Goal: Task Accomplishment & Management: Use online tool/utility

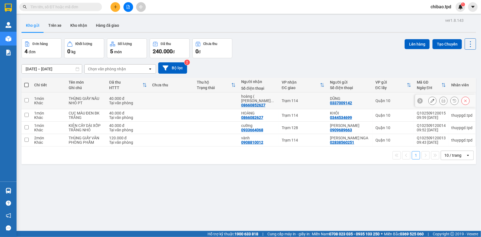
click at [442, 100] on icon at bounding box center [444, 101] width 4 height 4
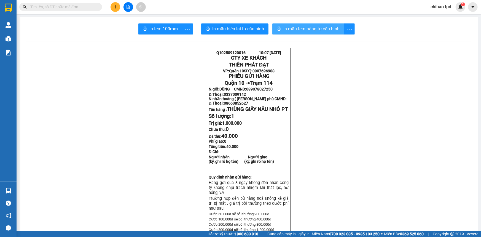
click at [310, 28] on span "In mẫu tem hàng tự cấu hình" at bounding box center [312, 28] width 56 height 7
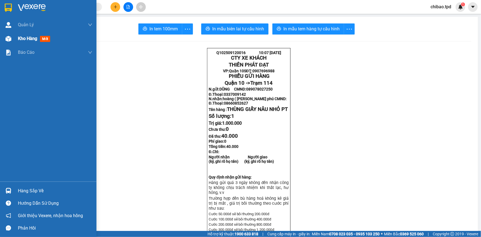
click at [10, 34] on div at bounding box center [9, 39] width 10 height 10
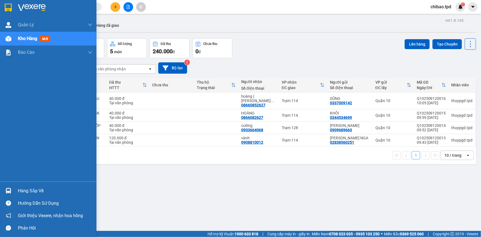
click at [9, 189] on img at bounding box center [9, 191] width 6 height 6
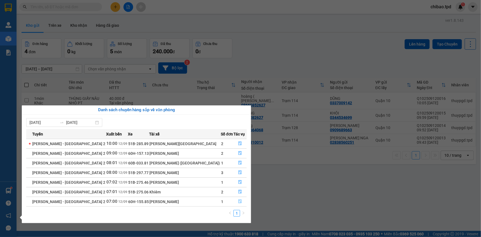
click at [239, 203] on icon "file-done" at bounding box center [240, 201] width 3 height 4
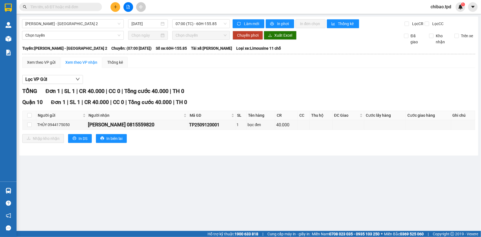
click at [26, 112] on th at bounding box center [30, 115] width 14 height 9
click at [28, 113] on input "checkbox" at bounding box center [29, 115] width 4 height 4
checkbox input "true"
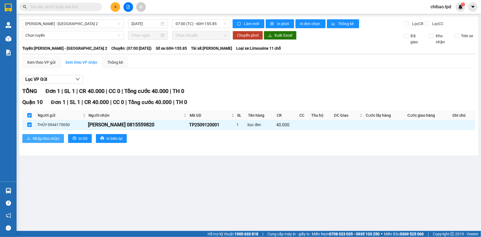
click at [36, 139] on span "Nhập kho nhận" at bounding box center [46, 138] width 27 height 6
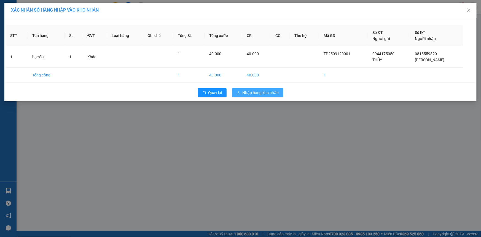
click at [249, 92] on span "Nhập hàng kho nhận" at bounding box center [261, 93] width 36 height 6
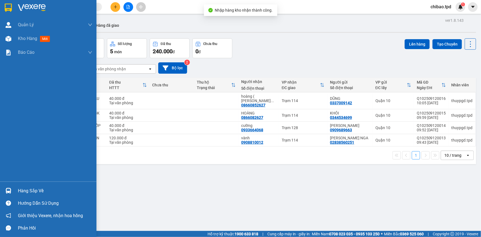
click at [10, 188] on img at bounding box center [9, 191] width 6 height 6
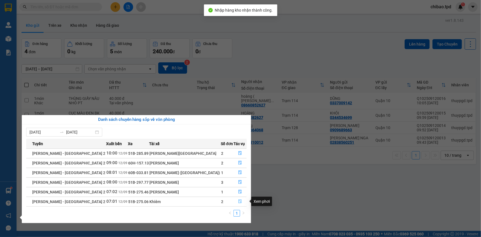
click at [239, 201] on icon "file-done" at bounding box center [240, 201] width 3 height 4
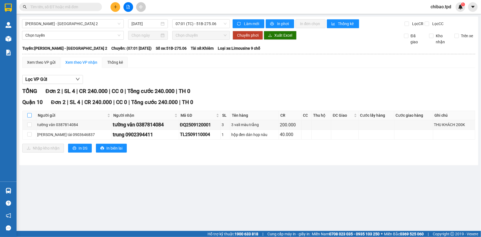
click at [28, 114] on input "checkbox" at bounding box center [29, 115] width 4 height 4
checkbox input "true"
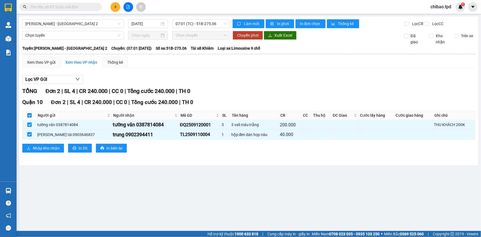
click at [116, 4] on button at bounding box center [116, 7] width 10 height 10
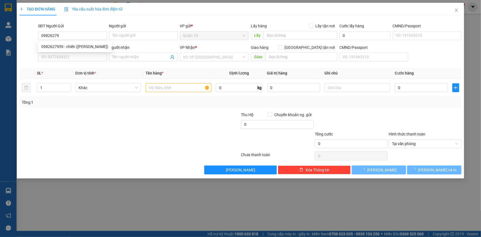
click at [92, 52] on div "0982627959 0982627959 - chiến (đặng hoàng tú)" at bounding box center [75, 46] width 74 height 11
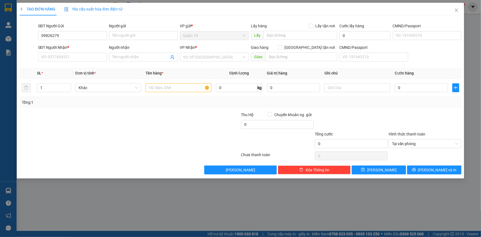
click at [91, 47] on div "SĐT Người Nhận *" at bounding box center [72, 47] width 69 height 6
click at [91, 53] on input "SĐT Người Nhận *" at bounding box center [72, 57] width 69 height 9
click at [76, 34] on input "09826279" at bounding box center [72, 35] width 69 height 9
click at [76, 45] on div "0982627959 - chiến (đặng hoàng tú)" at bounding box center [74, 47] width 67 height 6
type input "0982627959"
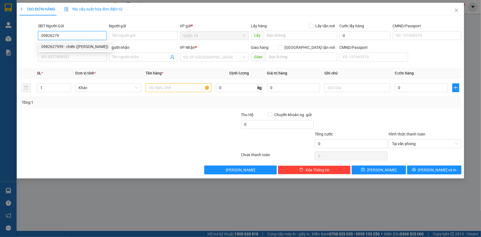
type input "chiến (đặng hoàng tú)"
type input "096095001789"
type input "0988595086"
type input "VINH SƠN"
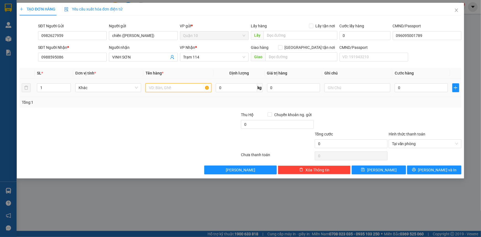
click at [164, 87] on input "text" at bounding box center [179, 87] width 66 height 9
type input "thùng giấy bk vabff thuốc"
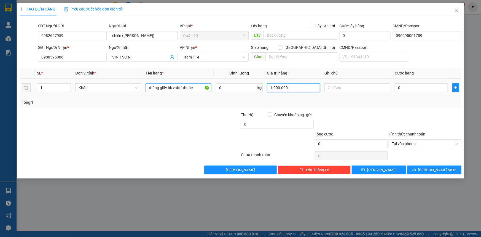
type input "1.000.000"
type input "5"
type input "0"
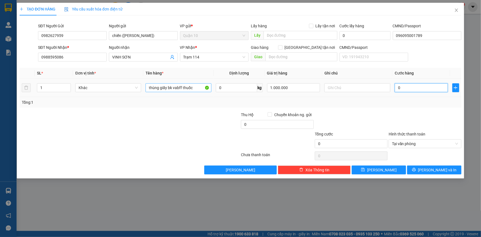
type input "06"
type input "6"
type input "060"
type input "60"
type input "60.000"
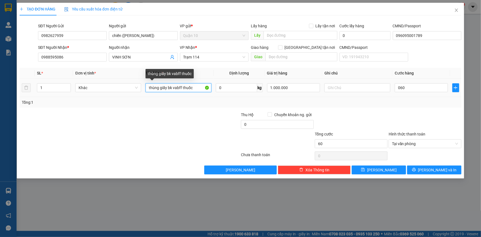
type input "60.000"
click at [181, 87] on input "thùng giấy bk vabff thuốc" at bounding box center [179, 87] width 66 height 9
click at [181, 88] on input "thùng giấy bk vabff thuốc" at bounding box center [179, 87] width 66 height 9
click at [183, 89] on input "thùng giấy bk vabff thuốc" at bounding box center [179, 87] width 66 height 9
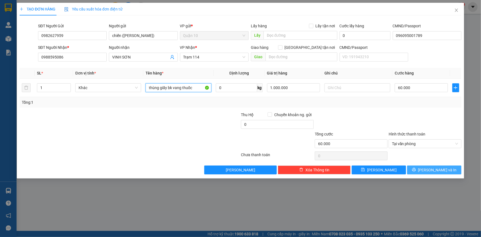
type input "thùng giấy bk vang thuốc"
click at [421, 167] on button "Lưu và In" at bounding box center [434, 170] width 54 height 9
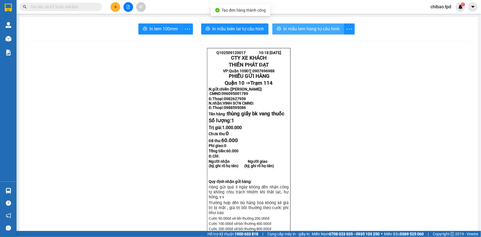
click at [320, 29] on span "In mẫu tem hàng tự cấu hình" at bounding box center [312, 28] width 56 height 7
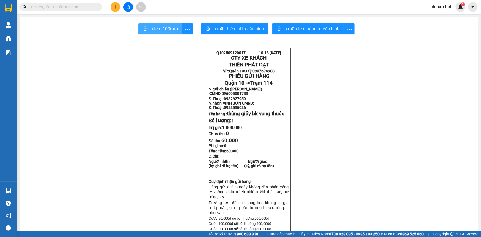
click at [164, 27] on span "In tem 100mm" at bounding box center [164, 28] width 28 height 7
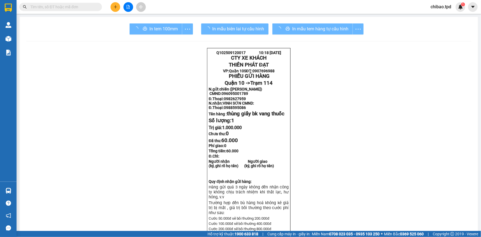
scroll to position [33, 0]
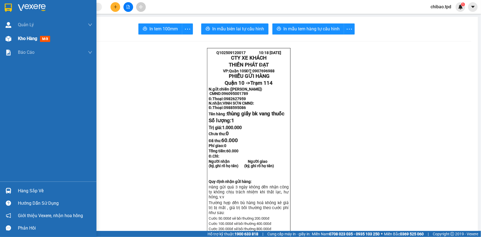
click at [8, 42] on div at bounding box center [9, 39] width 10 height 10
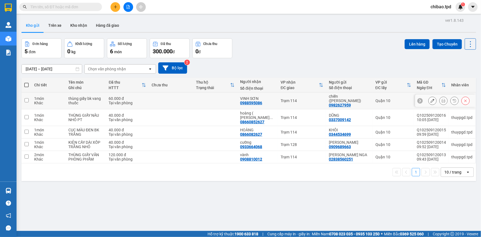
click at [127, 101] on div "Tại văn phòng" at bounding box center [128, 103] width 38 height 4
checkbox input "true"
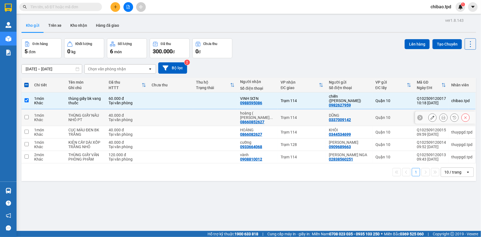
click at [122, 118] on div "Tại văn phòng" at bounding box center [128, 120] width 38 height 4
checkbox input "true"
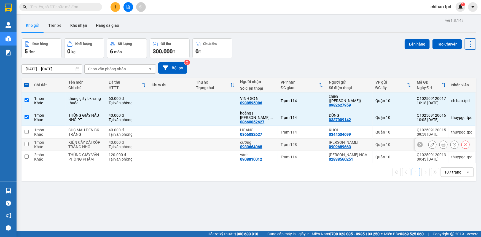
click at [121, 128] on div "40.000 đ" at bounding box center [128, 130] width 38 height 4
checkbox input "true"
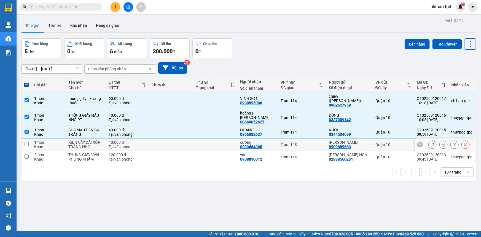
click at [124, 140] on div "40.000 đ" at bounding box center [128, 142] width 38 height 4
checkbox input "true"
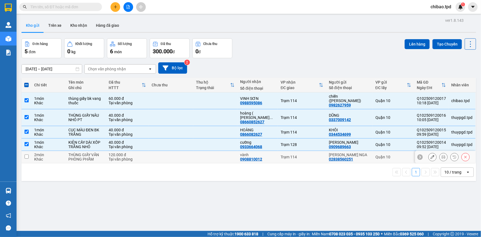
click at [123, 153] on div "120.000 đ" at bounding box center [128, 155] width 38 height 4
checkbox input "true"
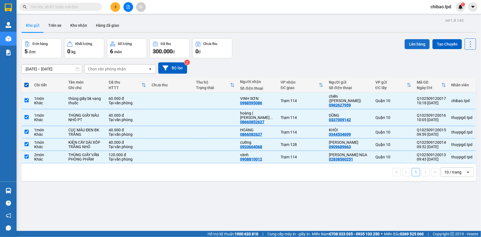
click at [412, 49] on button "Lên hàng" at bounding box center [417, 44] width 25 height 10
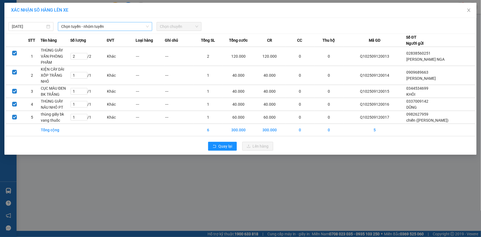
click at [118, 25] on span "Chọn tuyến - nhóm tuyến" at bounding box center [105, 26] width 88 height 8
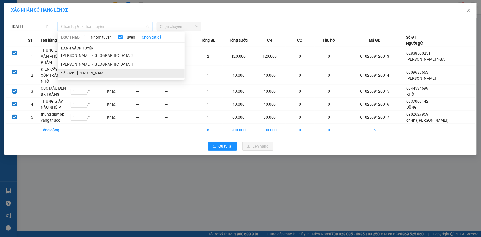
click at [114, 75] on li "Sài Gòn - Phương Lâm" at bounding box center [121, 73] width 127 height 9
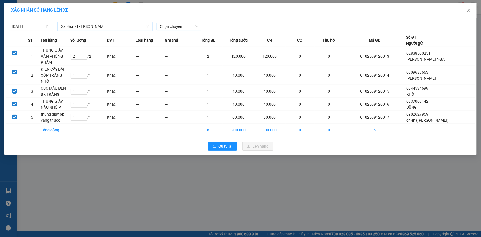
click at [169, 28] on span "Chọn chuyến" at bounding box center [179, 26] width 38 height 8
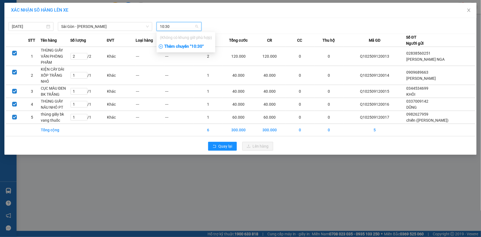
type input "10:30"
click at [196, 42] on div "Thêm chuyến " 10:30 "" at bounding box center [186, 46] width 59 height 9
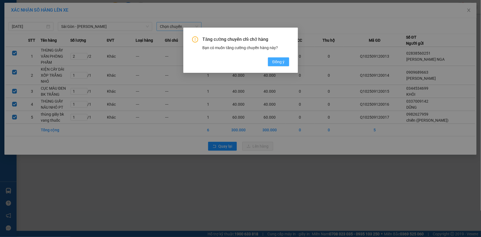
click at [276, 58] on button "Đồng ý" at bounding box center [278, 61] width 21 height 9
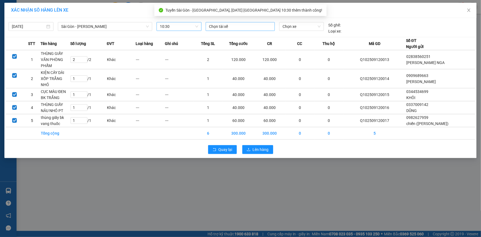
drag, startPoint x: 237, startPoint y: 27, endPoint x: 230, endPoint y: 30, distance: 8.3
click at [235, 27] on div at bounding box center [240, 26] width 66 height 7
type input "nhân"
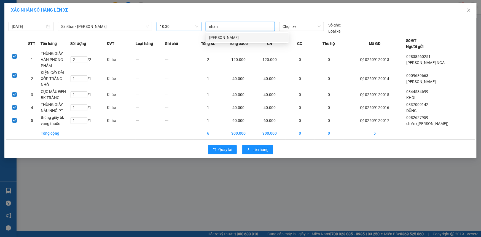
click at [235, 40] on div "Nguyễn Hữu Nhân" at bounding box center [247, 37] width 76 height 6
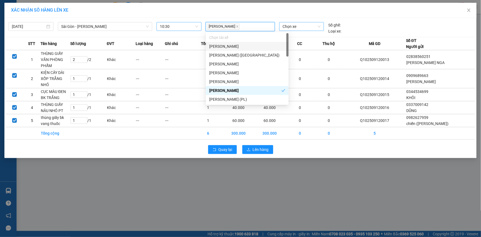
click at [298, 24] on span "Chọn xe" at bounding box center [302, 26] width 38 height 8
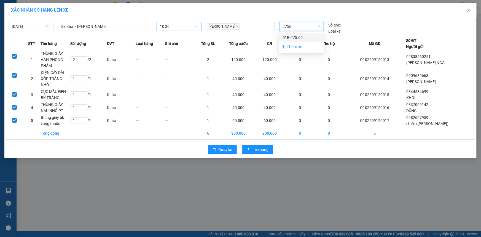
type input "27560"
click at [301, 38] on div "51B-275.60" at bounding box center [302, 37] width 38 height 6
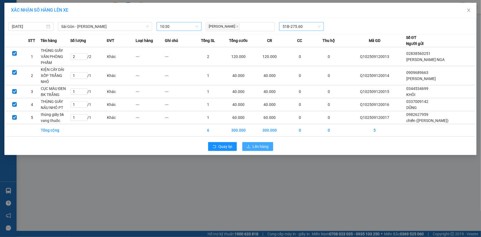
click at [264, 143] on span "Lên hàng" at bounding box center [261, 146] width 16 height 6
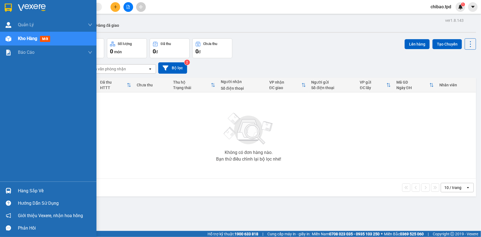
click at [37, 195] on div "Hàng sắp về" at bounding box center [48, 191] width 97 height 12
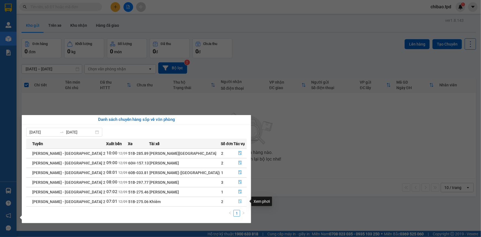
click at [234, 202] on button "button" at bounding box center [240, 201] width 13 height 9
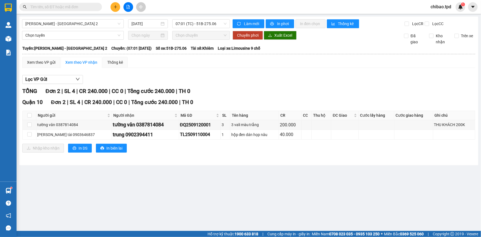
click at [115, 6] on icon "plus" at bounding box center [116, 7] width 4 height 4
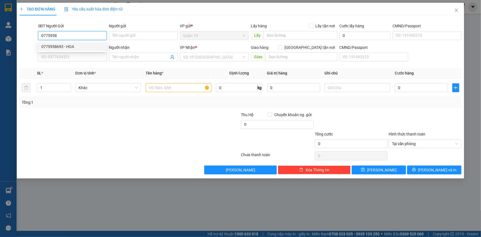
click at [63, 44] on div "0775958693 - HOA" at bounding box center [72, 47] width 62 height 6
type input "0775958693"
type input "HOA"
type input "046159001915"
type input "0327751737"
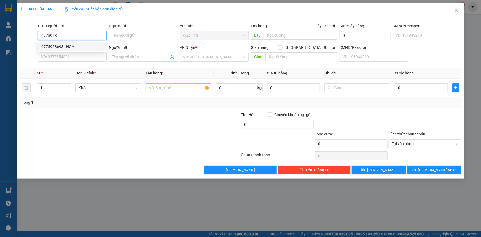
type input "YẾN"
type input "125"
type input "0775958693"
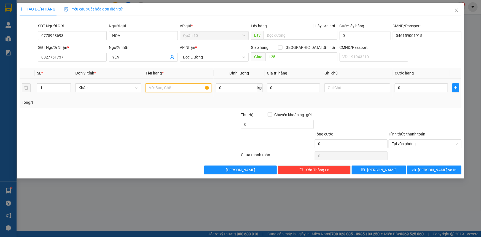
click at [152, 90] on input "text" at bounding box center [179, 87] width 66 height 9
type input "t"
type input "THÙNG XỐP BK VÀNG ĐỒ ĂN"
type input "5"
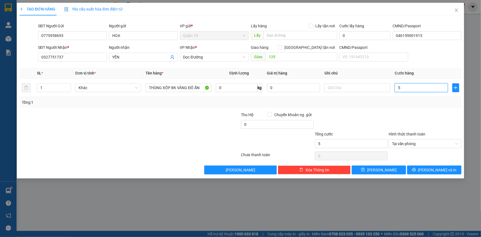
type input "50"
type input "5"
type input "0"
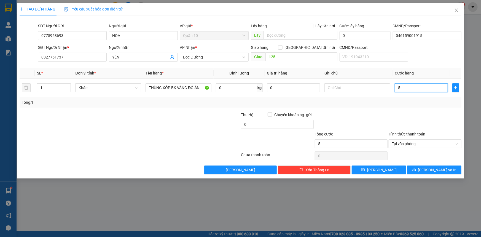
type input "0"
type input "04"
type input "4"
type input "040"
type input "40"
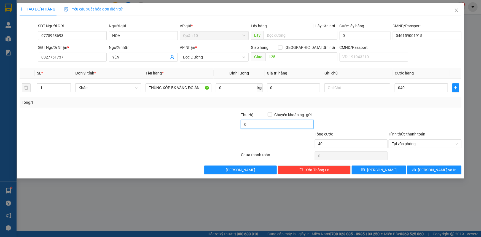
type input "40.000"
click at [274, 127] on input "0" at bounding box center [277, 124] width 73 height 9
type input "10.000"
drag, startPoint x: 282, startPoint y: 86, endPoint x: 233, endPoint y: 92, distance: 50.0
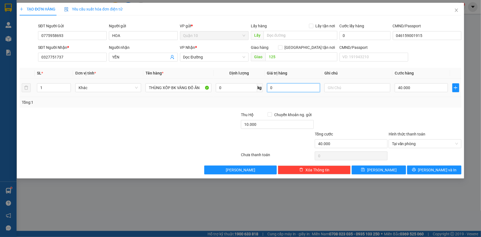
click at [238, 90] on tr "1 Khác THÙNG XỐP BK VÀNG ĐỒ ĂN 0 kg 0 40.000" at bounding box center [241, 88] width 442 height 18
type input "2.000.000"
click at [447, 168] on button "Lưu và In" at bounding box center [434, 170] width 54 height 9
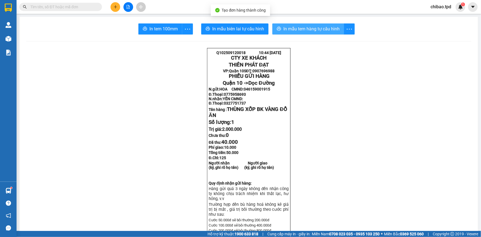
click at [327, 32] on span "In mẫu tem hàng tự cấu hình" at bounding box center [312, 28] width 56 height 7
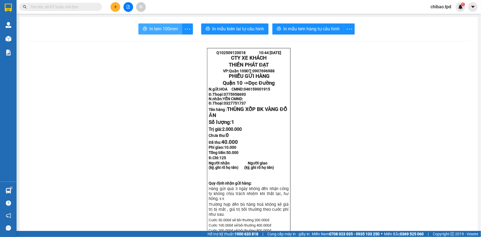
click at [150, 25] on button "In tem 100mm" at bounding box center [160, 28] width 44 height 11
drag, startPoint x: 82, startPoint y: 9, endPoint x: 80, endPoint y: 18, distance: 9.6
click at [82, 9] on input "text" at bounding box center [62, 7] width 65 height 6
type input "9"
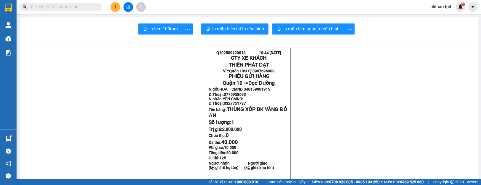
click at [56, 11] on div "Kết quả tìm kiếm ( 655 ) Bộ lọc Mã ĐH Trạng thái Món hàng Thu hộ Tổng cước Chưa…" at bounding box center [54, 7] width 108 height 10
click at [56, 8] on input "text" at bounding box center [62, 7] width 65 height 6
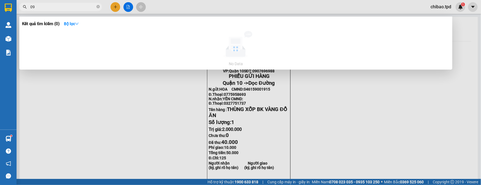
type input "0"
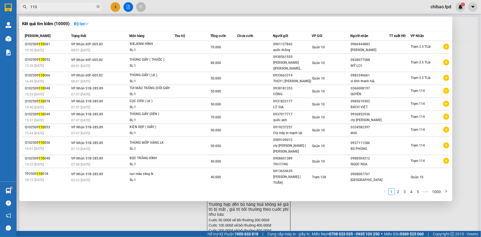
click at [56, 6] on input "110" at bounding box center [62, 7] width 65 height 6
type input "T"
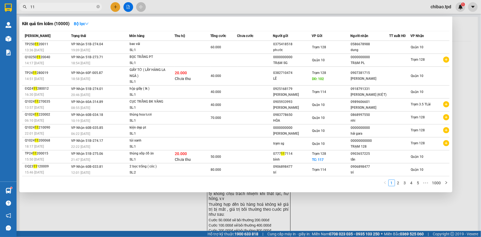
type input "1"
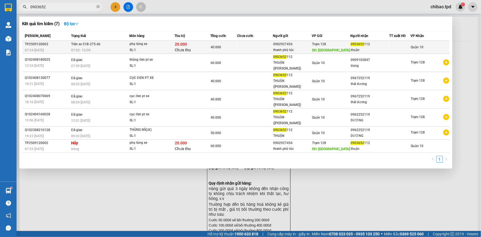
type input "0903652"
click at [384, 43] on div "0903652 112" at bounding box center [370, 44] width 38 height 6
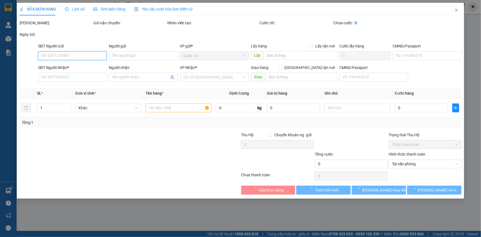
type input "0902927454"
type input "thanh phú túc"
type input "phú túc"
type input "0903652112"
type input "thuận"
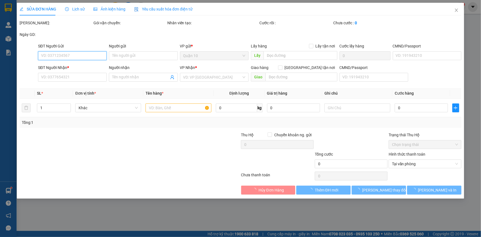
type input "20.000"
type input "40.000"
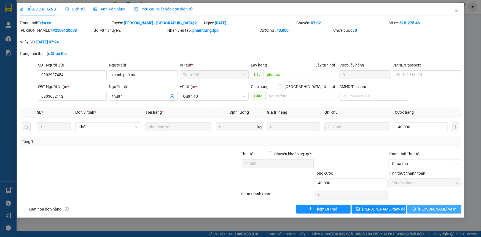
drag, startPoint x: 433, startPoint y: 208, endPoint x: 427, endPoint y: 206, distance: 6.4
click at [433, 208] on span "Lưu và In" at bounding box center [437, 209] width 39 height 6
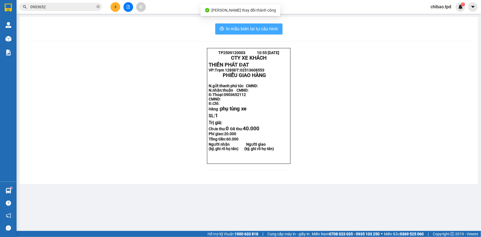
click at [262, 26] on span "In mẫu biên lai tự cấu hình" at bounding box center [252, 28] width 52 height 7
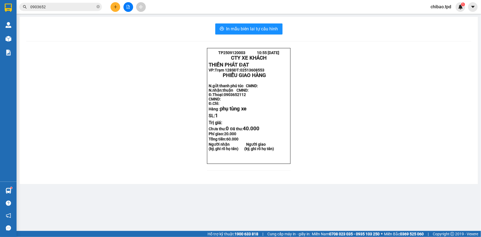
click at [111, 7] on button at bounding box center [116, 7] width 10 height 10
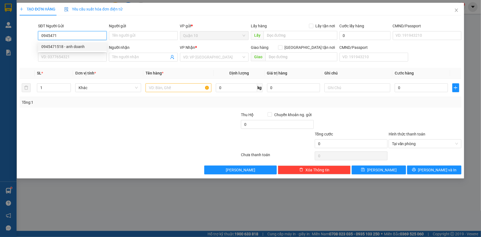
click at [64, 46] on div "0945471518 - anh doanh" at bounding box center [72, 47] width 62 height 6
type input "0945471518"
type input "anh doanh"
type input "0946668684"
type input "LÂM"
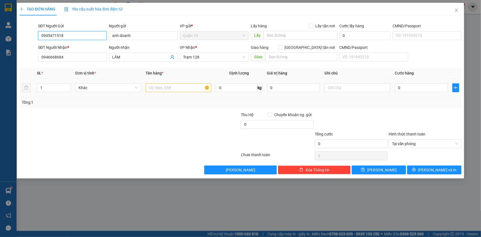
type input "0945471518"
click at [175, 87] on input "text" at bounding box center [179, 87] width 66 height 9
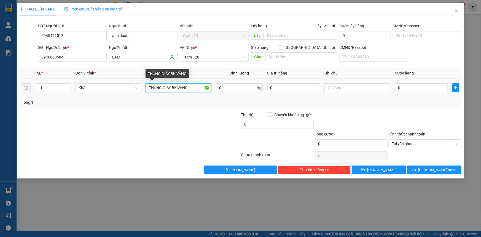
click at [198, 87] on input "THÙNG GIẤY BK VÀNG" at bounding box center [179, 87] width 66 height 9
type input "THÙNG GIẤY BK VÀNG XE THỂ THAO"
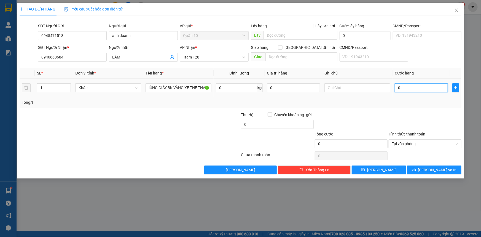
click at [410, 84] on input "0" at bounding box center [421, 87] width 53 height 9
type input "08"
type input "8"
type input "080"
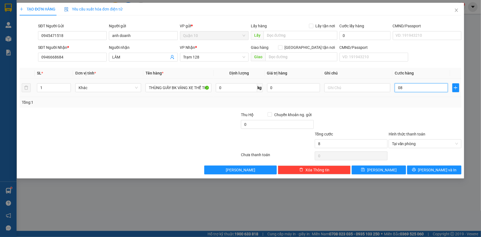
type input "80"
type input "80.000"
click at [356, 108] on div "Transit Pickup Surcharge Ids Transit Deliver Surcharge Ids Transit Deliver Surc…" at bounding box center [241, 97] width 442 height 154
click at [306, 87] on input "0" at bounding box center [293, 87] width 53 height 9
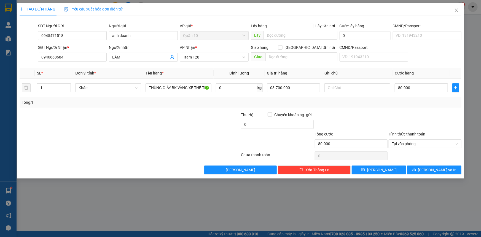
type input "3.700.000"
click at [433, 130] on div at bounding box center [425, 121] width 74 height 19
click at [441, 166] on button "Lưu và In" at bounding box center [434, 170] width 54 height 9
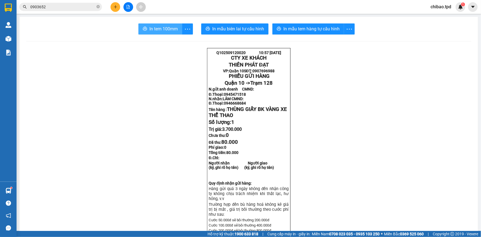
click at [150, 28] on span "In tem 100mm" at bounding box center [164, 28] width 28 height 7
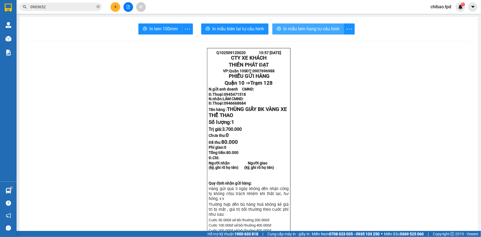
drag, startPoint x: 286, startPoint y: 28, endPoint x: 286, endPoint y: 39, distance: 10.8
click at [286, 28] on span "In mẫu tem hàng tự cấu hình" at bounding box center [312, 28] width 56 height 7
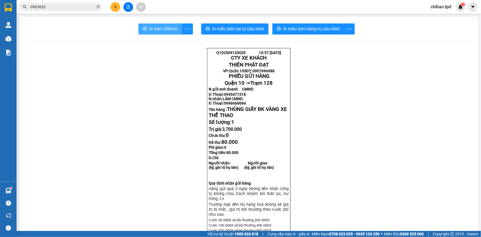
click at [172, 27] on span "In tem 100mm" at bounding box center [164, 28] width 28 height 7
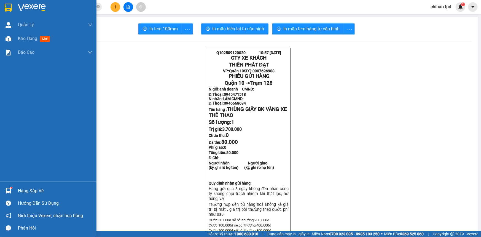
click at [28, 62] on div "Quản Lý Quản lý khách hàng mới Quản lý giao nhận mới Kho hàng mới Báo cáo Báo c…" at bounding box center [48, 100] width 97 height 164
click at [34, 41] on span "Kho hàng" at bounding box center [27, 38] width 19 height 5
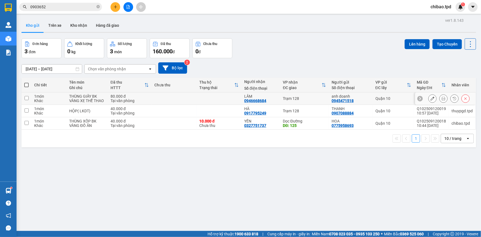
click at [217, 100] on td at bounding box center [219, 98] width 45 height 12
checkbox input "true"
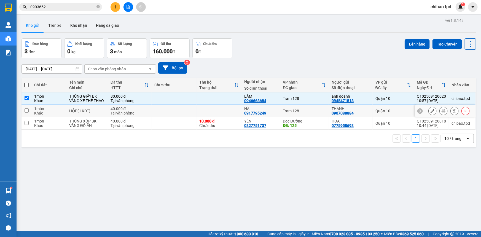
click at [208, 115] on td at bounding box center [219, 111] width 45 height 12
checkbox input "true"
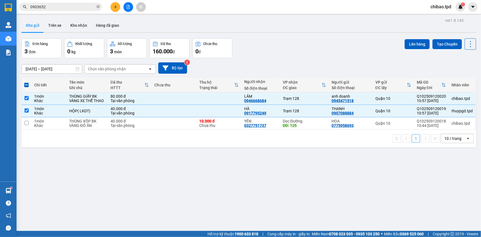
click at [170, 132] on div "1 10 / trang open" at bounding box center [249, 139] width 455 height 18
click at [176, 127] on td at bounding box center [174, 123] width 45 height 12
checkbox input "true"
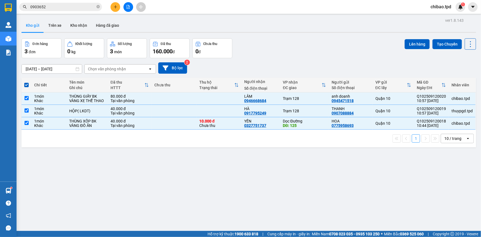
click at [130, 89] on div "HTTT" at bounding box center [128, 88] width 34 height 4
checkbox input "false"
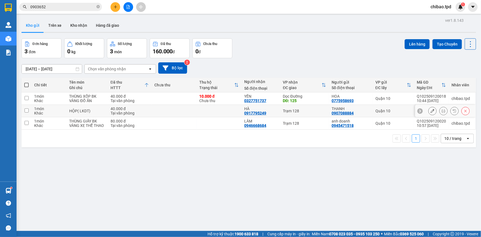
click at [79, 110] on div "HỘP( LKDT)" at bounding box center [87, 111] width 36 height 4
checkbox input "true"
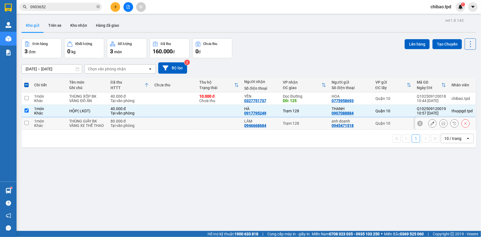
click at [79, 123] on div "THÙNG GIẤY BK VÀNG XE THỂ THAO" at bounding box center [87, 123] width 36 height 9
checkbox input "true"
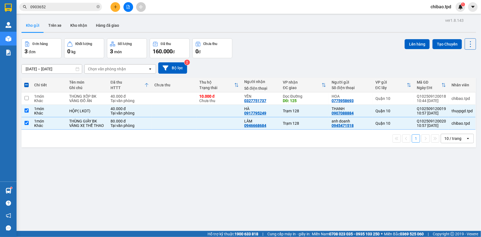
click at [288, 30] on div "Kho gửi Trên xe Kho nhận Hàng đã giao" at bounding box center [249, 26] width 455 height 15
click at [413, 48] on button "Lên hàng" at bounding box center [417, 44] width 25 height 10
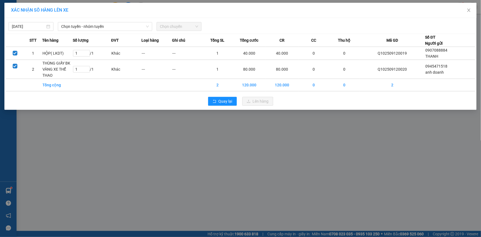
drag, startPoint x: 74, startPoint y: 27, endPoint x: 77, endPoint y: 31, distance: 4.9
click at [74, 27] on span "Chọn tuyến - nhóm tuyến" at bounding box center [105, 26] width 88 height 8
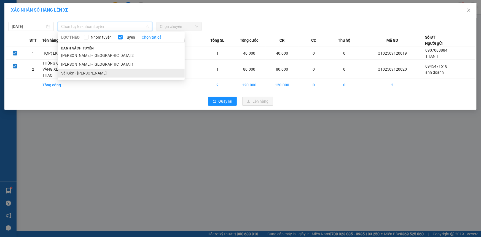
click at [78, 73] on li "Sài Gòn - Phương Lâm" at bounding box center [121, 73] width 127 height 9
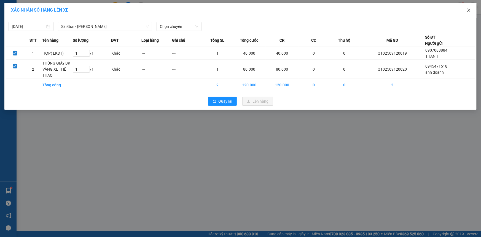
click at [472, 7] on span "Close" at bounding box center [468, 10] width 15 height 15
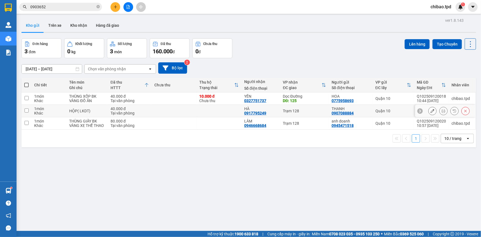
click at [95, 109] on div "HỘP( LKDT)" at bounding box center [87, 111] width 36 height 4
checkbox input "true"
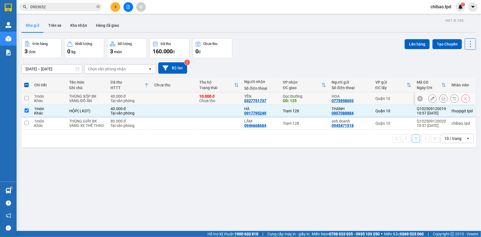
click at [95, 98] on div "THÙNG XỐP BK VÀNG ĐỒ ĂN" at bounding box center [87, 98] width 36 height 9
checkbox input "true"
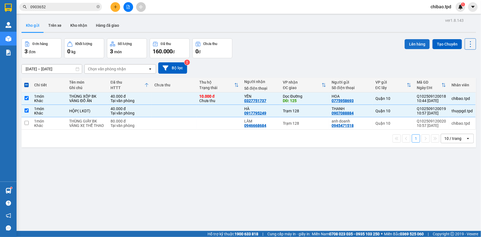
click at [405, 46] on button "Lên hàng" at bounding box center [417, 44] width 25 height 10
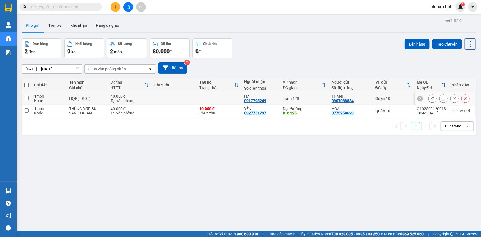
click at [440, 96] on button at bounding box center [444, 99] width 8 height 10
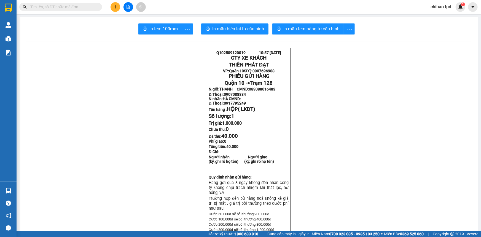
drag, startPoint x: 308, startPoint y: 16, endPoint x: 303, endPoint y: 27, distance: 11.6
click at [308, 16] on main "In tem 100mm In mẫu biên lai tự cấu hình In mẫu tem hàng tự cấu hình Q102509120…" at bounding box center [240, 115] width 481 height 231
click at [303, 27] on span "In mẫu tem hàng tự cấu hình" at bounding box center [312, 28] width 56 height 7
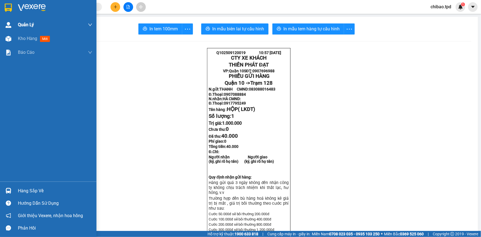
drag, startPoint x: 26, startPoint y: 39, endPoint x: 29, endPoint y: 28, distance: 10.8
click at [26, 39] on span "Kho hàng" at bounding box center [27, 38] width 19 height 5
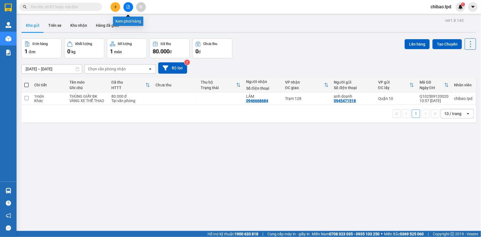
click at [128, 10] on button at bounding box center [129, 7] width 10 height 10
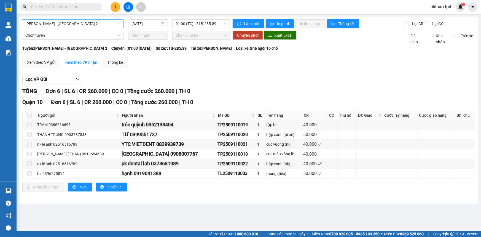
click at [47, 22] on span "Phương Lâm - Sài Gòn 2" at bounding box center [72, 24] width 95 height 8
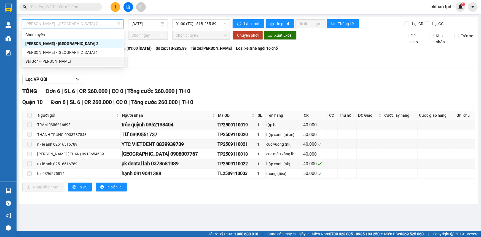
click at [84, 61] on div "Sài Gòn - Phương Lâm" at bounding box center [72, 61] width 95 height 6
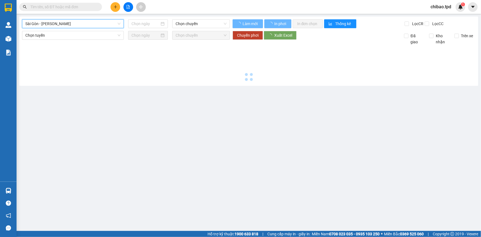
type input "12/09/2025"
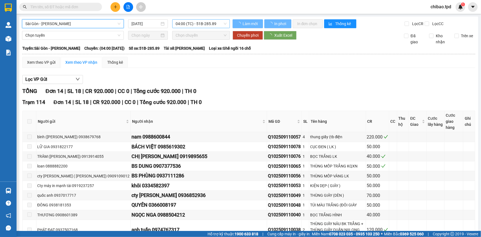
click at [213, 20] on span "04:00 (TC) - 51B-285.89" at bounding box center [201, 24] width 51 height 8
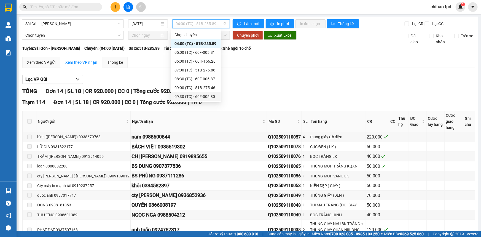
scroll to position [17, 0]
click at [190, 97] on div "11:00 (TC) - 51B-274.04" at bounding box center [196, 97] width 43 height 6
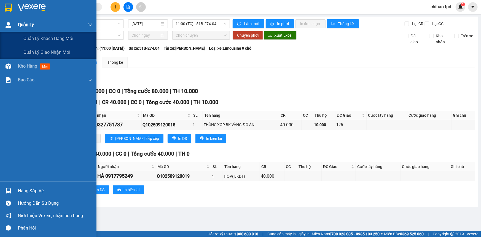
click at [16, 30] on div "Quản Lý" at bounding box center [48, 25] width 97 height 14
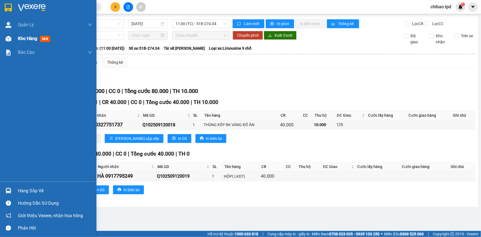
click at [21, 41] on span "Kho hàng" at bounding box center [27, 38] width 19 height 5
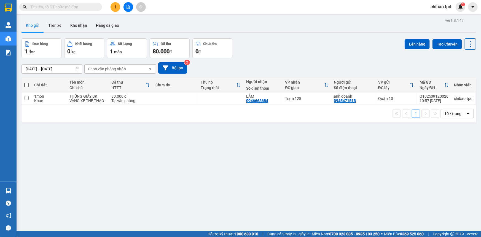
click at [71, 2] on div "Kết quả tìm kiếm ( 0 ) Bộ lọc No Data" at bounding box center [54, 7] width 108 height 10
click at [72, 8] on input "text" at bounding box center [62, 7] width 65 height 6
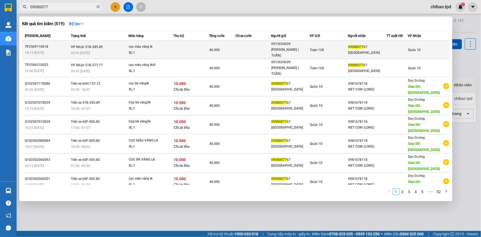
type input "09080077"
click at [151, 44] on div "cục màu vàng lk" at bounding box center [149, 47] width 41 height 6
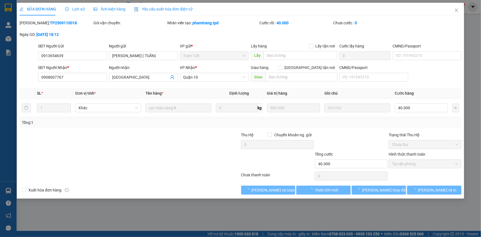
type input "0913654639"
type input "[PERSON_NAME] ( TUẤN)"
type input "0908007767"
type input "[GEOGRAPHIC_DATA]"
type input "40.000"
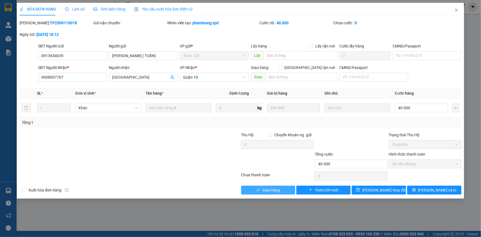
click at [262, 189] on button "Giao hàng" at bounding box center [268, 190] width 54 height 9
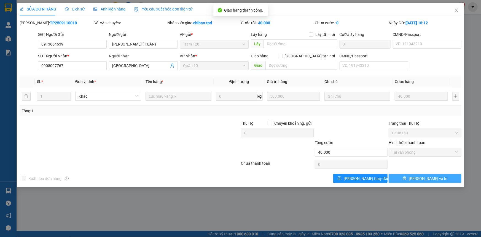
click at [428, 180] on span "[PERSON_NAME] và In" at bounding box center [428, 178] width 39 height 6
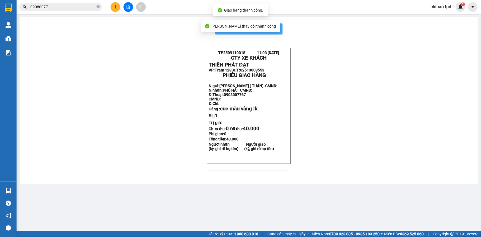
drag, startPoint x: 280, startPoint y: 30, endPoint x: 281, endPoint y: 21, distance: 8.3
click at [280, 29] on button "In mẫu biên lai tự cấu hình" at bounding box center [248, 28] width 67 height 11
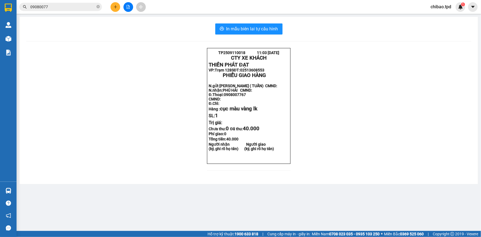
click at [118, 8] on button at bounding box center [116, 7] width 10 height 10
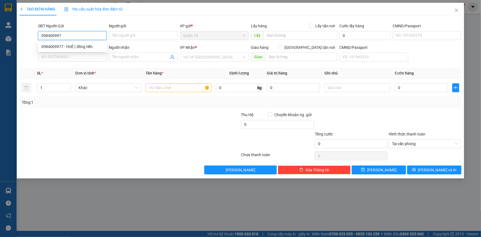
type input "0984009977"
click at [83, 47] on div "0984009977 - HUÊ ( đồng tiến" at bounding box center [72, 47] width 62 height 6
type input "HUÊ ( đồng tiến"
type input "022304917"
type input "0908967087"
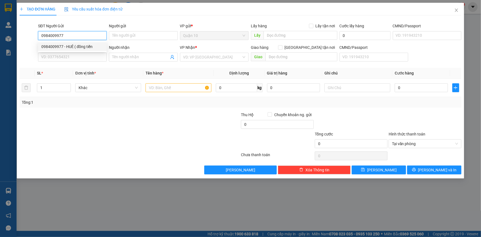
type input "ĐỨC TRUNG"
type input "0984009977"
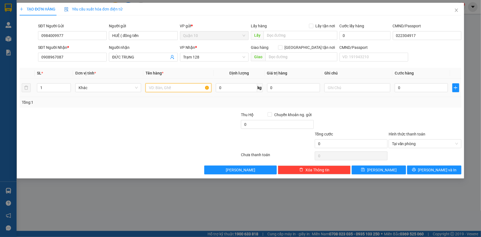
click at [174, 89] on input "text" at bounding box center [179, 87] width 66 height 9
type input "THÙNG"
click at [57, 59] on input "0908967087" at bounding box center [72, 57] width 69 height 9
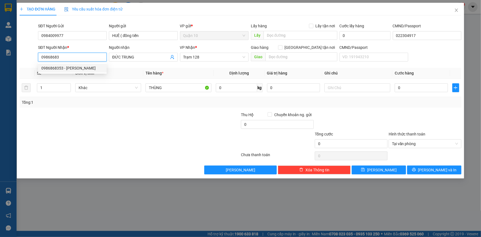
click at [70, 69] on div "0986868353 - THANH VŨ" at bounding box center [72, 68] width 62 height 6
type input "0986868353"
type input "THANH VŨ"
type input "0986868353"
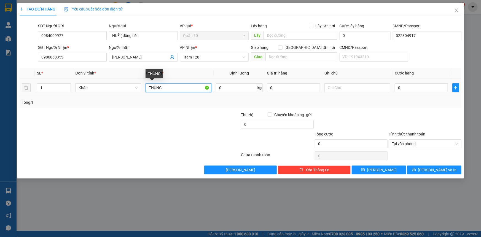
click at [165, 85] on input "THÙNG" at bounding box center [179, 87] width 66 height 9
type input "THÙNG GIẤY XANH SỮA"
type input "5"
type input "50"
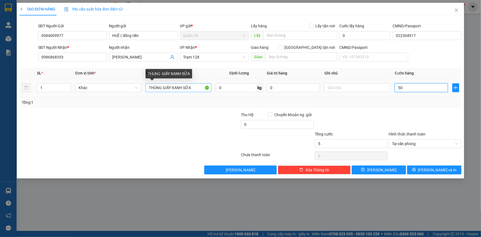
type input "50"
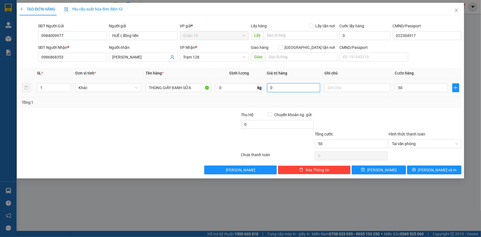
type input "50.000"
click at [282, 87] on input "0" at bounding box center [293, 87] width 53 height 9
type input "2.000.000"
click at [416, 170] on icon "printer" at bounding box center [414, 170] width 4 height 4
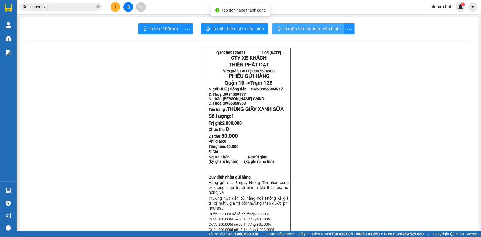
click at [318, 25] on button "In mẫu tem hàng tự cấu hình" at bounding box center [309, 28] width 72 height 11
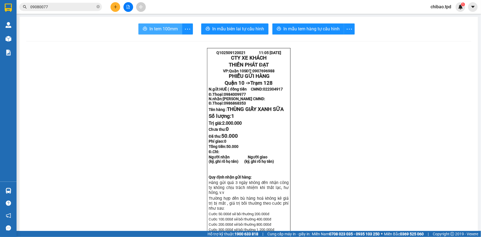
click at [165, 32] on span "In tem 100mm" at bounding box center [164, 28] width 28 height 7
click at [120, 4] on div at bounding box center [128, 7] width 41 height 10
click at [108, 14] on main "In tem 100mm In mẫu biên lai tự cấu hình In mẫu tem hàng tự cấu hình Q102509120…" at bounding box center [240, 115] width 481 height 231
click at [117, 8] on icon "plus" at bounding box center [116, 7] width 4 height 4
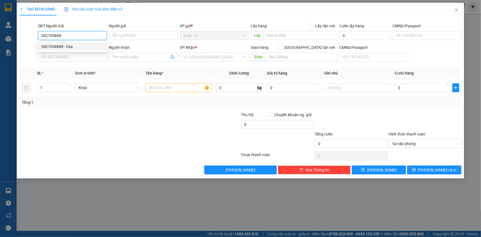
click at [83, 48] on div "0827058888 - hòa" at bounding box center [72, 47] width 62 height 6
type input "0827058888"
type input "hòa"
type input "079088006676"
type input "0913654639"
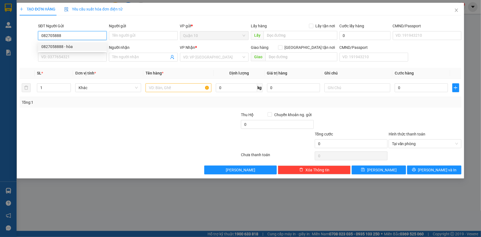
type input "LÊ MINH ( TUẤN)"
type input "0827058888"
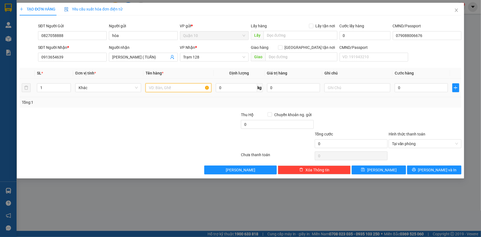
click at [160, 86] on input "text" at bounding box center [179, 87] width 66 height 9
type input "H"
type input "HỘP GIẤY BK VÀNG"
type input "500.000"
type input "4"
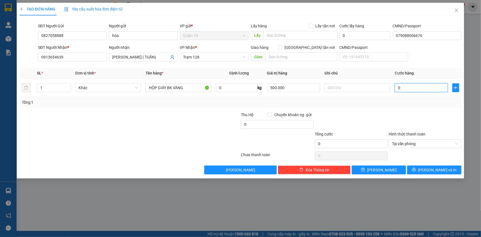
type input "4"
type input "40"
type input "40.000"
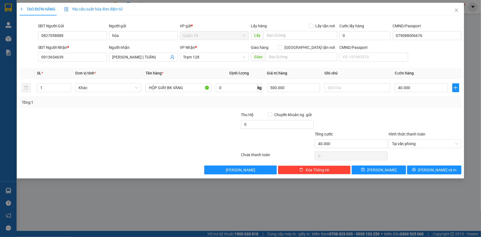
click at [391, 109] on div "Transit Pickup Surcharge Ids Transit Deliver Surcharge Ids Transit Deliver Surc…" at bounding box center [241, 97] width 442 height 154
click at [434, 167] on span "[PERSON_NAME] và In" at bounding box center [437, 170] width 39 height 6
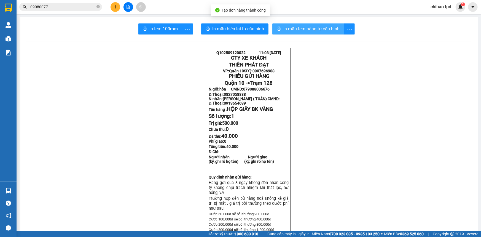
click at [335, 25] on span "In mẫu tem hàng tự cấu hình" at bounding box center [312, 28] width 56 height 7
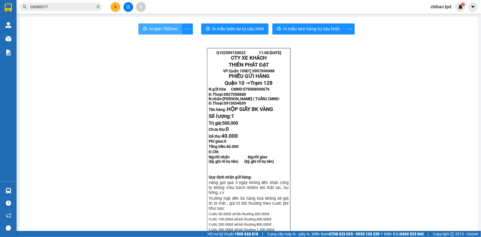
click at [168, 31] on span "In tem 100mm" at bounding box center [164, 28] width 28 height 7
click at [112, 5] on button at bounding box center [116, 7] width 10 height 10
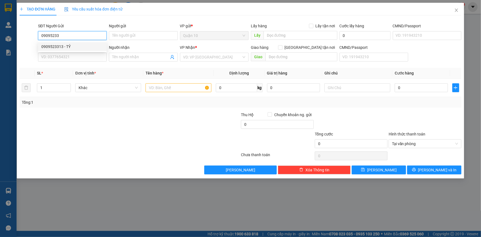
click at [54, 45] on div "0909523313 - TỶ" at bounding box center [72, 47] width 62 height 6
type input "0909523313"
type input "TỶ"
type input "094182000303"
type input "0933746345"
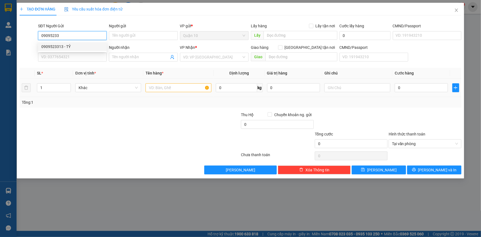
type input "HÀO"
type input "0909523313"
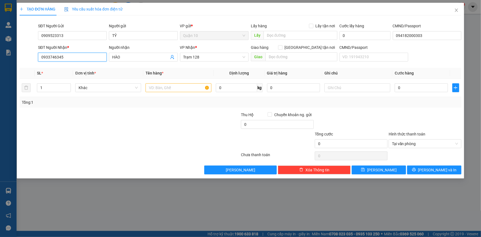
click at [99, 59] on input "0933746345" at bounding box center [72, 57] width 69 height 9
click at [134, 157] on div at bounding box center [129, 155] width 221 height 11
click at [181, 85] on input "text" at bounding box center [179, 87] width 66 height 9
type input "Y"
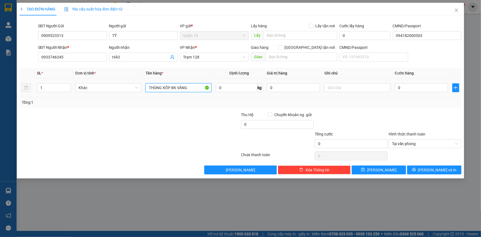
type input "THÙNG XỐP BK VÀNG"
type input "2.000.000"
type input "6"
type input "60"
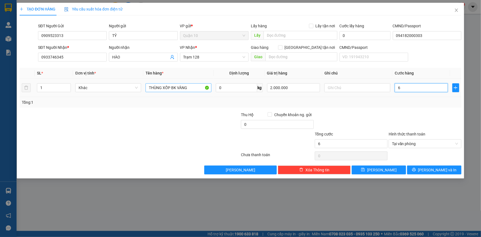
type input "60"
type input "60.000"
click at [195, 85] on input "THÙNG XỐP BK VÀNG" at bounding box center [179, 87] width 66 height 9
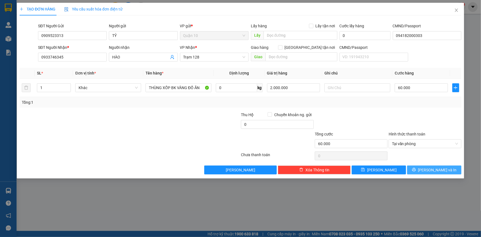
click at [428, 168] on button "[PERSON_NAME] và In" at bounding box center [434, 170] width 54 height 9
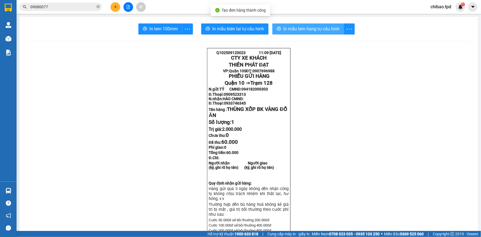
click at [290, 29] on span "In mẫu tem hàng tự cấu hình" at bounding box center [312, 28] width 56 height 7
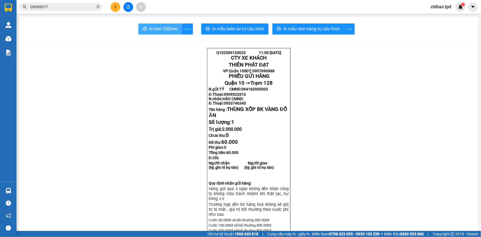
click at [155, 24] on button "In tem 100mm" at bounding box center [160, 28] width 44 height 11
click at [132, 8] on button at bounding box center [129, 7] width 10 height 10
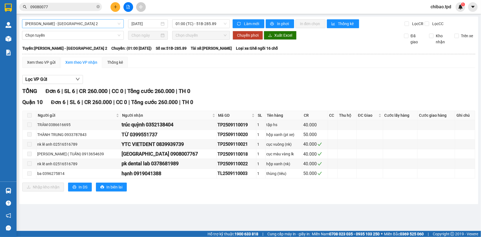
click at [110, 28] on span "[PERSON_NAME] - [GEOGRAPHIC_DATA] 2" at bounding box center [72, 24] width 95 height 8
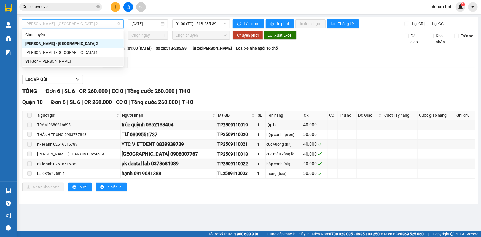
click at [105, 63] on div "Sài Gòn - [PERSON_NAME]" at bounding box center [72, 61] width 95 height 6
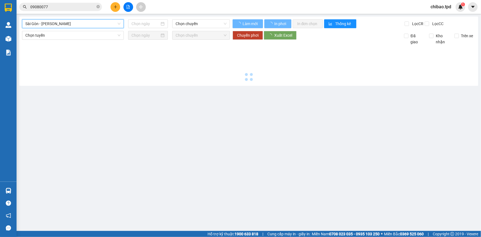
type input "[DATE]"
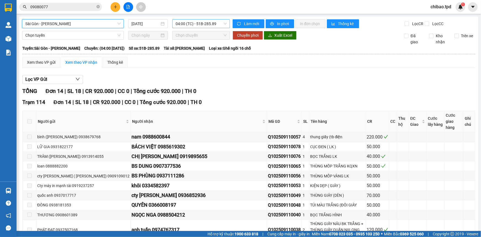
click at [201, 22] on span "04:00 (TC) - 51B-285.89" at bounding box center [201, 24] width 51 height 8
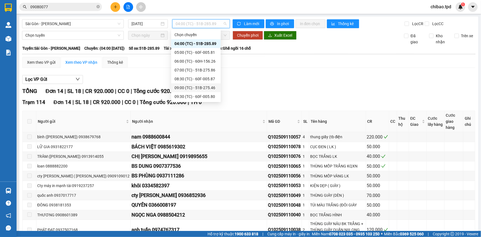
click at [211, 85] on div "09:00 (TC) - 51B-275.46" at bounding box center [196, 88] width 43 height 6
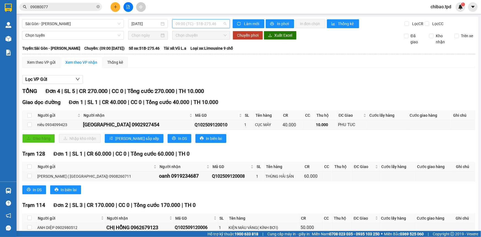
click at [209, 26] on span "09:00 (TC) - 51B-275.46" at bounding box center [201, 24] width 51 height 8
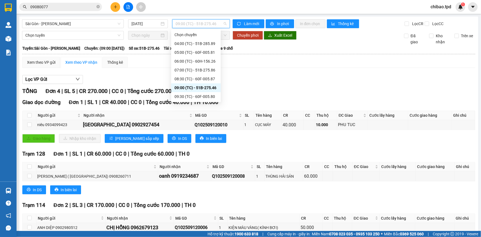
click at [202, 85] on div "09:00 (TC) - 51B-275.46" at bounding box center [196, 88] width 43 height 6
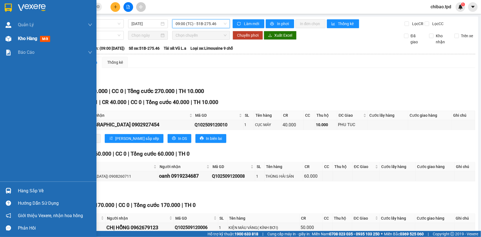
click at [28, 43] on div "Kho hàng mới" at bounding box center [55, 39] width 74 height 14
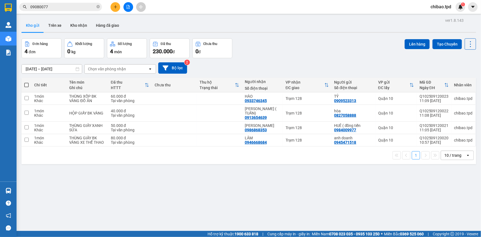
drag, startPoint x: 71, startPoint y: 12, endPoint x: 75, endPoint y: 8, distance: 5.7
click at [72, 12] on div "Kết quả tìm kiếm ( 519 ) Bộ lọc Mã ĐH Trạng thái Món hàng Thu hộ Tổng cước Chưa…" at bounding box center [240, 7] width 481 height 14
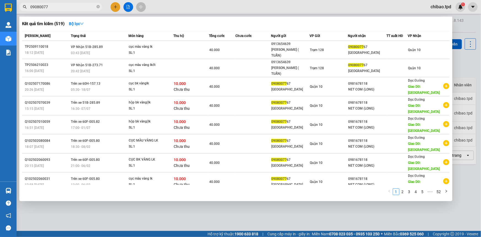
click at [75, 8] on input "09080077" at bounding box center [62, 7] width 65 height 6
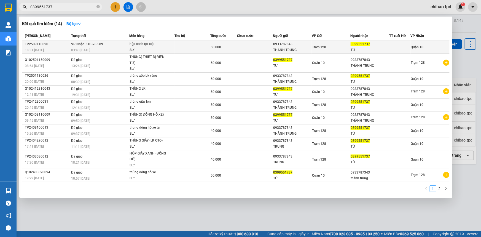
type input "0399551737"
click at [275, 49] on div "THÀNH TRUNG" at bounding box center [292, 50] width 38 height 6
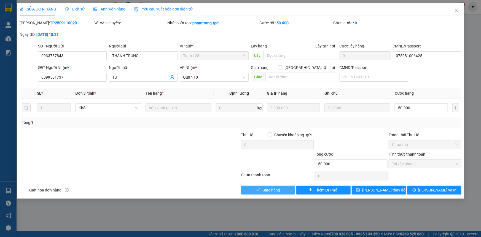
drag, startPoint x: 268, startPoint y: 190, endPoint x: 276, endPoint y: 189, distance: 7.5
click at [268, 190] on span "Giao hàng" at bounding box center [272, 190] width 18 height 6
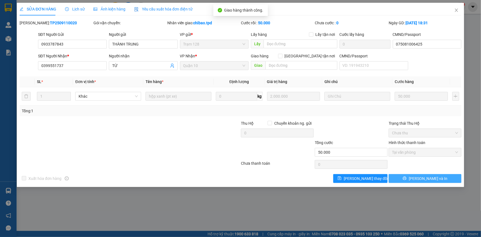
click at [432, 174] on button "[PERSON_NAME] và In" at bounding box center [425, 178] width 73 height 9
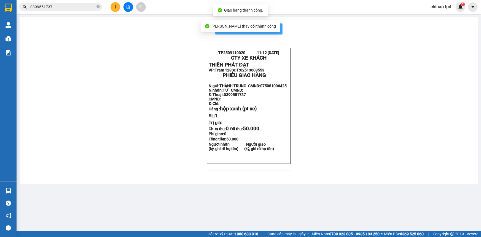
click at [276, 26] on span "In mẫu biên lai tự cấu hình" at bounding box center [252, 28] width 52 height 7
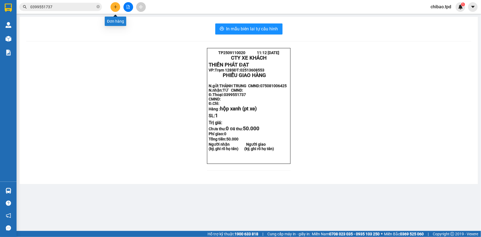
click at [119, 6] on button at bounding box center [116, 7] width 10 height 10
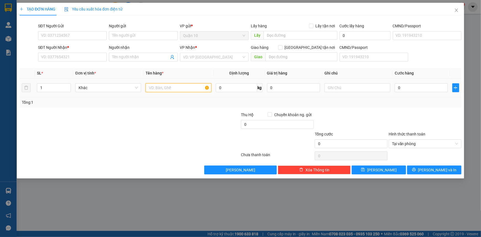
drag, startPoint x: 160, startPoint y: 85, endPoint x: 166, endPoint y: 84, distance: 5.8
click at [160, 85] on input "text" at bounding box center [179, 87] width 66 height 9
type input "THÙNG XỐP ĐỒ ĂN"
click at [403, 83] on input "0" at bounding box center [421, 87] width 53 height 9
drag, startPoint x: 88, startPoint y: 30, endPoint x: 74, endPoint y: 30, distance: 13.8
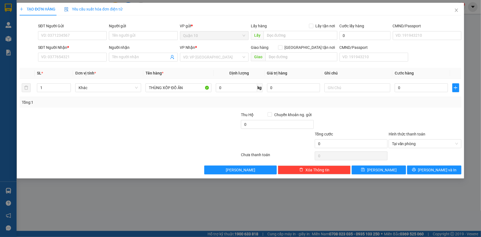
click at [83, 30] on div "SĐT Người Gửi" at bounding box center [72, 27] width 69 height 8
click at [78, 35] on input "SĐT Người Gửi" at bounding box center [72, 35] width 69 height 9
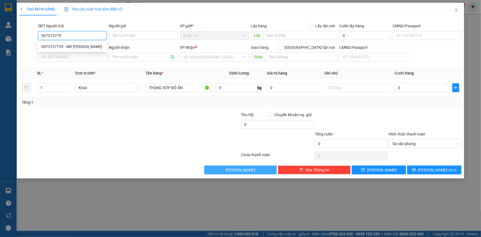
type input "0973737755"
type input "MR HIỀN"
type input "0834567187"
type input "A LINH"
type input "[PERSON_NAME]"
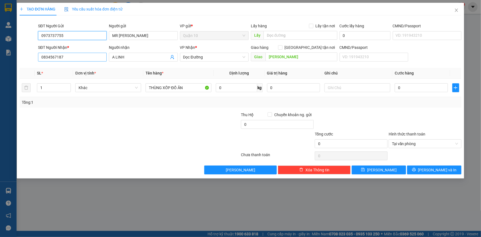
type input "0973737755"
click at [59, 60] on input "0834567187" at bounding box center [72, 57] width 69 height 9
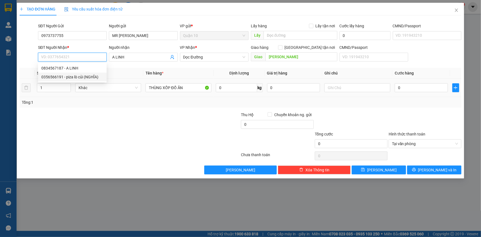
click at [71, 74] on div "0356566191 - piza lò củi (NGHĨA)" at bounding box center [72, 77] width 62 height 6
type input "0356566191"
type input "piza lò củi (NGHĨA)"
type input "PIZZA LÒ CỬI"
type input "0356566191"
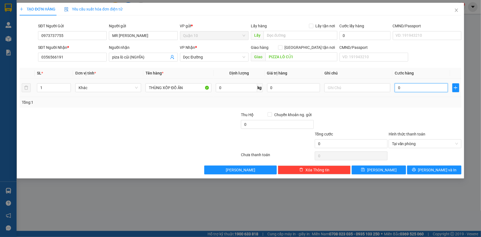
click at [427, 83] on input "0" at bounding box center [421, 87] width 53 height 9
type input "3"
type input "30"
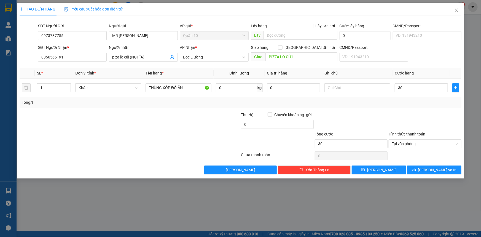
type input "30.000"
click at [192, 124] on div at bounding box center [204, 121] width 74 height 19
click at [437, 88] on input "30.000" at bounding box center [421, 87] width 53 height 9
type input "8"
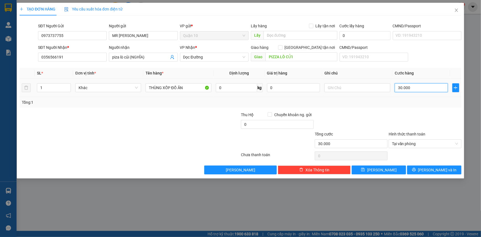
type input "8"
type input "80"
type input "80.000"
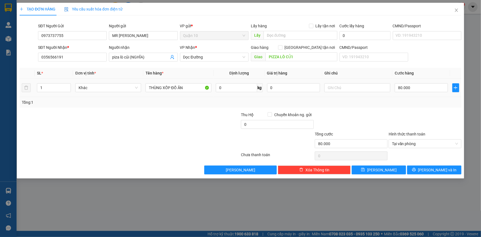
click at [407, 111] on div "Transit Pickup Surcharge Ids Transit Deliver Surcharge Ids Transit Deliver Surc…" at bounding box center [241, 97] width 442 height 154
click at [259, 125] on input "0" at bounding box center [277, 124] width 73 height 9
type input "30.000"
drag, startPoint x: 281, startPoint y: 87, endPoint x: 273, endPoint y: 91, distance: 9.3
click at [281, 87] on input "0" at bounding box center [293, 87] width 53 height 9
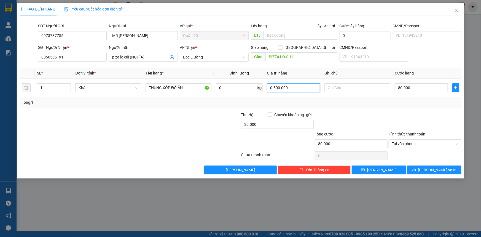
type input "08.000.000"
click at [379, 119] on div at bounding box center [351, 121] width 74 height 19
click at [410, 169] on button "[PERSON_NAME] và In" at bounding box center [434, 170] width 54 height 9
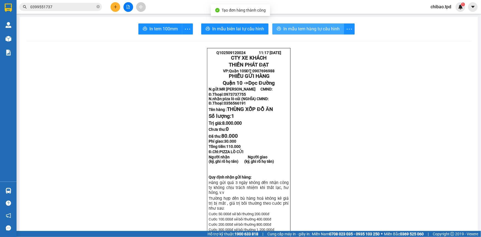
click at [328, 32] on span "In mẫu tem hàng tự cấu hình" at bounding box center [312, 28] width 56 height 7
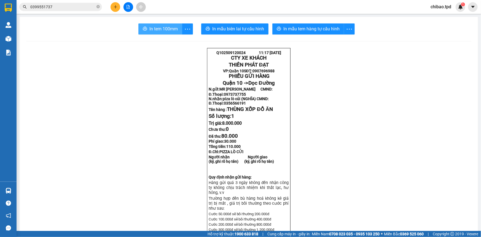
click at [164, 31] on span "In tem 100mm" at bounding box center [164, 28] width 28 height 7
click at [117, 5] on icon "plus" at bounding box center [116, 7] width 4 height 4
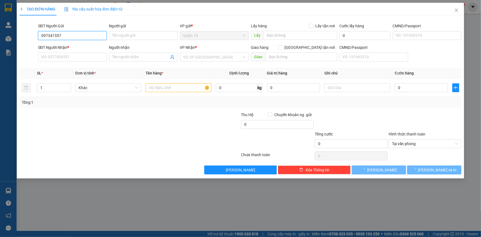
type input "0973415579"
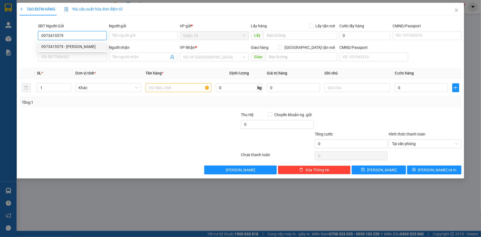
click at [88, 47] on div "0973415579 - ĐÀO TƯ HÙNG" at bounding box center [72, 47] width 62 height 6
type input "ĐÀO TƯ HÙNG"
type input "7901980442926"
type input "0938477567"
type input "hoàng trung"
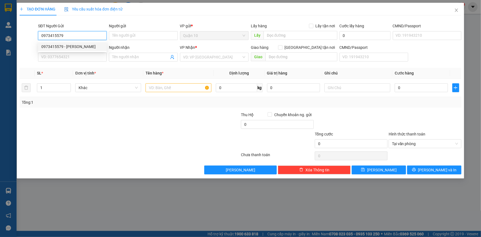
type input "104"
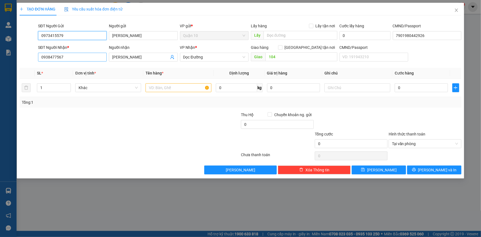
type input "0973415579"
click at [76, 56] on input "0938477567" at bounding box center [72, 57] width 69 height 9
type input "0931374475"
click at [120, 57] on input "hoàng trung" at bounding box center [140, 57] width 57 height 6
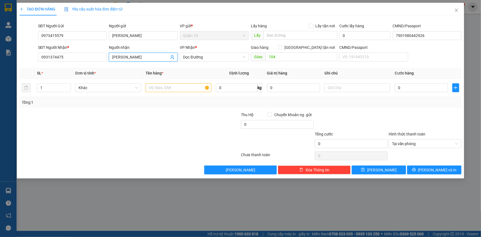
click at [120, 57] on input "hoàng trung" at bounding box center [140, 57] width 57 height 6
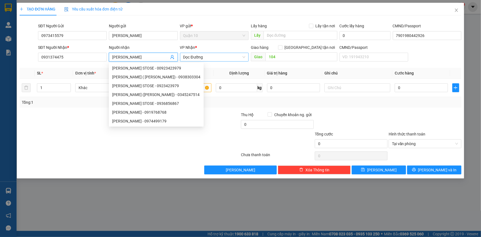
click at [223, 54] on span "Dọc Đường" at bounding box center [214, 57] width 62 height 8
type input "ANH HẢI"
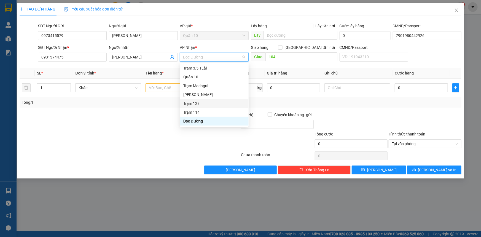
click at [189, 102] on div "Trạm 128" at bounding box center [214, 103] width 62 height 6
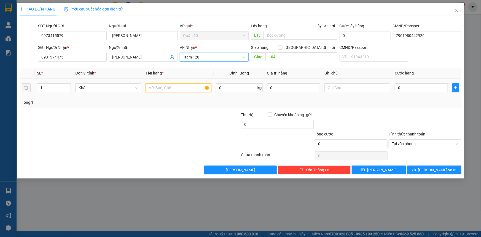
drag, startPoint x: 177, startPoint y: 89, endPoint x: 181, endPoint y: 94, distance: 6.5
click at [180, 91] on input "text" at bounding box center [179, 87] width 66 height 9
type input "C"
type input "KIỆN CỤC QUẤN NILONG TRẮNG"
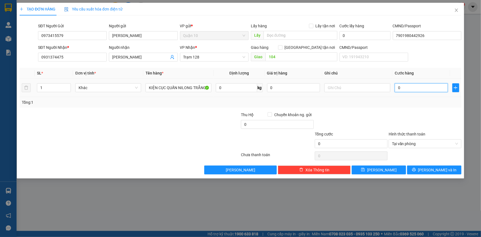
type input "5"
type input "50"
type input "50.000"
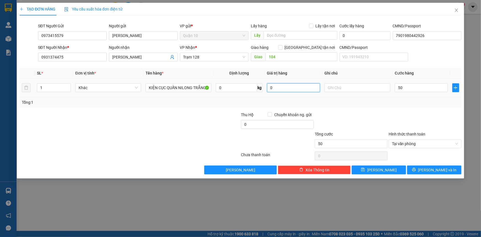
type input "50.000"
drag, startPoint x: 308, startPoint y: 88, endPoint x: 47, endPoint y: 103, distance: 260.8
click at [172, 93] on tr "1 Khác KIỆN CỤC QUẤN NILONG TRẮNG 0 kg 0 50.000" at bounding box center [241, 88] width 442 height 18
type input "200.000"
click at [415, 168] on button "Lưu và In" at bounding box center [434, 170] width 54 height 9
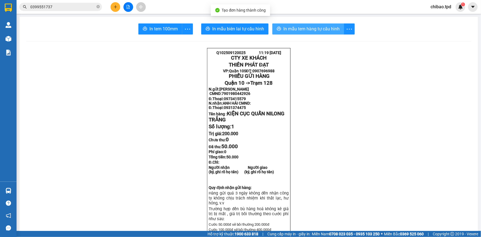
click at [306, 30] on span "In mẫu tem hàng tự cấu hình" at bounding box center [312, 28] width 56 height 7
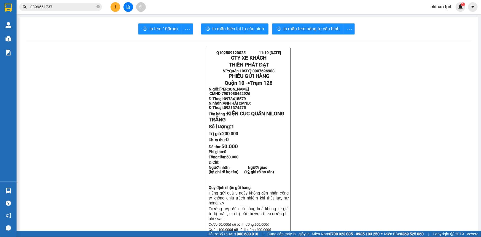
drag, startPoint x: 301, startPoint y: 27, endPoint x: 302, endPoint y: 51, distance: 24.3
click at [302, 27] on span "In mẫu tem hàng tự cấu hình" at bounding box center [312, 28] width 56 height 7
click at [320, 33] on button "In mẫu tem hàng tự cấu hình" at bounding box center [309, 28] width 72 height 11
click at [154, 26] on span "In tem 100mm" at bounding box center [164, 28] width 28 height 7
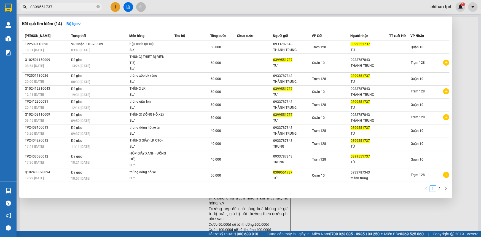
click at [68, 6] on input "0399551737" at bounding box center [62, 7] width 65 height 6
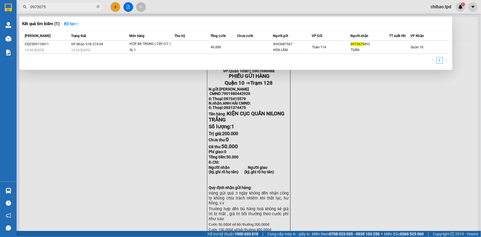
type input "0973075"
click at [172, 39] on th "Món hàng" at bounding box center [151, 36] width 45 height 10
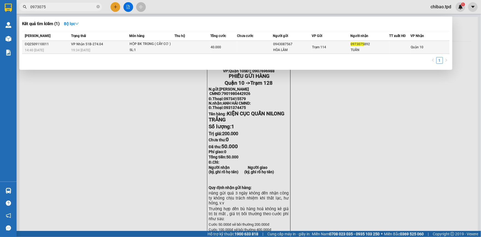
click at [162, 51] on div "SL: 1" at bounding box center [150, 50] width 41 height 6
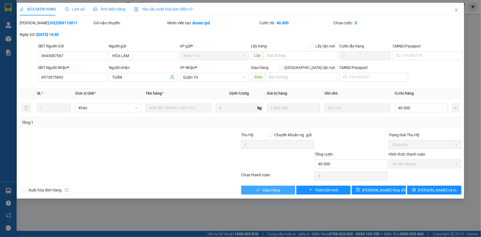
click at [263, 190] on span "Giao hàng" at bounding box center [272, 190] width 18 height 6
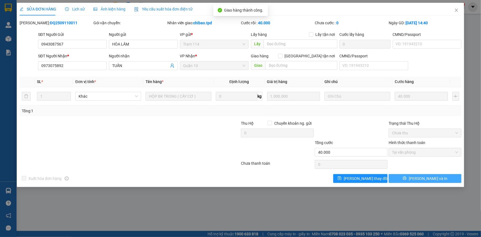
click at [426, 176] on span "Lưu và In" at bounding box center [428, 178] width 39 height 6
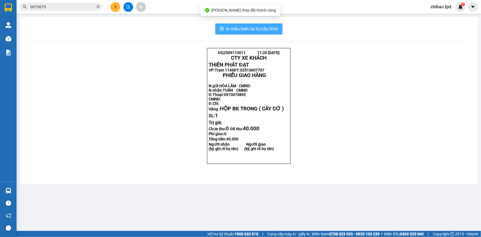
click at [266, 30] on span "In mẫu biên lai tự cấu hình" at bounding box center [252, 28] width 52 height 7
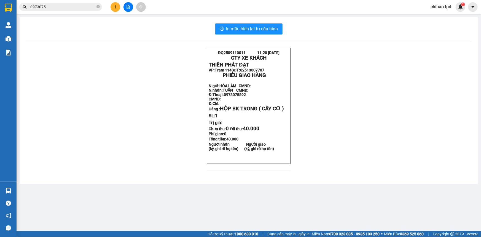
click at [49, 2] on div "Kết quả tìm kiếm ( 1 ) Bộ lọc Mã ĐH Trạng thái Món hàng Thu hộ Tổng cước Chưa c…" at bounding box center [54, 7] width 108 height 10
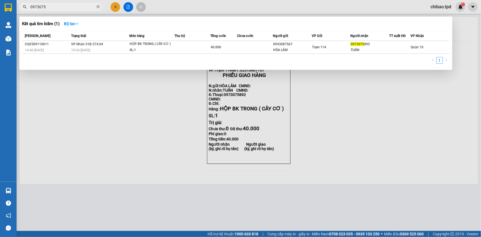
drag, startPoint x: 51, startPoint y: 8, endPoint x: 56, endPoint y: 9, distance: 5.3
click at [51, 7] on input "0973075" at bounding box center [62, 7] width 65 height 6
click at [83, 46] on div "Thời gian nhập kho" at bounding box center [82, 40] width 38 height 13
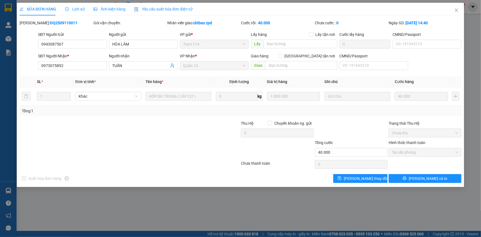
click at [70, 6] on div "Lịch sử" at bounding box center [75, 9] width 20 height 13
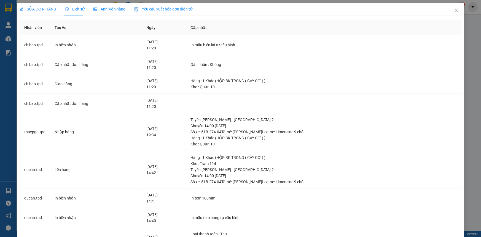
click at [39, 7] on span "SỬA ĐƠN HÀNG" at bounding box center [38, 9] width 37 height 4
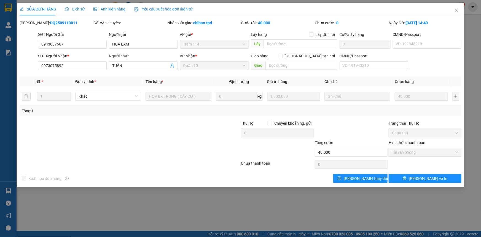
click at [70, 8] on span "Lịch sử" at bounding box center [75, 9] width 20 height 4
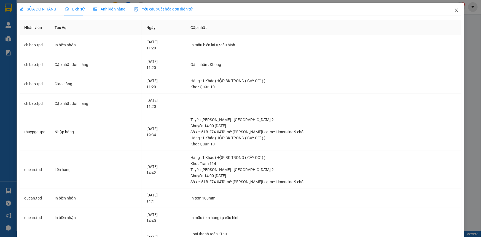
click at [455, 12] on icon "close" at bounding box center [457, 10] width 4 height 4
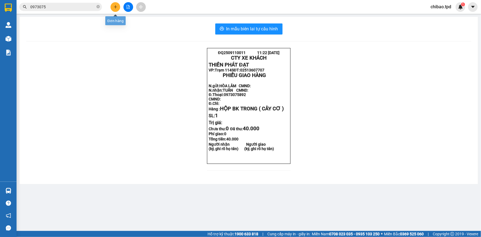
click at [118, 7] on button at bounding box center [116, 7] width 10 height 10
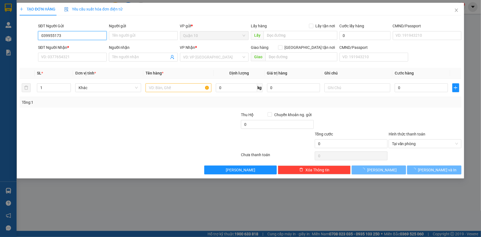
type input "0399551737"
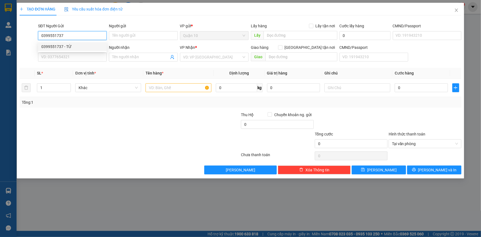
click at [94, 48] on div "0399551737 - TỪ" at bounding box center [72, 47] width 62 height 6
type input "TỪ"
type input "045090005386- LÊ HỮU TỪ"
type input "0933787843"
type input "THÀNH TRUNG"
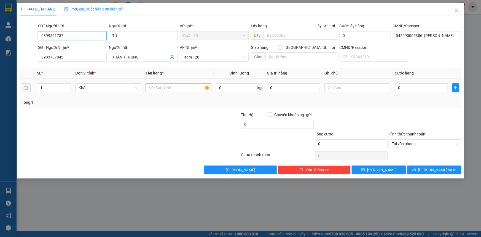
type input "0399551737"
click at [174, 88] on input "text" at bounding box center [179, 87] width 66 height 9
type input "K"
type input "HỘP XANH PT XE"
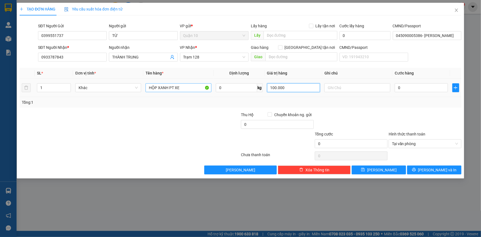
type input "1.000.000"
drag, startPoint x: 348, startPoint y: 105, endPoint x: 403, endPoint y: 147, distance: 68.8
click at [349, 105] on div "Tổng: 1" at bounding box center [241, 102] width 438 height 6
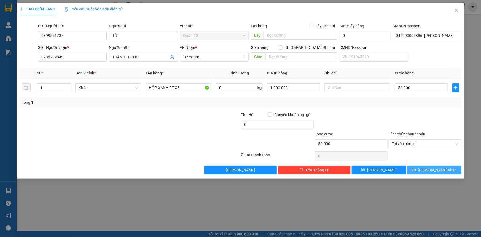
click at [415, 167] on button "[PERSON_NAME] và In" at bounding box center [434, 170] width 54 height 9
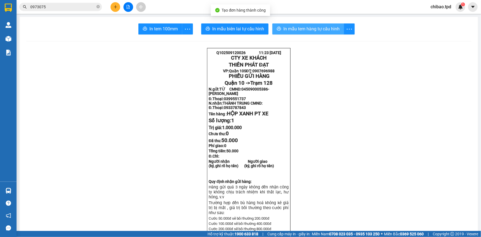
drag, startPoint x: 310, startPoint y: 26, endPoint x: 306, endPoint y: 31, distance: 6.5
click at [310, 26] on span "In mẫu tem hàng tự cấu hình" at bounding box center [312, 28] width 56 height 7
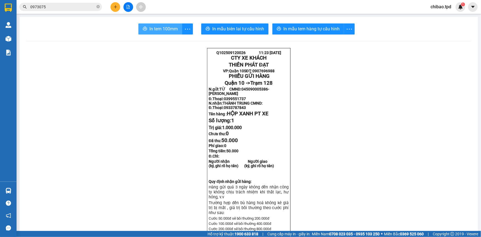
click at [145, 25] on button "In tem 100mm" at bounding box center [160, 28] width 44 height 11
drag, startPoint x: 165, startPoint y: 29, endPoint x: 146, endPoint y: 53, distance: 30.6
click at [164, 29] on span "In tem 100mm" at bounding box center [164, 28] width 28 height 7
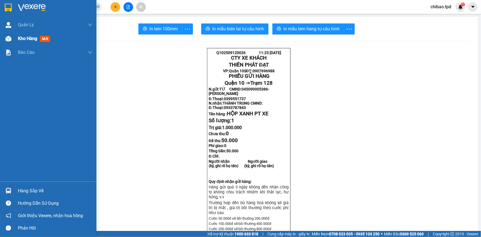
click at [31, 37] on span "Kho hàng" at bounding box center [27, 38] width 19 height 5
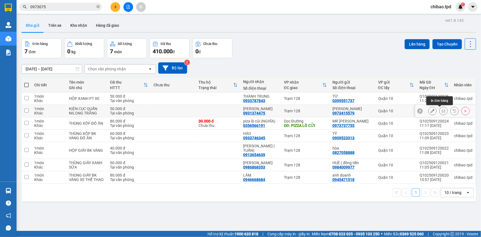
click at [442, 111] on button at bounding box center [444, 111] width 8 height 10
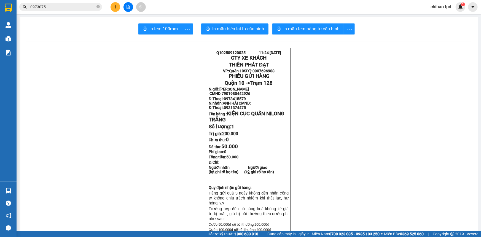
click at [175, 30] on span "In tem 100mm" at bounding box center [164, 28] width 28 height 7
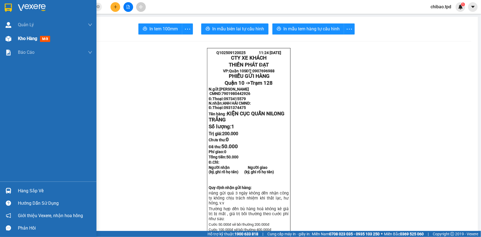
click at [32, 41] on span "Kho hàng" at bounding box center [27, 38] width 19 height 5
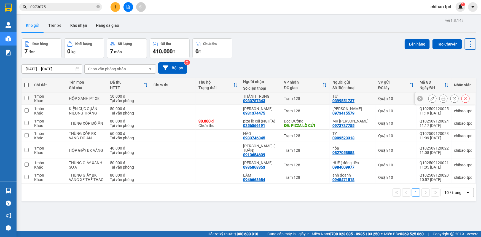
click at [273, 94] on div "THÀNH TRUNG" at bounding box center [260, 96] width 35 height 4
checkbox input "true"
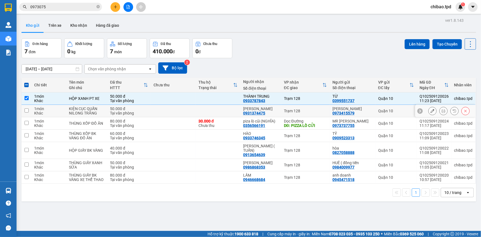
drag, startPoint x: 225, startPoint y: 108, endPoint x: 212, endPoint y: 125, distance: 20.7
click at [224, 108] on td at bounding box center [218, 111] width 45 height 12
checkbox input "true"
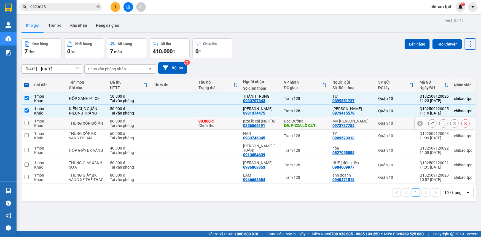
click at [213, 123] on div "30.000 đ Chưa thu" at bounding box center [218, 123] width 39 height 9
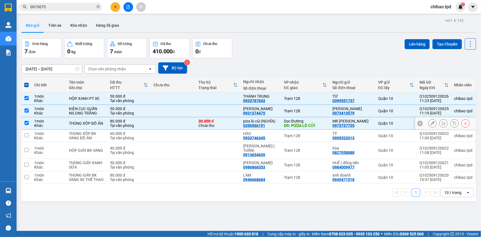
click at [255, 125] on div "0356566191" at bounding box center [254, 125] width 22 height 4
click at [148, 124] on div "Tại văn phòng" at bounding box center [129, 125] width 38 height 4
checkbox input "false"
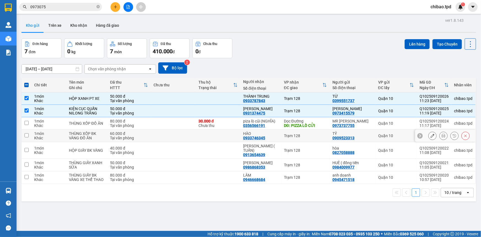
click at [134, 134] on div "60.000 đ" at bounding box center [129, 133] width 38 height 4
checkbox input "true"
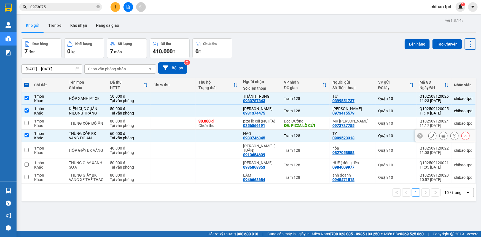
click at [113, 150] on div "Tại văn phòng" at bounding box center [129, 152] width 38 height 4
checkbox input "true"
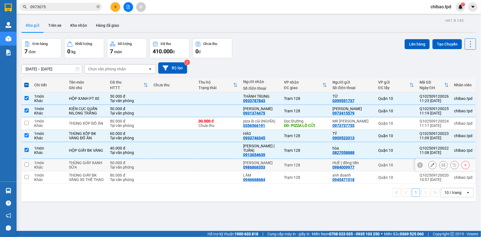
click at [115, 165] on div "Tại văn phòng" at bounding box center [129, 167] width 38 height 4
checkbox input "true"
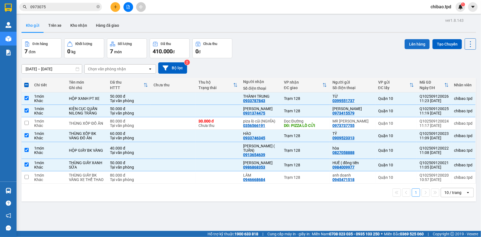
click at [420, 41] on button "Lên hàng" at bounding box center [417, 44] width 25 height 10
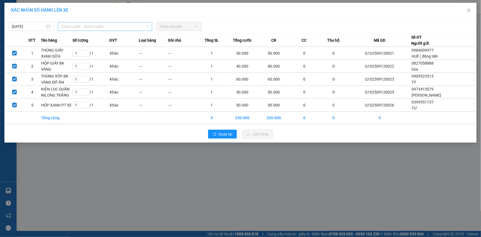
click at [124, 28] on span "Chọn tuyến - nhóm tuyến" at bounding box center [105, 26] width 88 height 8
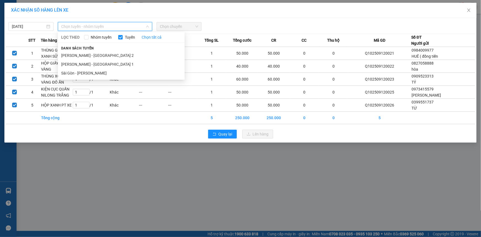
click at [86, 79] on div "12/09/2025 Chọn tuyến - nhóm tuyến LỌC THEO Nhóm tuyến Tuyến Chọn tất cả Danh s…" at bounding box center [240, 80] width 473 height 125
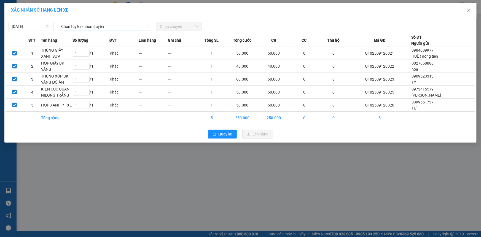
click at [84, 25] on span "Chọn tuyến - nhóm tuyến" at bounding box center [105, 26] width 88 height 8
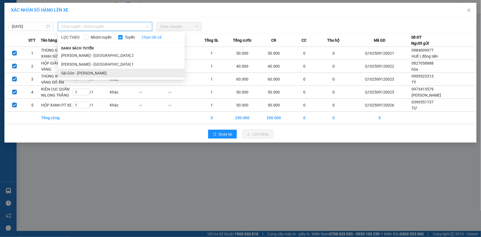
click at [85, 72] on li "Sài Gòn - Phương Lâm" at bounding box center [121, 73] width 127 height 9
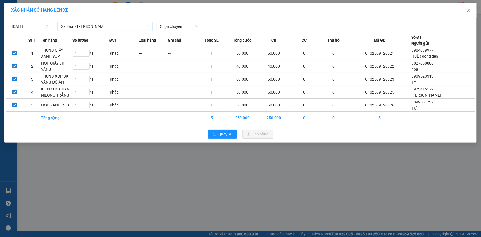
drag, startPoint x: 146, startPoint y: 26, endPoint x: 151, endPoint y: 26, distance: 4.7
click at [151, 26] on div "Sài Gòn - Phương Lâm Sài Gòn - Phương Lâm LỌC THEO Nhóm tuyến Tuyến Chọn tất cả…" at bounding box center [105, 26] width 94 height 9
click at [199, 28] on div "Chọn chuyến" at bounding box center [179, 26] width 45 height 9
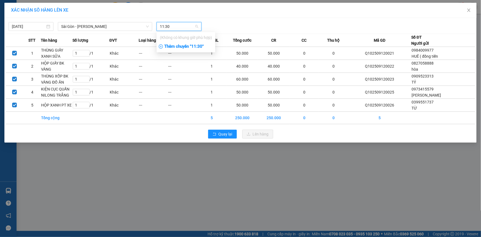
type input "11:30"
click at [193, 50] on div "Thêm chuyến " 11:30 "" at bounding box center [186, 46] width 59 height 9
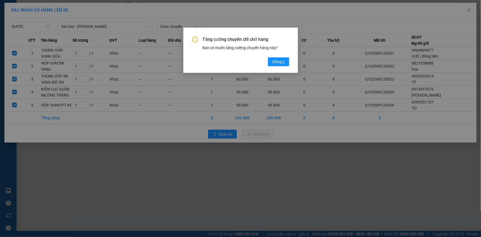
click at [285, 62] on button "Đồng ý" at bounding box center [278, 61] width 21 height 9
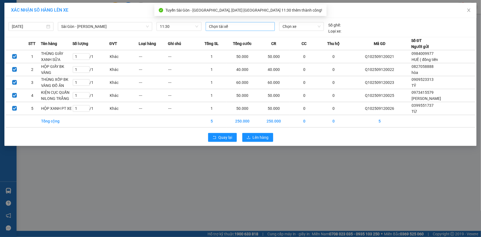
click at [227, 25] on div at bounding box center [240, 26] width 66 height 7
type input "2"
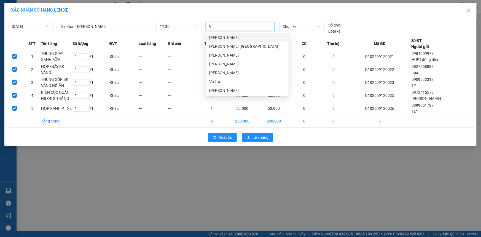
type input "VŨ"
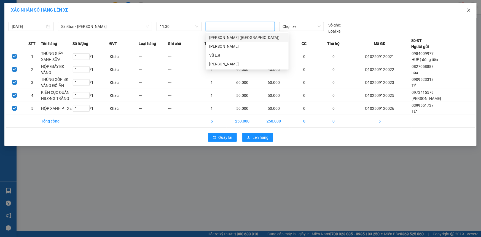
click at [469, 8] on span "Close" at bounding box center [468, 10] width 15 height 15
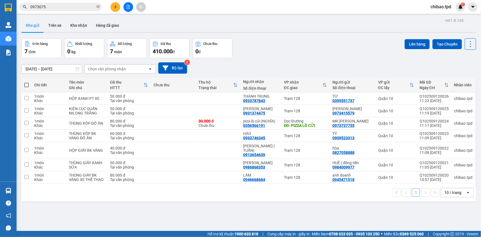
click at [80, 4] on input "0973075" at bounding box center [62, 7] width 65 height 6
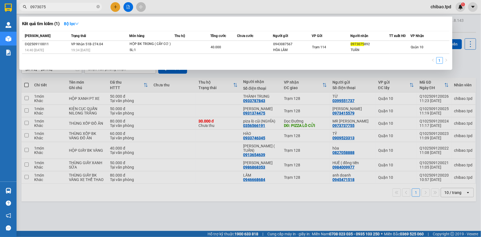
drag, startPoint x: 80, startPoint y: 4, endPoint x: 150, endPoint y: 78, distance: 102.1
click at [80, 4] on input "0973075" at bounding box center [62, 7] width 65 height 6
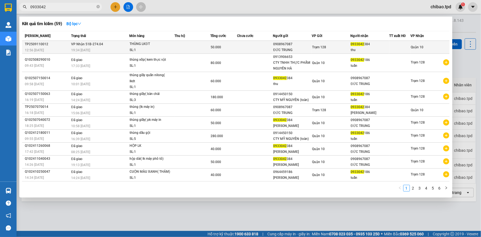
type input "0933042"
click at [314, 49] on div "Trạm 128" at bounding box center [331, 47] width 38 height 6
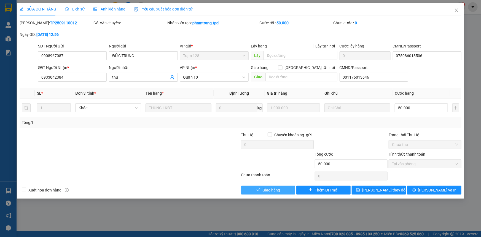
drag, startPoint x: 260, startPoint y: 188, endPoint x: 481, endPoint y: 138, distance: 227.1
click at [257, 189] on button "Giao hàng" at bounding box center [268, 190] width 54 height 9
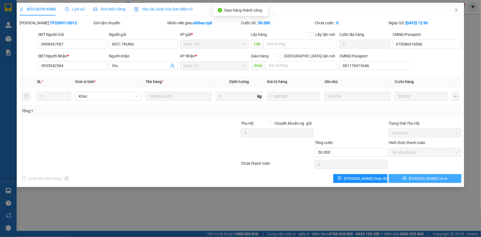
click at [449, 176] on button "[PERSON_NAME] và In" at bounding box center [425, 178] width 73 height 9
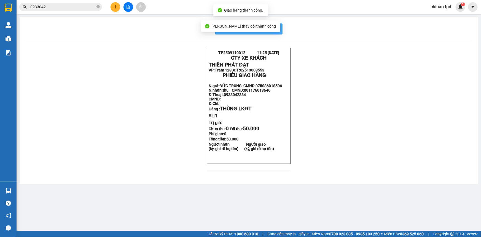
click at [276, 28] on span "In mẫu biên lai tự cấu hình" at bounding box center [252, 28] width 52 height 7
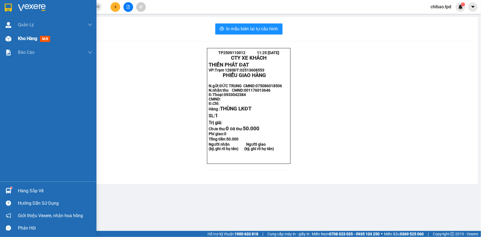
drag, startPoint x: 31, startPoint y: 36, endPoint x: 75, endPoint y: 41, distance: 44.4
click at [31, 36] on span "Kho hàng" at bounding box center [27, 38] width 19 height 5
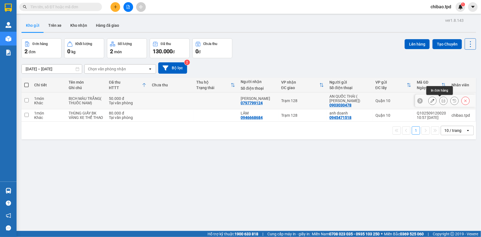
click at [442, 100] on icon at bounding box center [444, 101] width 4 height 4
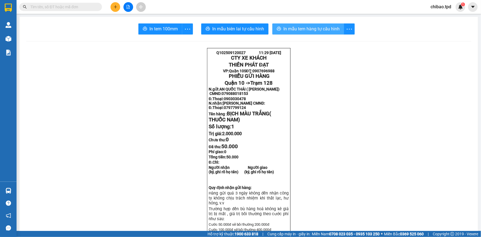
click at [308, 34] on button "In mẫu tem hàng tự cấu hình" at bounding box center [309, 28] width 72 height 11
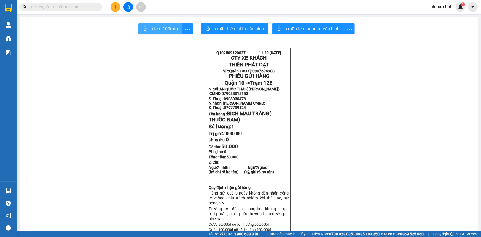
click at [157, 28] on span "In tem 100mm" at bounding box center [164, 28] width 28 height 7
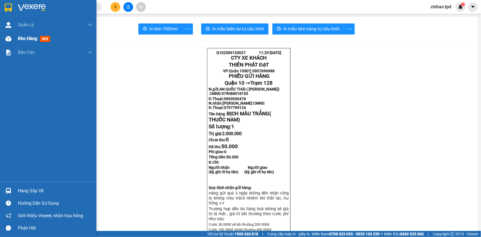
click at [31, 34] on div "Kho hàng mới" at bounding box center [55, 39] width 74 height 14
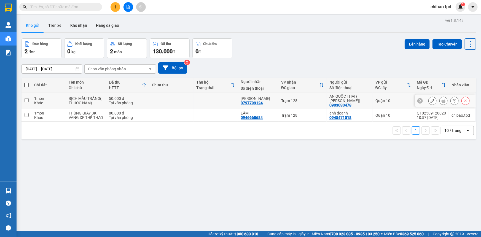
drag, startPoint x: 207, startPoint y: 108, endPoint x: 217, endPoint y: 106, distance: 10.7
click at [207, 107] on td at bounding box center [216, 100] width 44 height 17
checkbox input "true"
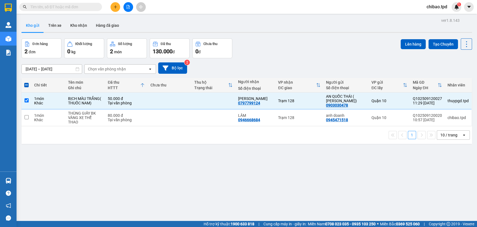
click at [114, 6] on icon "plus" at bounding box center [116, 7] width 4 height 4
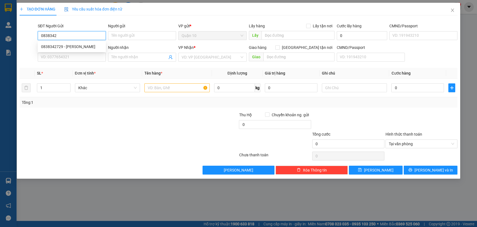
click at [88, 47] on div "0838342729 - KHÁNH THẢO" at bounding box center [72, 47] width 62 height 6
type input "0838342729"
type input "KHÁNH THẢO"
type input "023594257"
type input "0917064118"
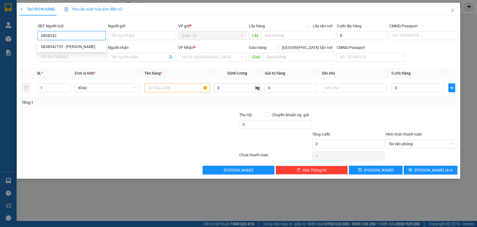
type input "VI TÍNH LỤC"
type input "PHÚ TÚC"
type input "0838342729"
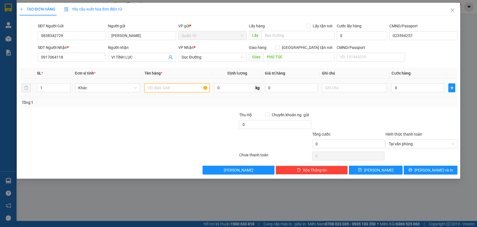
click at [196, 92] on input "text" at bounding box center [177, 87] width 65 height 9
type input "T"
type input "THÙNG GIẤY QUẤN NILONG ĐEN"
drag, startPoint x: 282, startPoint y: 90, endPoint x: 214, endPoint y: 88, distance: 67.6
click at [280, 90] on input "0" at bounding box center [291, 87] width 53 height 9
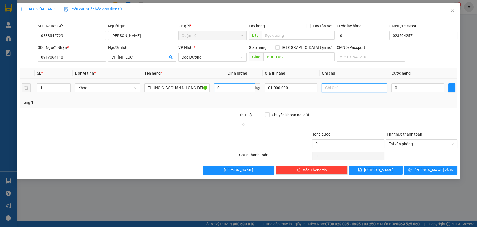
type input "1.000.000"
type input "4"
type input "40"
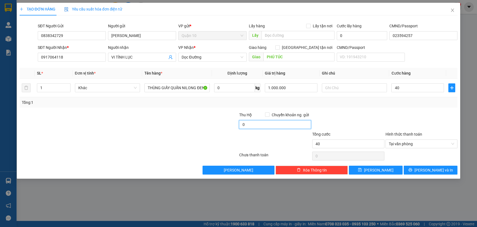
click at [263, 127] on input "0" at bounding box center [275, 124] width 72 height 9
type input "40.000"
type input "10.000"
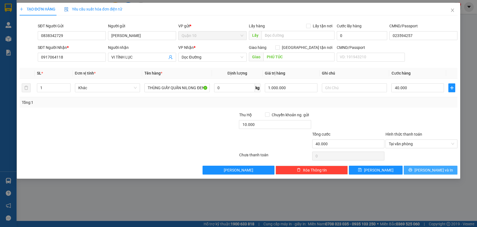
click at [422, 172] on button "[PERSON_NAME] và In" at bounding box center [431, 170] width 54 height 9
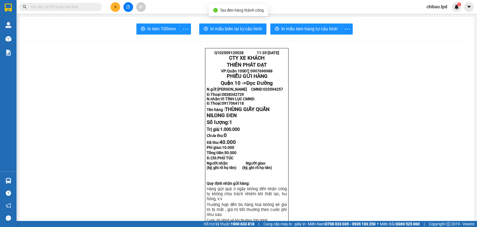
click at [300, 30] on span "In mẫu tem hàng tự cấu hình" at bounding box center [310, 28] width 56 height 7
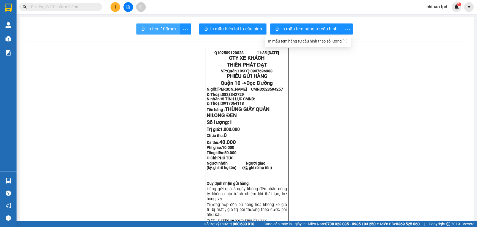
click at [165, 29] on span "In tem 100mm" at bounding box center [162, 28] width 28 height 7
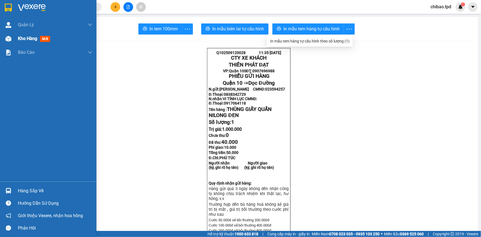
click at [40, 36] on div "Kho hàng mới" at bounding box center [35, 38] width 34 height 7
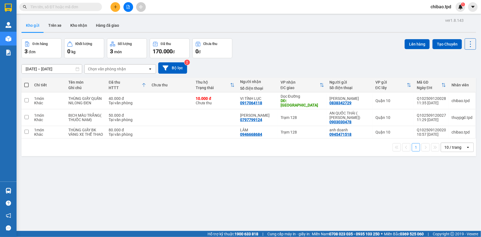
click at [116, 6] on icon "plus" at bounding box center [115, 6] width 0 height 3
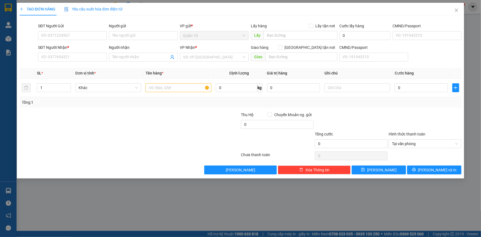
click at [57, 41] on div "SĐT Người Gửi VD: 0371234567" at bounding box center [72, 32] width 69 height 19
click at [66, 35] on input "SĐT Người Gửi" at bounding box center [72, 35] width 69 height 9
drag, startPoint x: 138, startPoint y: 40, endPoint x: 141, endPoint y: 39, distance: 3.2
click at [138, 40] on div "Người gửi Tên người gửi" at bounding box center [143, 32] width 69 height 19
click at [146, 36] on input "Người gửi" at bounding box center [143, 35] width 69 height 9
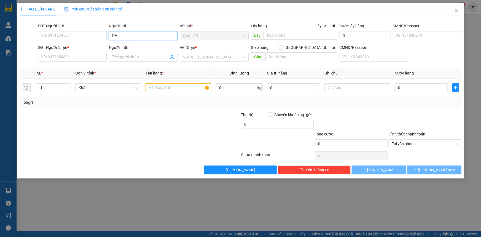
type input "P"
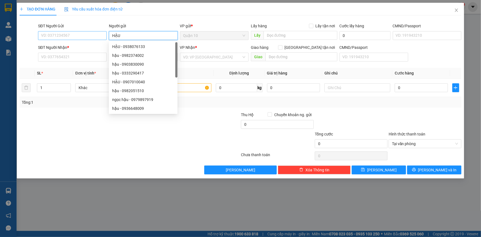
type input "HẬU"
drag, startPoint x: 48, startPoint y: 40, endPoint x: 62, endPoint y: 35, distance: 14.7
click at [53, 37] on input "SĐT Người Gửi" at bounding box center [72, 35] width 69 height 9
click at [62, 35] on input "SĐT Người Gửi" at bounding box center [72, 35] width 69 height 9
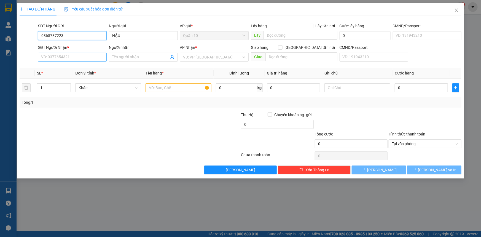
type input "0865787223"
click at [84, 56] on input "SĐT Người Nhận *" at bounding box center [72, 57] width 69 height 9
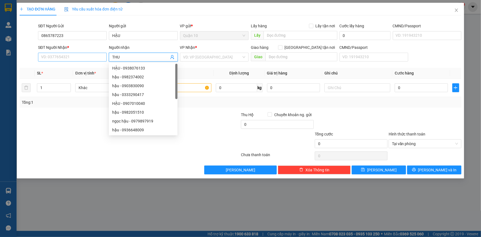
type input "THU"
click at [77, 60] on input "SĐT Người Nhận *" at bounding box center [72, 57] width 69 height 9
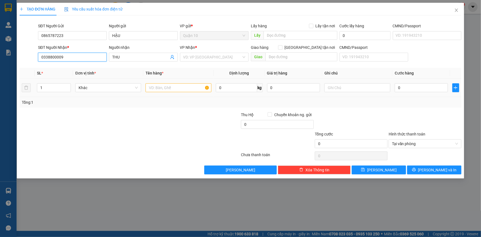
type input "0338800009"
drag, startPoint x: 163, startPoint y: 83, endPoint x: 160, endPoint y: 84, distance: 2.9
click at [161, 84] on input "text" at bounding box center [179, 87] width 66 height 9
type input "PHONG BÌ GIẤY TỜ"
click at [221, 54] on input "search" at bounding box center [212, 57] width 58 height 8
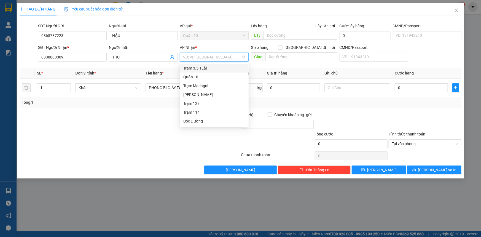
click at [207, 70] on div "Trạm 3.5 TLài" at bounding box center [214, 68] width 62 height 6
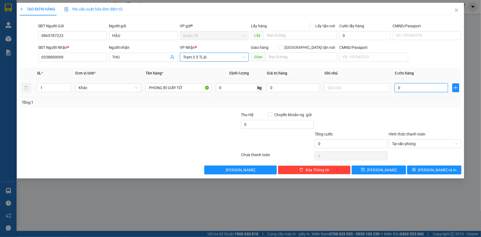
click at [421, 86] on input "0" at bounding box center [421, 87] width 53 height 9
type input "4"
type input "40"
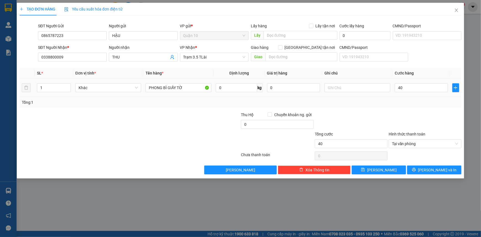
type input "40.000"
click at [370, 100] on div "Tổng: 1" at bounding box center [241, 102] width 438 height 6
click at [436, 172] on span "[PERSON_NAME] và In" at bounding box center [437, 170] width 39 height 6
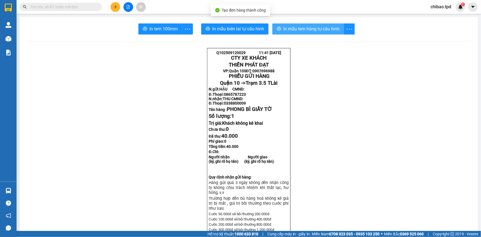
drag, startPoint x: 305, startPoint y: 30, endPoint x: 256, endPoint y: 79, distance: 69.4
click at [305, 30] on span "In mẫu tem hàng tự cấu hình" at bounding box center [312, 28] width 56 height 7
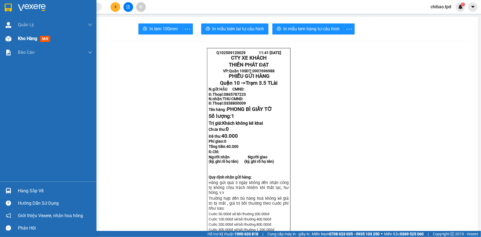
click at [26, 34] on div "Kho hàng mới" at bounding box center [55, 39] width 74 height 14
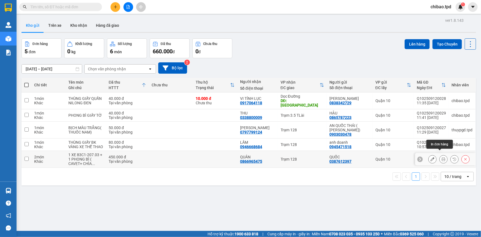
drag, startPoint x: 438, startPoint y: 152, endPoint x: 429, endPoint y: 149, distance: 9.9
click at [440, 154] on button at bounding box center [444, 159] width 8 height 10
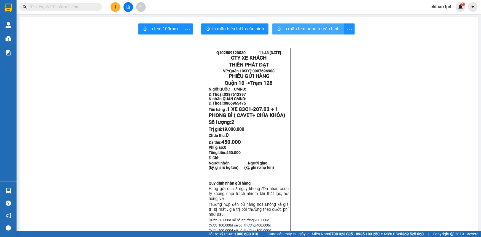
click at [302, 31] on span "In mẫu tem hàng tự cấu hình" at bounding box center [312, 28] width 56 height 7
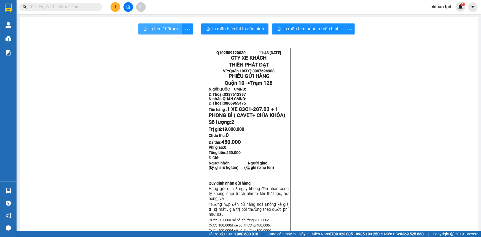
click at [168, 31] on span "In tem 100mm" at bounding box center [164, 28] width 28 height 7
click at [184, 31] on icon "more" at bounding box center [187, 29] width 7 height 7
click at [181, 41] on div "In tem 100mm theo số lượng (2)" at bounding box center [160, 41] width 55 height 6
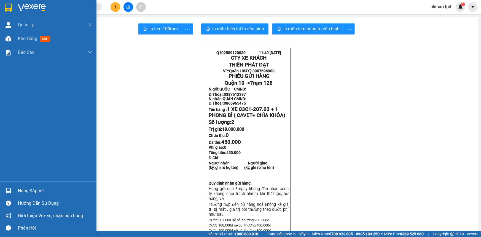
click at [13, 182] on div "Hàng sắp về Hướng dẫn sử dụng Giới thiệu Vexere, nhận hoa hồng Phản hồi" at bounding box center [48, 207] width 97 height 53
drag, startPoint x: 34, startPoint y: 196, endPoint x: 32, endPoint y: 193, distance: 3.9
click at [33, 194] on div "Hàng sắp về" at bounding box center [48, 191] width 97 height 12
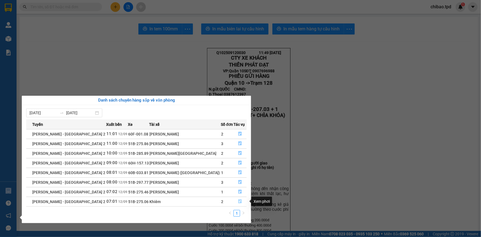
drag, startPoint x: 239, startPoint y: 201, endPoint x: 231, endPoint y: 201, distance: 7.5
click at [238, 201] on icon "file-done" at bounding box center [240, 201] width 4 height 4
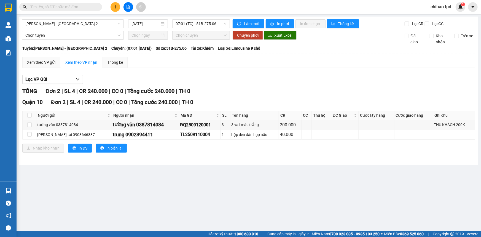
click at [28, 118] on th at bounding box center [30, 115] width 14 height 9
click at [29, 115] on input "checkbox" at bounding box center [29, 115] width 4 height 4
checkbox input "true"
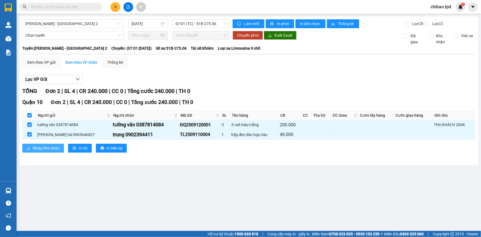
click at [46, 150] on span "Nhập kho nhận" at bounding box center [46, 148] width 27 height 6
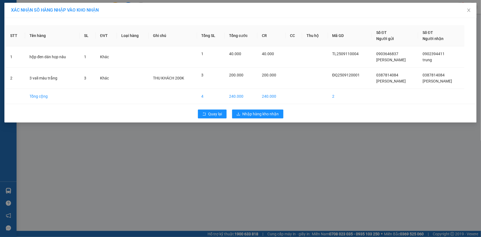
click at [243, 119] on div "Quay lại Nhập hàng kho nhận" at bounding box center [241, 114] width 470 height 14
click at [243, 115] on span "Nhập hàng kho nhận" at bounding box center [261, 114] width 36 height 6
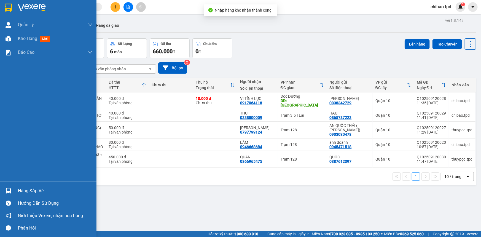
click at [10, 188] on div at bounding box center [9, 191] width 10 height 10
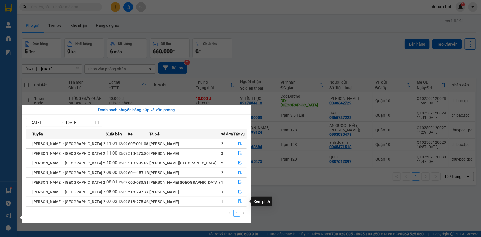
click at [235, 200] on button "button" at bounding box center [240, 201] width 13 height 9
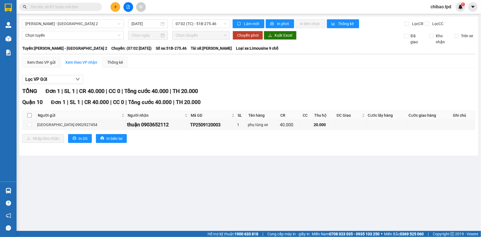
click at [29, 116] on input "checkbox" at bounding box center [29, 115] width 4 height 4
checkbox input "true"
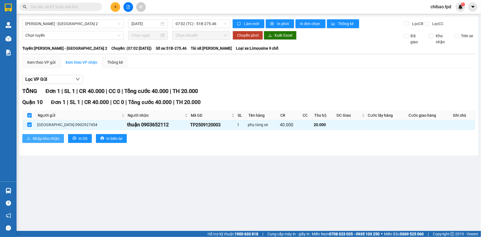
click at [49, 138] on span "Nhập kho nhận" at bounding box center [46, 138] width 27 height 6
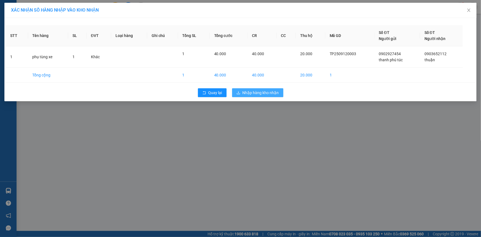
click at [280, 91] on button "Nhập hàng kho nhận" at bounding box center [257, 92] width 51 height 9
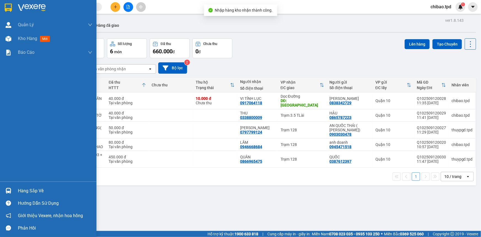
click at [18, 192] on div "Hàng sắp về" at bounding box center [55, 191] width 74 height 8
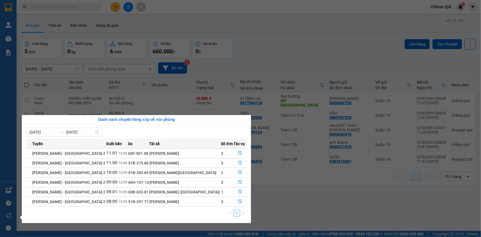
click at [103, 43] on section "Kết quả tìm kiếm ( 0 ) Bộ lọc No Data chibao.tpd 1 Quản Lý Quản lý khách hàng m…" at bounding box center [240, 118] width 481 height 237
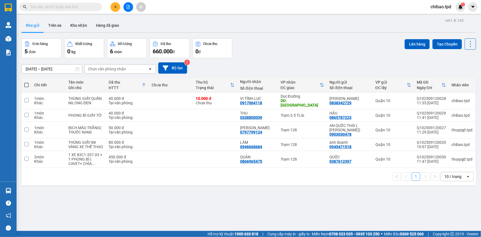
click at [117, 7] on icon "plus" at bounding box center [116, 7] width 4 height 4
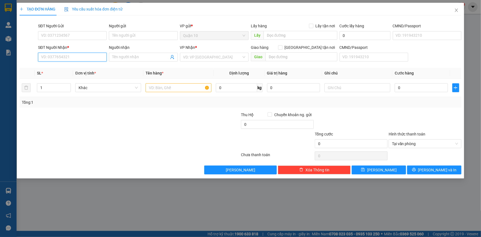
click at [66, 53] on input "SĐT Người Nhận *" at bounding box center [72, 57] width 69 height 9
type input "0337824020"
click at [58, 71] on div "0337824020 - LINH" at bounding box center [72, 68] width 62 height 6
type input "LINH"
type input "0337824020"
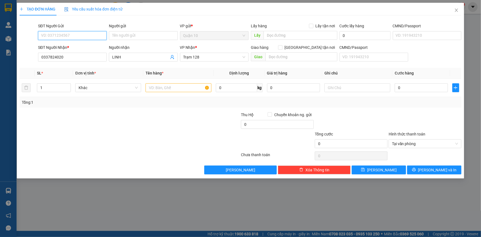
drag, startPoint x: 62, startPoint y: 36, endPoint x: 74, endPoint y: 80, distance: 45.3
click at [62, 37] on input "SĐT Người Gửi" at bounding box center [72, 35] width 69 height 9
click at [72, 47] on div "0969291925 - THỦY" at bounding box center [72, 47] width 62 height 6
type input "0969291925"
type input "THỦY"
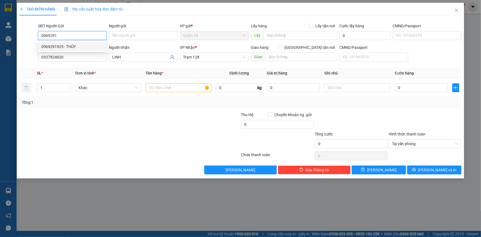
type input "080055007513"
type input "0969291925"
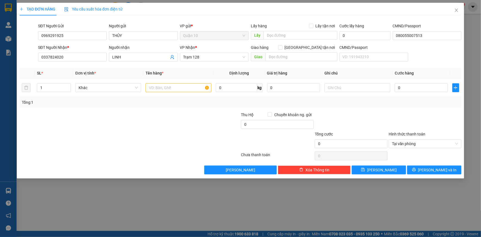
click at [168, 75] on th "Tên hàng *" at bounding box center [178, 73] width 70 height 11
click at [166, 85] on input "text" at bounding box center [179, 87] width 66 height 9
type input "H"
type input "THÙNG GIẤY NÂU BK XANH ĐEN"
type input "5"
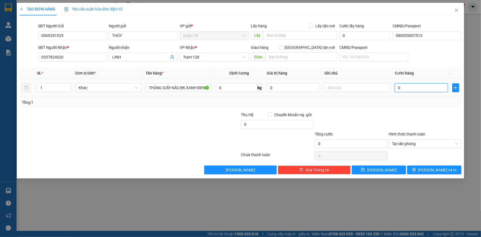
type input "5"
type input "50"
type input "50.000"
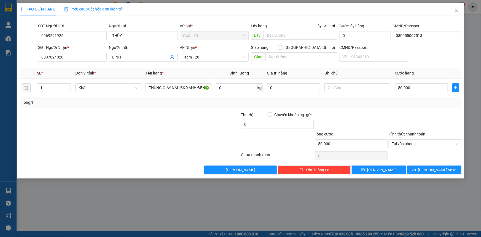
click at [384, 112] on div at bounding box center [351, 121] width 74 height 19
drag, startPoint x: 297, startPoint y: 89, endPoint x: 126, endPoint y: 127, distance: 175.1
click at [212, 85] on tr "1 Khác THÙNG GIẤY NÂU BK XANH ĐEN 0 kg 0 50.000" at bounding box center [241, 88] width 442 height 18
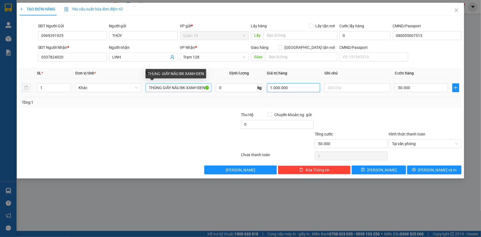
type input "1.000.000"
click at [208, 88] on input "THÙNG GIẤY NÂU BK XANH ĐEN" at bounding box center [179, 87] width 66 height 9
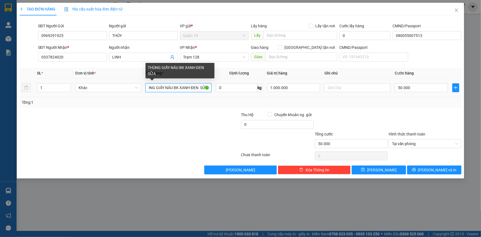
scroll to position [0, 7]
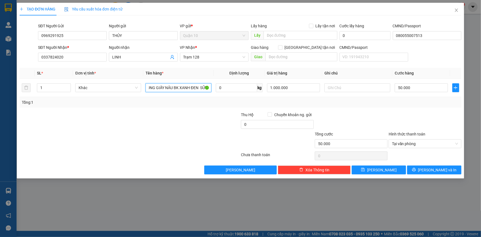
type input "THÙNG GIẤY NÂU BK XANH ĐEN SỮA"
click at [452, 165] on div "Transit Pickup Surcharge Ids Transit Deliver Surcharge Ids Transit Deliver Surc…" at bounding box center [241, 97] width 442 height 154
click at [451, 168] on button "[PERSON_NAME] và In" at bounding box center [434, 170] width 54 height 9
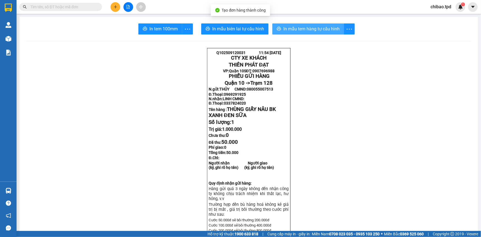
click at [306, 30] on span "In mẫu tem hàng tự cấu hình" at bounding box center [312, 28] width 56 height 7
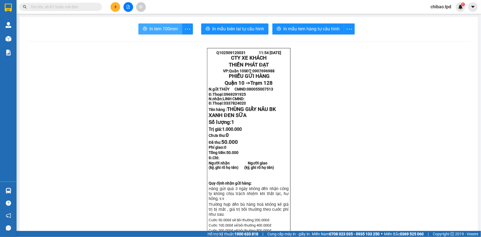
click at [160, 30] on span "In tem 100mm" at bounding box center [164, 28] width 28 height 7
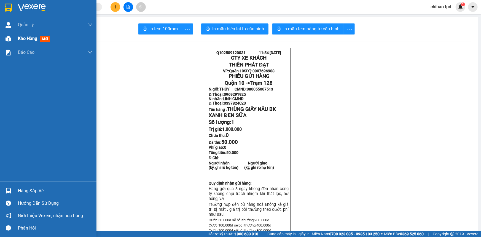
click at [19, 42] on div "Kho hàng mới" at bounding box center [35, 38] width 34 height 7
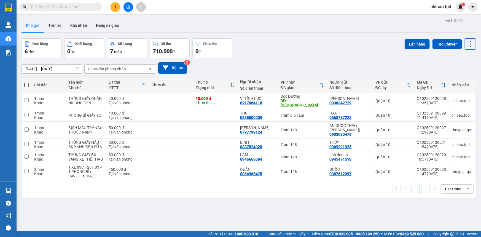
click at [90, 1] on div "Kết quả tìm kiếm ( 0 ) Bộ lọc No Data chibao.tpd 1" at bounding box center [240, 7] width 481 height 14
click at [88, 6] on input "text" at bounding box center [62, 7] width 65 height 6
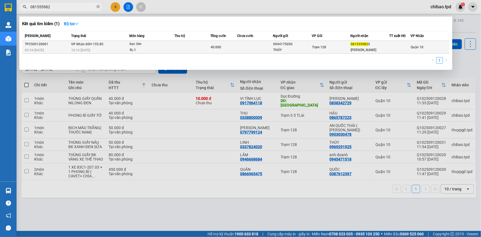
type input "081555982"
click at [173, 50] on span "bọc đen SL: 1" at bounding box center [152, 47] width 45 height 12
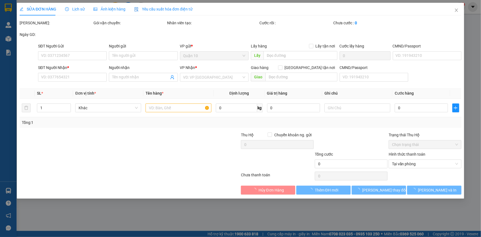
type input "0944175050"
type input "THỦY"
type input "036172019610"
type input "0815559820"
type input "THÙY ANH"
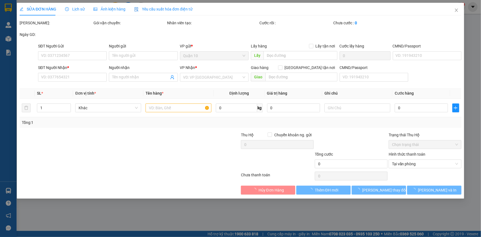
type input "40.000"
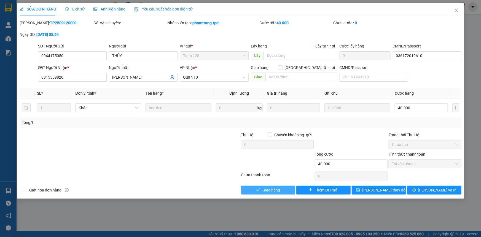
click at [258, 192] on span "check" at bounding box center [259, 190] width 4 height 4
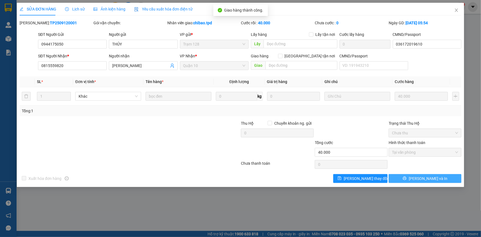
drag, startPoint x: 408, startPoint y: 176, endPoint x: 246, endPoint y: 118, distance: 172.4
click at [409, 175] on button "[PERSON_NAME] và In" at bounding box center [425, 178] width 73 height 9
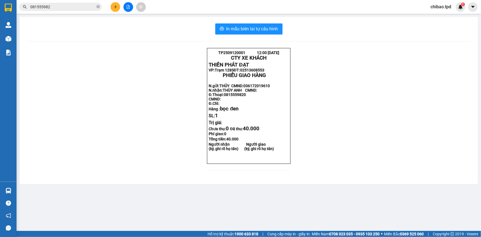
click at [329, 20] on div "In mẫu biên lai tự cấu hình TP2509120001 12:00 12-09-2025 CTY XE KHÁCH THIÊN P…" at bounding box center [249, 100] width 459 height 167
click at [480, 177] on main "In mẫu biên lai tự cấu hình TP2509120001 12:00 12-09-2025 CTY XE KHÁCH THIÊN P…" at bounding box center [240, 115] width 481 height 231
drag, startPoint x: 480, startPoint y: 177, endPoint x: 343, endPoint y: 111, distance: 151.3
click at [477, 177] on main "In mẫu biên lai tự cấu hình TP2509120001 12:00 12-09-2025 CTY XE KHÁCH THIÊN P…" at bounding box center [240, 115] width 481 height 231
click at [249, 30] on span "In mẫu biên lai tự cấu hình" at bounding box center [252, 28] width 52 height 7
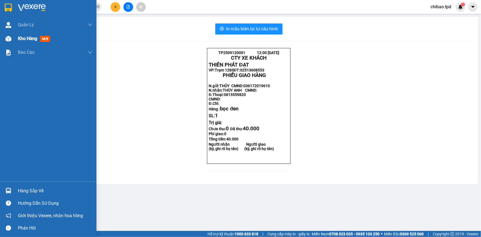
click at [16, 34] on div "Kho hàng mới" at bounding box center [48, 39] width 97 height 14
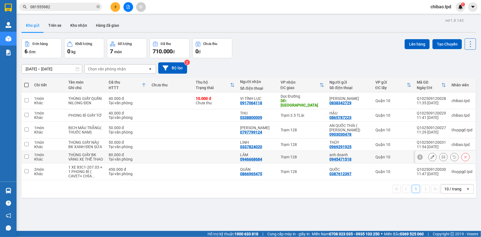
drag, startPoint x: 73, startPoint y: 156, endPoint x: 79, endPoint y: 151, distance: 7.5
click at [73, 155] on div "THÙNG GIẤY BK VÀNG XE THỂ THAO" at bounding box center [85, 157] width 35 height 9
checkbox input "true"
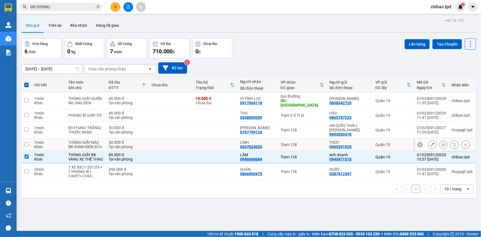
click at [83, 142] on div "THÙNG GIẤY NÂU BK XANH ĐEN SỮA" at bounding box center [85, 144] width 35 height 9
checkbox input "true"
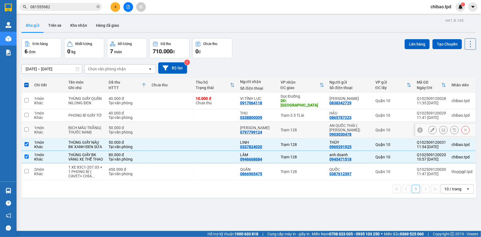
click at [101, 122] on td "BỊCH MÀU TRẮNG( THUỐC NAM)" at bounding box center [86, 130] width 40 height 17
checkbox input "true"
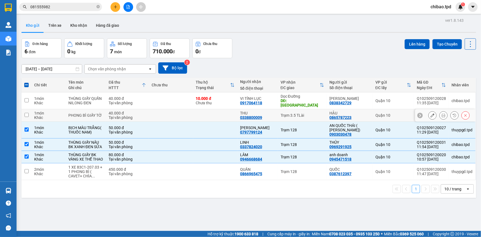
click at [89, 113] on div "PHONG BÌ GIẤY TỜ" at bounding box center [85, 115] width 35 height 4
checkbox input "true"
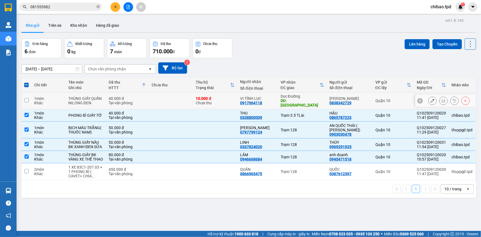
click at [98, 97] on div "THÙNG GIẤY QUẤN NILONG ĐEN" at bounding box center [85, 100] width 35 height 9
checkbox input "true"
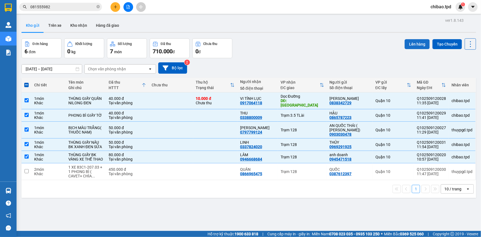
click at [417, 44] on button "Lên hàng" at bounding box center [417, 44] width 25 height 10
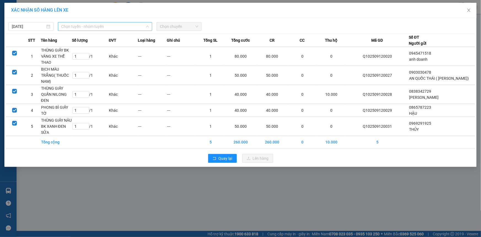
click at [137, 26] on span "Chọn tuyến - nhóm tuyến" at bounding box center [105, 26] width 88 height 8
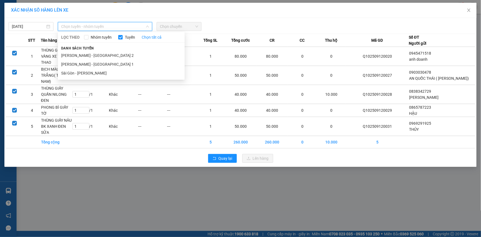
drag, startPoint x: 91, startPoint y: 72, endPoint x: 226, endPoint y: 46, distance: 137.6
click at [91, 72] on li "Sài Gòn - [PERSON_NAME]" at bounding box center [121, 73] width 127 height 9
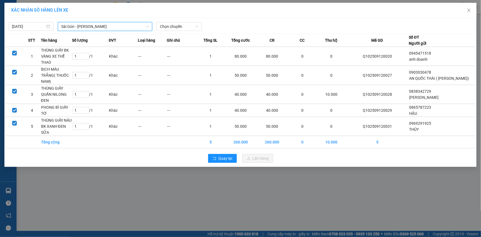
drag, startPoint x: 170, startPoint y: 21, endPoint x: 171, endPoint y: 25, distance: 4.4
click at [171, 21] on div "12/09/2025 Sài Gòn - Phương Lâm Sài Gòn - Phương Lâm LỌC THEO Nhóm tuyến Tuyến …" at bounding box center [241, 25] width 470 height 12
click at [172, 26] on span "Chọn chuyến" at bounding box center [179, 26] width 38 height 8
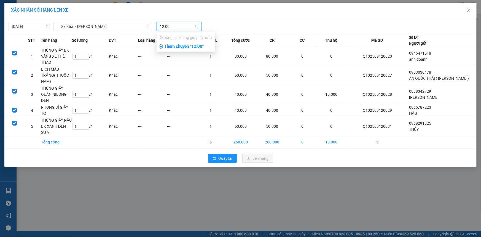
type input "12:00"
click at [193, 48] on div "Thêm chuyến " 12:00 "" at bounding box center [186, 46] width 59 height 9
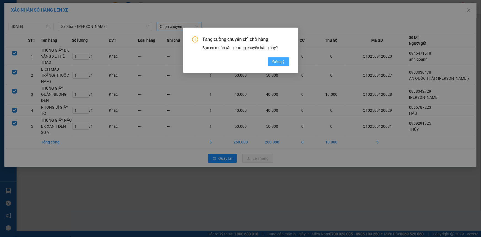
drag, startPoint x: 278, startPoint y: 61, endPoint x: 261, endPoint y: 57, distance: 17.2
click at [277, 60] on span "Đồng ý" at bounding box center [279, 62] width 12 height 6
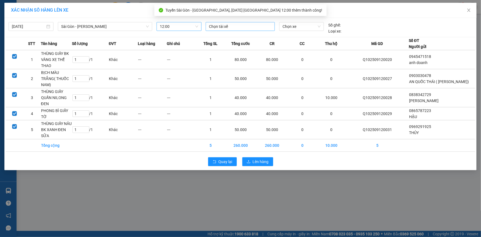
click at [227, 26] on div at bounding box center [240, 26] width 66 height 7
type input "0"
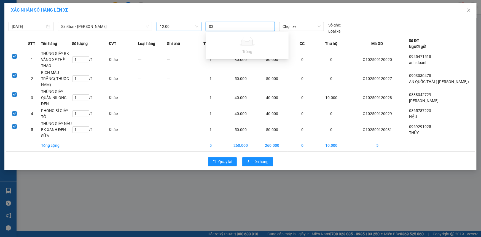
type input "0"
type input "TÀI"
drag, startPoint x: 227, startPoint y: 47, endPoint x: 381, endPoint y: 30, distance: 154.3
click at [228, 47] on div "[PERSON_NAME] ([GEOGRAPHIC_DATA])" at bounding box center [247, 46] width 76 height 6
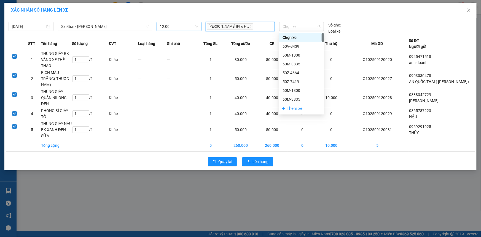
drag, startPoint x: 303, startPoint y: 22, endPoint x: 298, endPoint y: 35, distance: 13.8
click at [301, 24] on span "Chọn xe" at bounding box center [302, 26] width 38 height 8
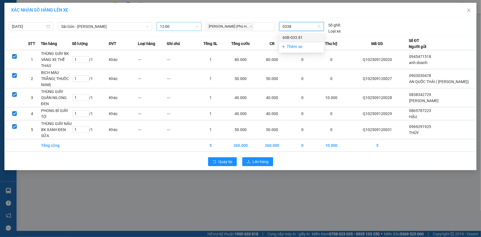
type input "03381"
click at [287, 34] on div "60B-033.81" at bounding box center [302, 37] width 38 height 6
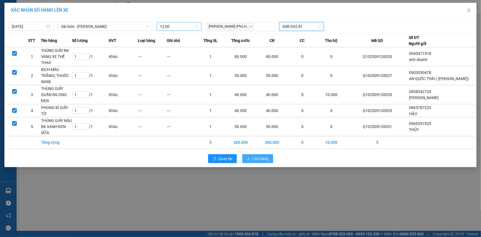
drag, startPoint x: 263, startPoint y: 157, endPoint x: 274, endPoint y: 150, distance: 12.3
click at [263, 157] on span "Lên hàng" at bounding box center [261, 159] width 16 height 6
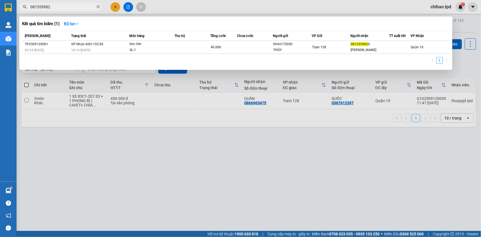
click at [56, 9] on input "081555982" at bounding box center [62, 7] width 65 height 6
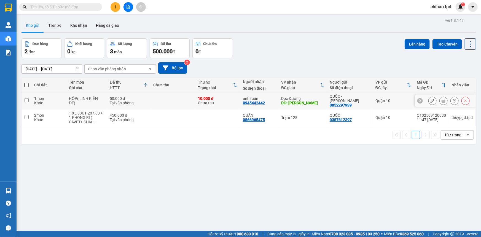
click at [441, 104] on button at bounding box center [444, 101] width 8 height 10
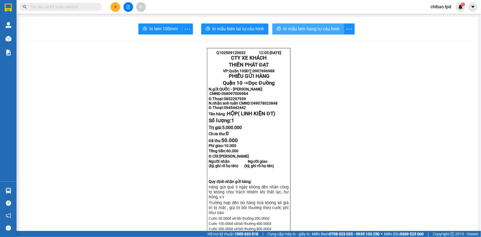
click at [298, 28] on span "In mẫu tem hàng tự cấu hình" at bounding box center [312, 28] width 56 height 7
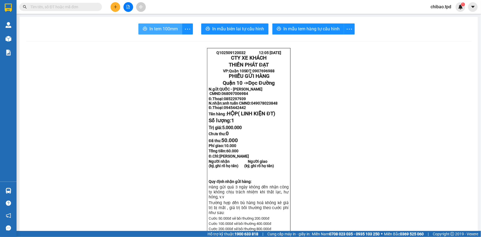
click at [169, 30] on span "In tem 100mm" at bounding box center [164, 28] width 28 height 7
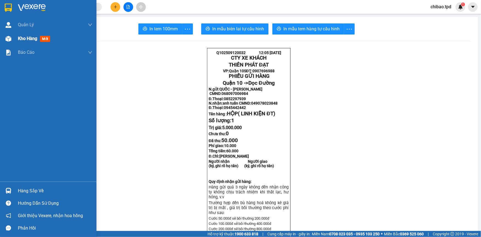
click at [32, 41] on span "Kho hàng" at bounding box center [27, 38] width 19 height 5
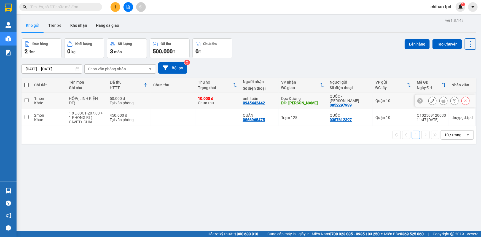
drag, startPoint x: 180, startPoint y: 103, endPoint x: 187, endPoint y: 135, distance: 32.9
click at [180, 104] on td at bounding box center [173, 100] width 45 height 17
checkbox input "true"
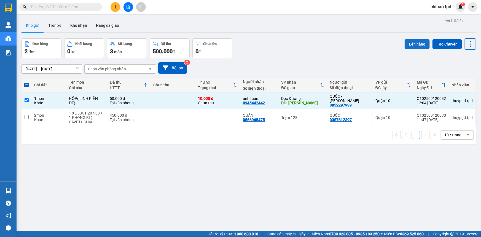
click at [415, 39] on button "Lên hàng" at bounding box center [417, 44] width 25 height 10
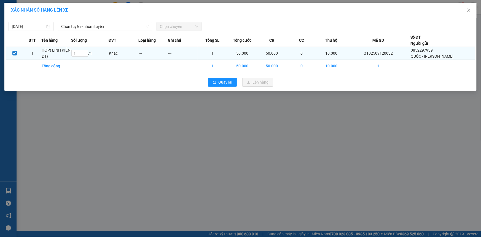
drag, startPoint x: 124, startPoint y: 31, endPoint x: 112, endPoint y: 52, distance: 24.1
click at [124, 29] on div "[DATE] Chọn tuyến - nhóm tuyến Chọn chuyến STT Tên hàng Số lượng ĐVT Loại hàng …" at bounding box center [240, 54] width 473 height 73
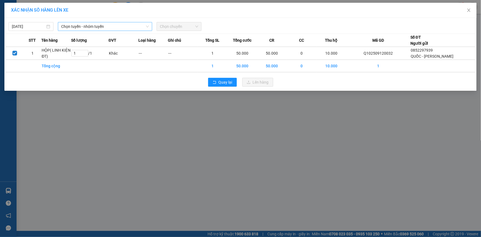
drag, startPoint x: 114, startPoint y: 9, endPoint x: 113, endPoint y: 23, distance: 14.1
click at [114, 10] on div "XÁC NHẬN SỐ HÀNG LÊN XE" at bounding box center [240, 10] width 459 height 6
click at [113, 25] on span "Chọn tuyến - nhóm tuyến" at bounding box center [105, 26] width 88 height 8
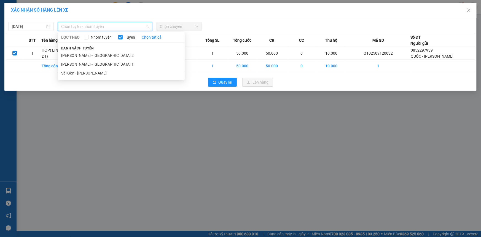
click at [98, 72] on li "Sài Gòn - [PERSON_NAME]" at bounding box center [121, 73] width 127 height 9
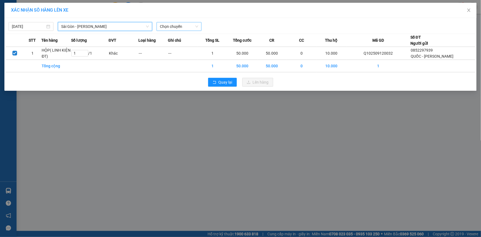
click at [185, 25] on span "Chọn chuyến" at bounding box center [179, 26] width 38 height 8
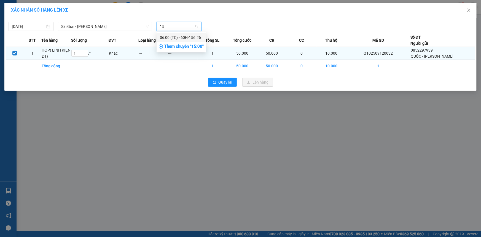
type input "1"
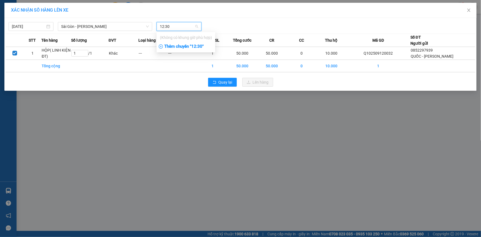
type input "12:30"
click at [173, 44] on div "Thêm chuyến " 12:30 "" at bounding box center [186, 46] width 59 height 9
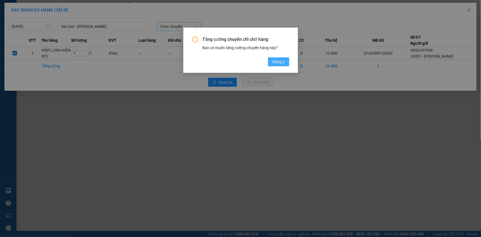
click at [282, 61] on span "Đồng ý" at bounding box center [279, 62] width 12 height 6
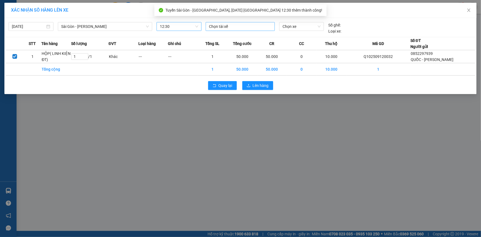
click at [224, 24] on div at bounding box center [240, 26] width 66 height 7
type input "DŨNG"
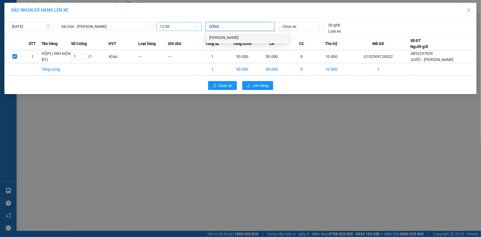
click at [234, 36] on div "[PERSON_NAME]" at bounding box center [247, 37] width 76 height 6
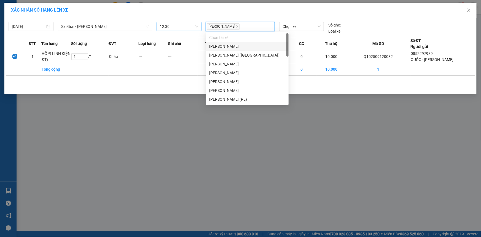
click at [301, 33] on div "[DATE] [GEOGRAPHIC_DATA] - Phương Lâm LỌC THEO Nhóm tuyến Tuyến Chọn tất cả Dan…" at bounding box center [240, 56] width 473 height 76
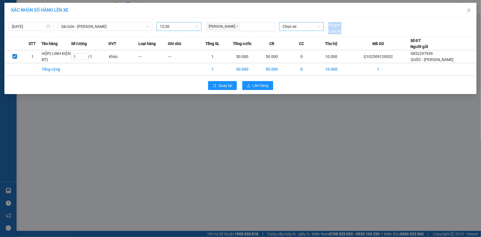
click at [303, 30] on span "Chọn xe" at bounding box center [302, 26] width 38 height 8
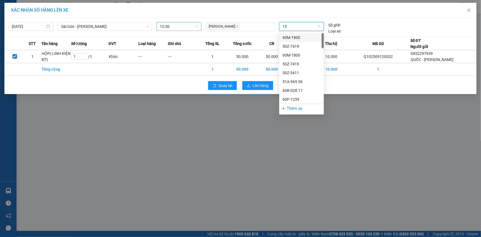
type input "155"
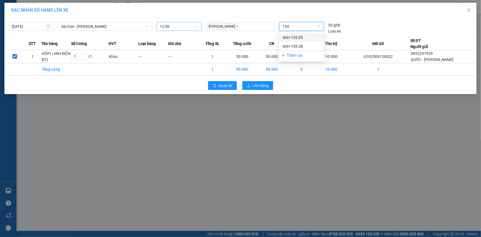
drag, startPoint x: 307, startPoint y: 36, endPoint x: 298, endPoint y: 46, distance: 12.9
click at [304, 30] on body "Kết quả tìm kiếm ( 0 ) Bộ lọc No Data chibao.tpd 1 Quản Lý Quản lý khách hàng m…" at bounding box center [240, 118] width 481 height 237
click at [295, 38] on div "60H-155.85" at bounding box center [302, 37] width 38 height 6
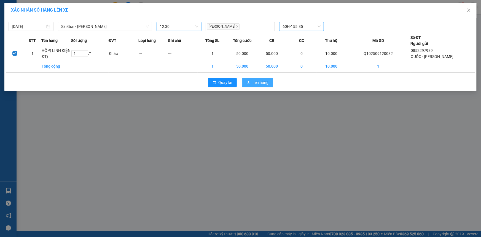
click at [263, 85] on span "Lên hàng" at bounding box center [261, 82] width 16 height 6
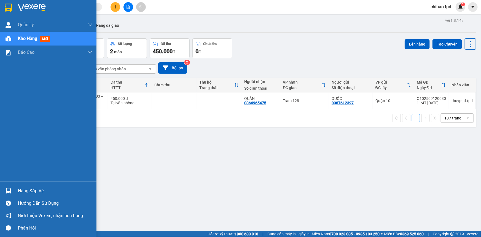
click at [17, 193] on div "Hàng sắp về" at bounding box center [48, 191] width 97 height 12
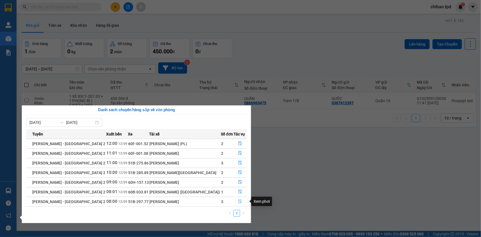
click at [238, 201] on icon "file-done" at bounding box center [240, 201] width 4 height 4
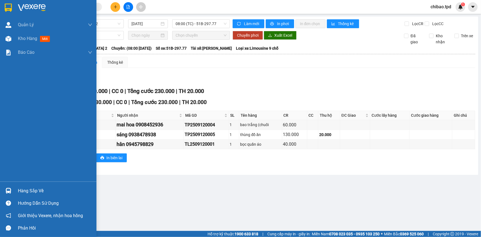
click at [22, 192] on div "Hàng sắp về" at bounding box center [55, 191] width 74 height 8
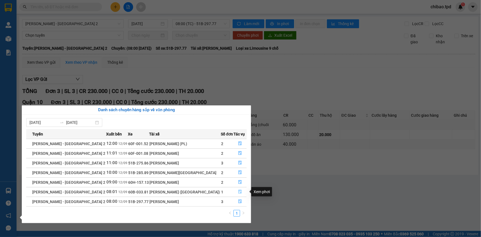
click at [236, 192] on button "button" at bounding box center [240, 192] width 13 height 9
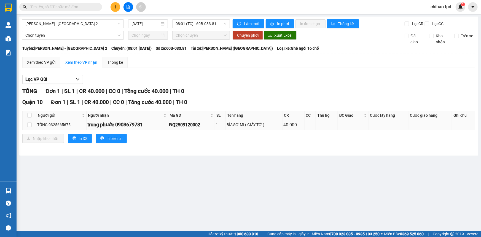
click at [26, 124] on td at bounding box center [30, 125] width 14 height 10
click at [27, 124] on td at bounding box center [30, 125] width 14 height 10
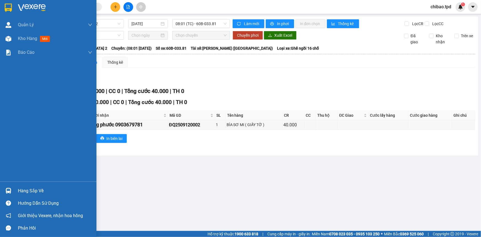
click at [30, 191] on div "Hàng sắp về" at bounding box center [55, 191] width 74 height 8
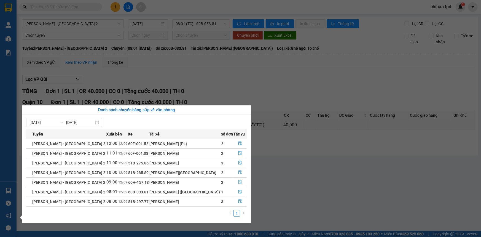
click at [234, 180] on button "button" at bounding box center [240, 182] width 13 height 9
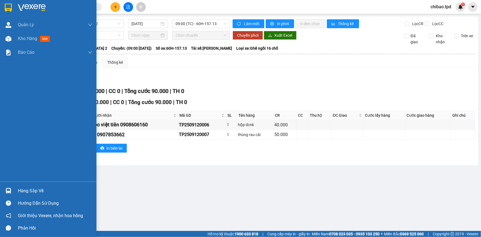
drag, startPoint x: 32, startPoint y: 193, endPoint x: 38, endPoint y: 194, distance: 6.4
click at [32, 193] on div "Hàng sắp về" at bounding box center [55, 191] width 74 height 8
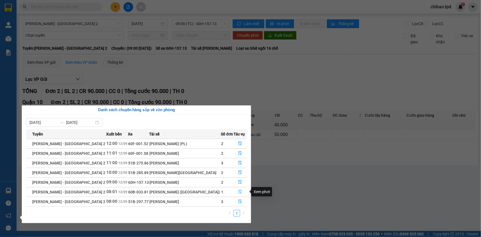
drag, startPoint x: 237, startPoint y: 190, endPoint x: 236, endPoint y: 194, distance: 4.2
click at [238, 190] on icon "file-done" at bounding box center [240, 192] width 4 height 4
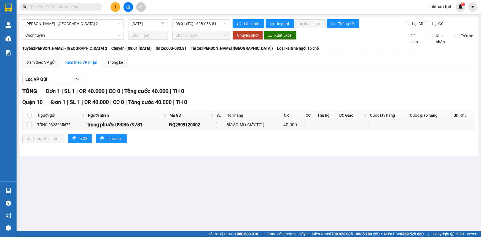
click at [32, 116] on th at bounding box center [30, 115] width 14 height 9
click at [33, 116] on th at bounding box center [30, 115] width 14 height 9
click at [29, 115] on input "checkbox" at bounding box center [29, 115] width 4 height 4
checkbox input "true"
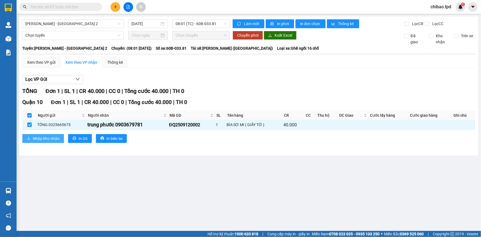
click at [37, 135] on span "Nhập kho nhận" at bounding box center [46, 138] width 27 height 6
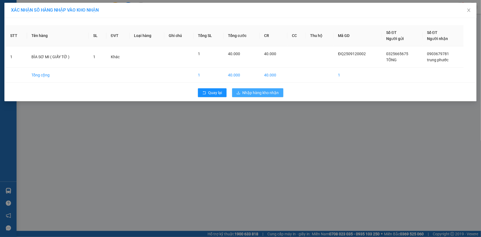
drag, startPoint x: 255, startPoint y: 95, endPoint x: 228, endPoint y: 117, distance: 34.1
click at [255, 95] on span "Nhập hàng kho nhận" at bounding box center [261, 93] width 36 height 6
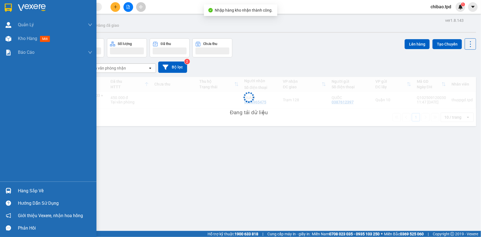
drag, startPoint x: 4, startPoint y: 190, endPoint x: 51, endPoint y: 201, distance: 48.7
click at [6, 189] on img at bounding box center [9, 191] width 6 height 6
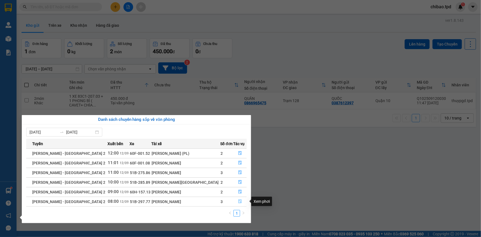
click at [239, 200] on icon "file-done" at bounding box center [240, 201] width 3 height 4
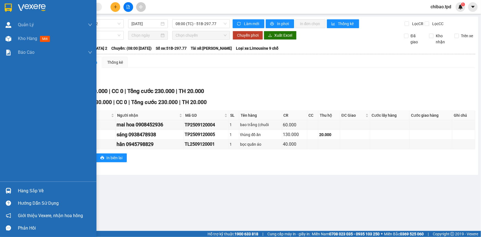
click at [25, 193] on div "Hàng sắp về" at bounding box center [55, 191] width 74 height 8
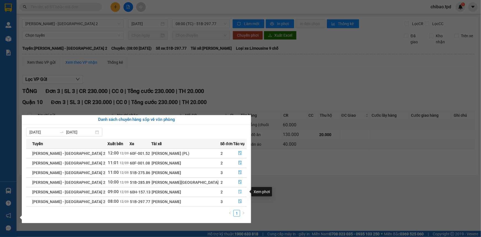
click at [238, 191] on icon "file-done" at bounding box center [240, 192] width 4 height 4
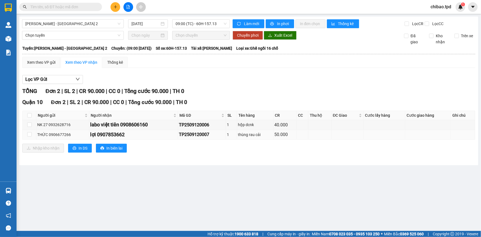
click at [28, 137] on td at bounding box center [30, 135] width 14 height 10
click at [28, 136] on input "checkbox" at bounding box center [29, 134] width 4 height 4
checkbox input "true"
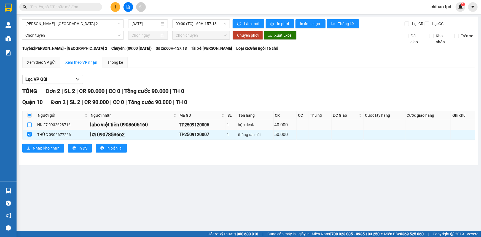
click at [29, 125] on input "checkbox" at bounding box center [29, 124] width 4 height 4
checkbox input "true"
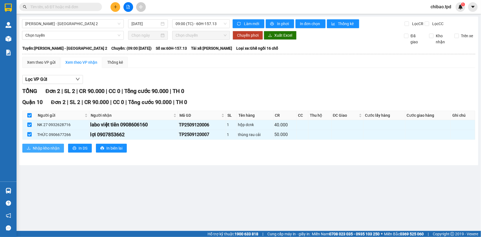
click at [59, 146] on span "Nhập kho nhận" at bounding box center [46, 148] width 27 height 6
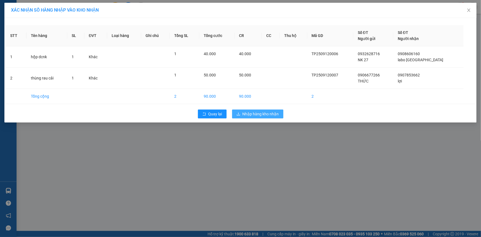
drag, startPoint x: 277, startPoint y: 114, endPoint x: 295, endPoint y: 151, distance: 40.5
click at [277, 114] on span "Nhập hàng kho nhận" at bounding box center [261, 114] width 36 height 6
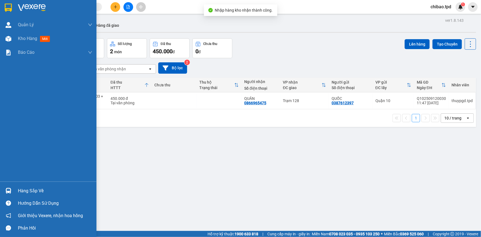
drag, startPoint x: 12, startPoint y: 189, endPoint x: 182, endPoint y: 228, distance: 175.0
click at [11, 188] on div at bounding box center [9, 191] width 10 height 10
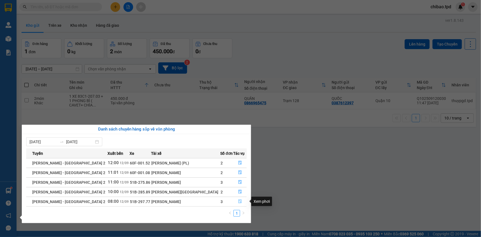
click at [239, 201] on icon "file-done" at bounding box center [240, 201] width 4 height 4
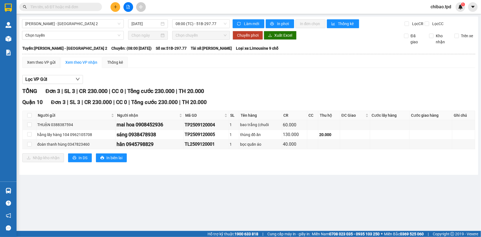
click at [116, 8] on icon "plus" at bounding box center [116, 7] width 4 height 4
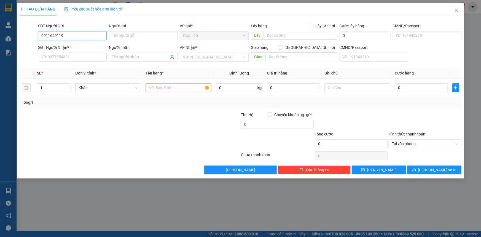
type input "0911649119"
click at [77, 45] on div "0911649119 - MY" at bounding box center [72, 47] width 62 height 6
type input "MY"
type input "079199024041"
type input "0399907877"
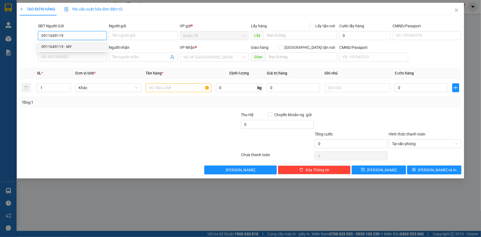
type input "NGA"
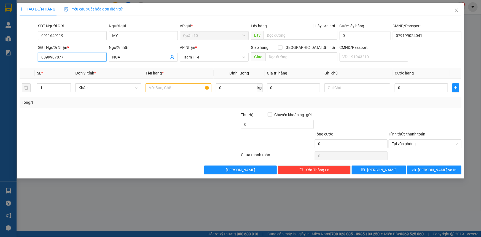
click at [65, 58] on input "0399907877" at bounding box center [72, 57] width 69 height 9
click at [77, 68] on div "0399907877 - [GEOGRAPHIC_DATA]" at bounding box center [72, 68] width 62 height 6
type input "0399907877"
click at [179, 91] on input "text" at bounding box center [179, 87] width 66 height 9
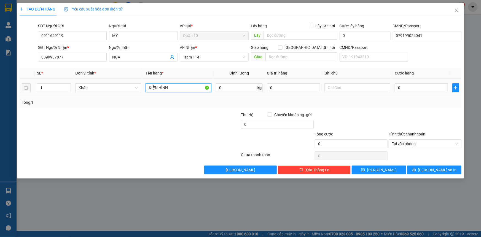
type input "KIỆN HÌNH"
click at [417, 94] on td "0" at bounding box center [422, 88] width 58 height 18
click at [419, 88] on input "0" at bounding box center [421, 87] width 53 height 9
type input "6"
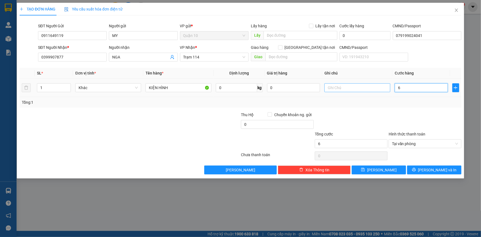
type input "60"
type input "60.000"
drag, startPoint x: 256, startPoint y: 88, endPoint x: 135, endPoint y: 185, distance: 154.7
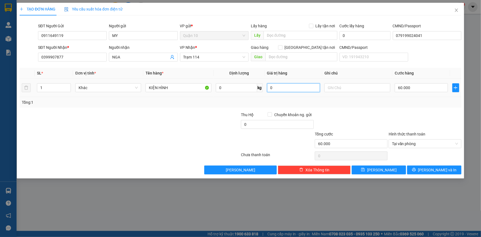
click at [143, 93] on tr "1 Khác KIỆN HÌNH 0 kg 0 60.000" at bounding box center [241, 88] width 442 height 18
type input "1.000.000"
click at [177, 92] on input "KIỆN HÌNH" at bounding box center [179, 87] width 66 height 9
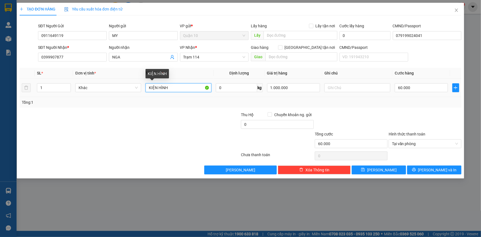
drag, startPoint x: 179, startPoint y: 87, endPoint x: 185, endPoint y: 95, distance: 10.3
click at [180, 88] on input "KIỆN HÌNH" at bounding box center [179, 87] width 66 height 9
type input "KIỆN HÌNH QUẤN NILONG TRẮNG"
click at [353, 113] on div at bounding box center [351, 121] width 74 height 19
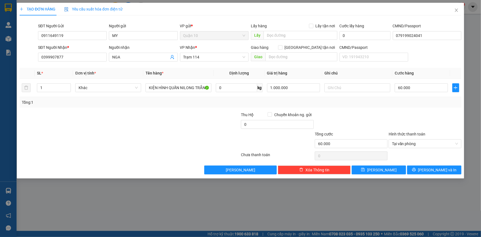
scroll to position [0, 0]
click at [440, 170] on span "[PERSON_NAME] và In" at bounding box center [437, 170] width 39 height 6
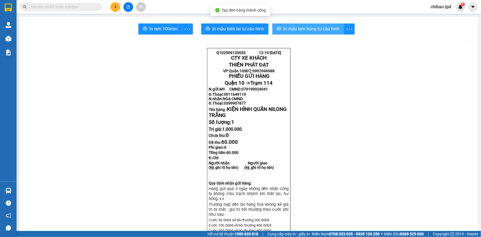
click at [323, 26] on span "In mẫu tem hàng tự cấu hình" at bounding box center [312, 28] width 56 height 7
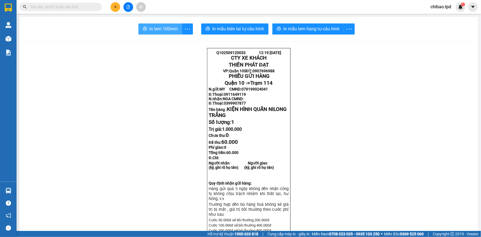
click at [152, 30] on span "In tem 100mm" at bounding box center [164, 28] width 28 height 7
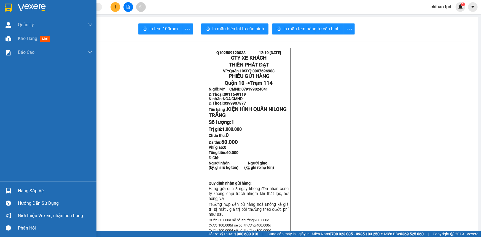
click at [2, 189] on div "Hàng sắp về" at bounding box center [48, 191] width 97 height 12
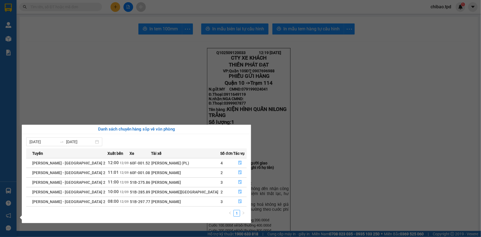
drag, startPoint x: 0, startPoint y: 6, endPoint x: 87, endPoint y: 10, distance: 86.7
click at [0, 6] on div "Quản [PERSON_NAME] lý khách hàng mới Quản lý giao nhận mới Kho hàng mới Báo cáo…" at bounding box center [8, 118] width 17 height 237
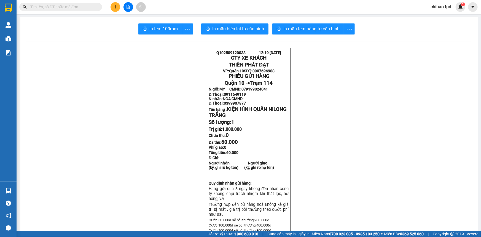
click at [111, 7] on button at bounding box center [116, 7] width 10 height 10
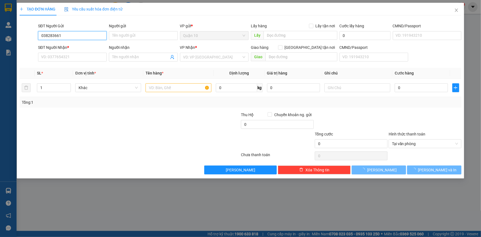
type input "0382836611"
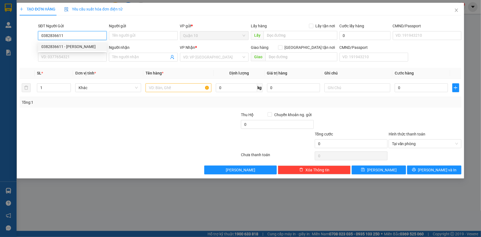
click at [63, 45] on div "0382836611 - [PERSON_NAME]" at bounding box center [72, 47] width 62 height 6
type input "HUYỀN"
type input "0977000102"
type input "anh đạt"
type input "0382836611"
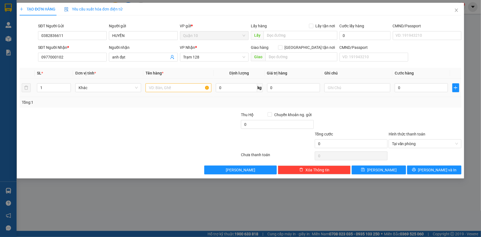
click at [172, 92] on div at bounding box center [179, 87] width 66 height 11
drag, startPoint x: 172, startPoint y: 85, endPoint x: 150, endPoint y: 121, distance: 42.2
click at [172, 85] on input "text" at bounding box center [179, 87] width 66 height 9
click at [160, 84] on input "text" at bounding box center [179, 87] width 66 height 9
type input "THÙNG GIẤY LKĐT"
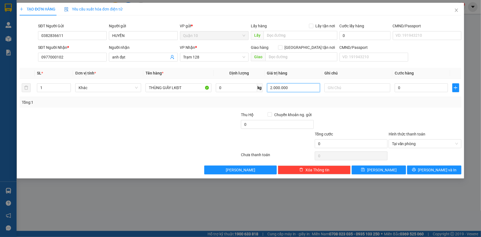
type input "2.000.000"
type input "5"
type input "50"
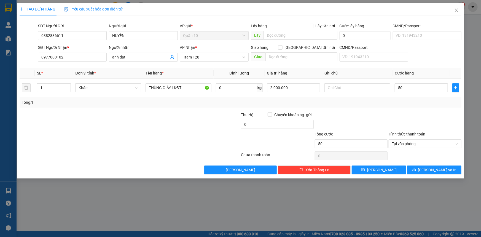
type input "50.000"
click at [372, 116] on div at bounding box center [351, 121] width 74 height 19
drag, startPoint x: 421, startPoint y: 167, endPoint x: 408, endPoint y: 174, distance: 14.4
click at [421, 166] on button "[PERSON_NAME] và In" at bounding box center [434, 170] width 54 height 9
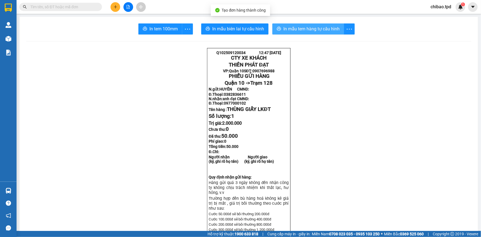
click at [289, 25] on span "In mẫu tem hàng tự cấu hình" at bounding box center [312, 28] width 56 height 7
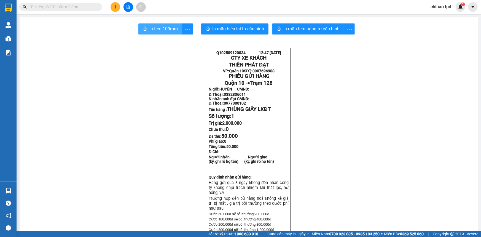
click at [152, 27] on span "In tem 100mm" at bounding box center [164, 28] width 28 height 7
click at [111, 7] on button at bounding box center [116, 7] width 10 height 10
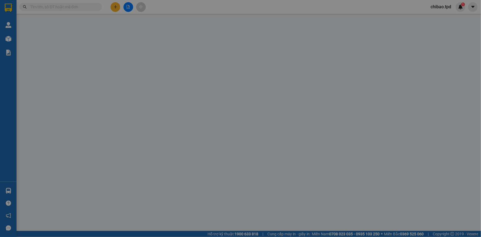
click at [115, 7] on span "Yêu cầu xuất hóa đơn điện tử" at bounding box center [93, 9] width 58 height 4
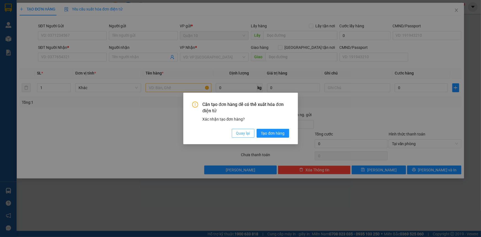
click at [238, 130] on button "Quay lại" at bounding box center [243, 133] width 23 height 9
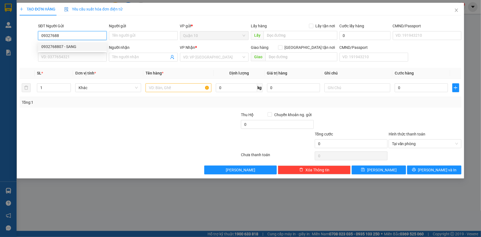
click at [65, 47] on div "0932768807 - SANG" at bounding box center [72, 47] width 62 height 6
type input "0932768807"
type input "SANG"
type input "051091013790"
type input "0985658321"
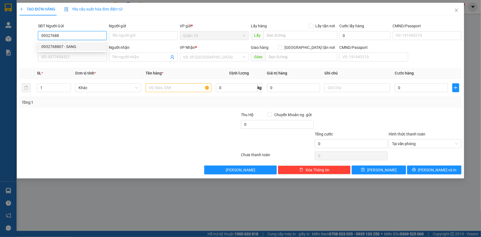
type input "anh vượng"
type input "075091010348"
type input "0932768807"
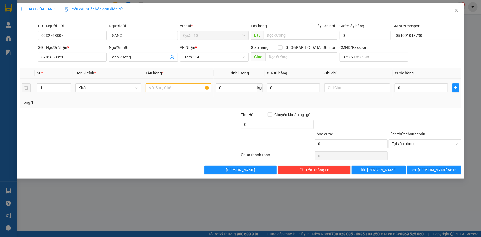
click at [170, 93] on td at bounding box center [178, 88] width 70 height 18
drag, startPoint x: 161, startPoint y: 82, endPoint x: 160, endPoint y: 88, distance: 6.7
click at [161, 84] on td at bounding box center [178, 88] width 70 height 18
drag, startPoint x: 160, startPoint y: 93, endPoint x: 186, endPoint y: 158, distance: 69.4
click at [160, 93] on td at bounding box center [178, 88] width 70 height 18
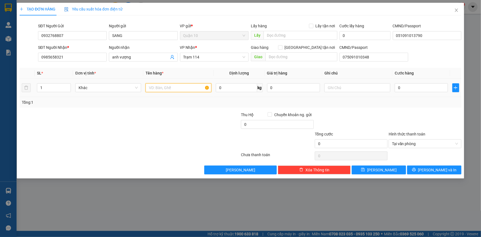
click at [151, 87] on input "text" at bounding box center [179, 87] width 66 height 9
type input "THÙNG GIẤY NÂU BK TRẮNG"
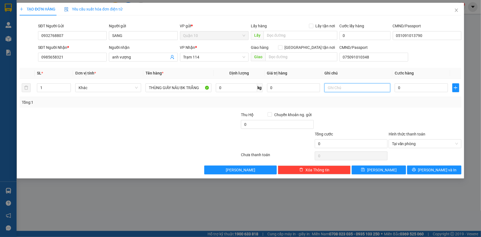
type input "`"
type input "5"
type input "50"
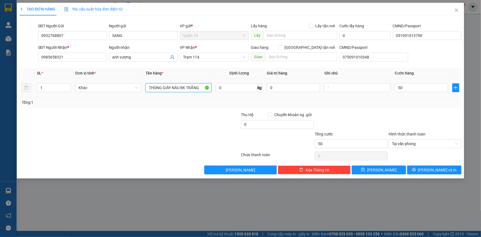
type input "50.000"
click at [203, 84] on input "THÙNG GIẤY NÂU BK TRẮNG" at bounding box center [179, 87] width 66 height 9
type input "1.000.000"
click at [200, 89] on input "THÙNG GIẤY NÂU BK TRẮNG" at bounding box center [179, 87] width 66 height 9
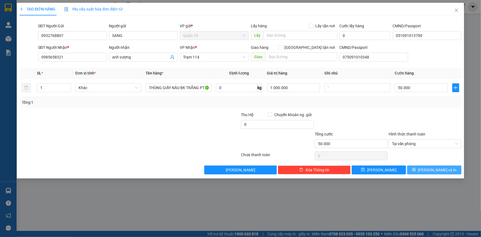
drag, startPoint x: 431, startPoint y: 170, endPoint x: 374, endPoint y: 225, distance: 79.2
click at [431, 167] on span "[PERSON_NAME] và In" at bounding box center [437, 170] width 39 height 6
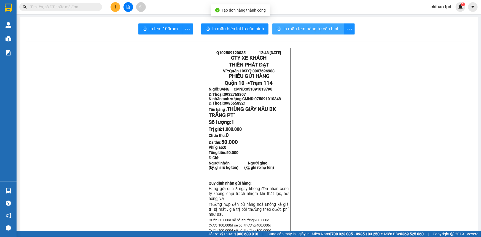
drag, startPoint x: 308, startPoint y: 29, endPoint x: 266, endPoint y: 86, distance: 70.8
click at [307, 29] on span "In mẫu tem hàng tự cấu hình" at bounding box center [312, 28] width 56 height 7
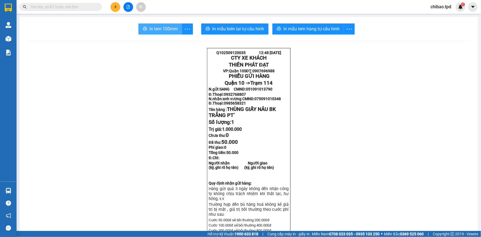
click at [161, 30] on span "In tem 100mm" at bounding box center [164, 28] width 28 height 7
drag, startPoint x: 67, startPoint y: 7, endPoint x: 89, endPoint y: 144, distance: 138.9
click at [66, 8] on input "text" at bounding box center [62, 7] width 65 height 6
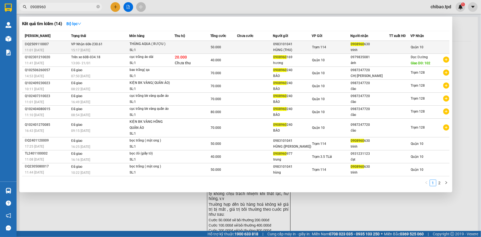
type input "0908960"
click at [347, 51] on td "Trạm 114" at bounding box center [331, 47] width 39 height 13
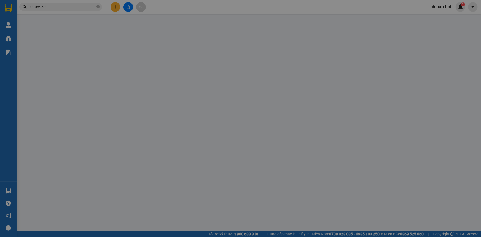
type input "0983101041"
type input "HÙNG (THU)"
type input "075098000510"
type input "0908960630"
type input "trinh"
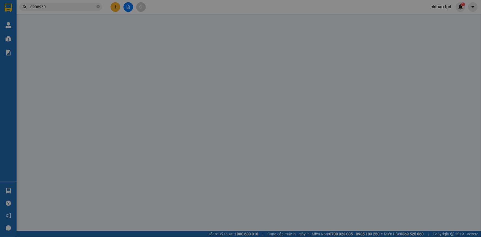
type input "50.000"
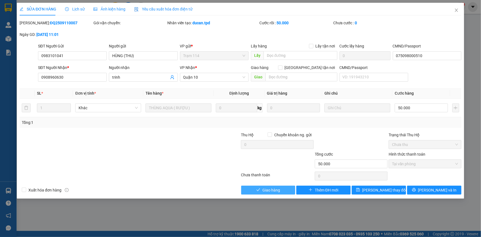
drag, startPoint x: 276, startPoint y: 185, endPoint x: 296, endPoint y: 236, distance: 54.1
click at [274, 186] on button "Giao hàng" at bounding box center [268, 190] width 54 height 9
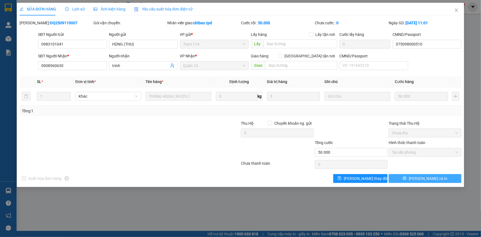
drag, startPoint x: 408, startPoint y: 179, endPoint x: 397, endPoint y: 191, distance: 16.0
click at [408, 179] on button "[PERSON_NAME] và In" at bounding box center [425, 178] width 73 height 9
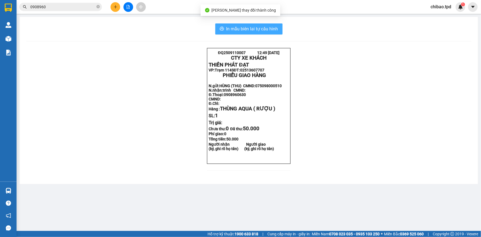
drag, startPoint x: 261, startPoint y: 32, endPoint x: 252, endPoint y: 136, distance: 104.1
click at [261, 32] on span "In mẫu biên lai tự cấu hình" at bounding box center [252, 28] width 52 height 7
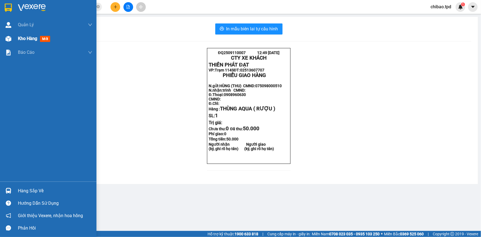
click at [19, 39] on span "Kho hàng" at bounding box center [27, 38] width 19 height 5
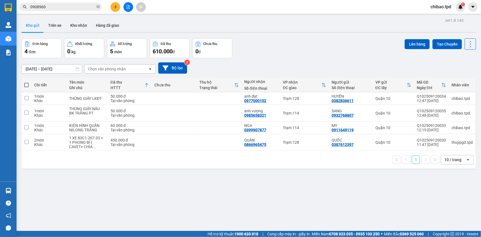
click at [99, 90] on th "Tên món Ghi chú" at bounding box center [86, 85] width 41 height 15
click at [97, 99] on div "THÙNG GIẤY LKĐT" at bounding box center [87, 98] width 36 height 4
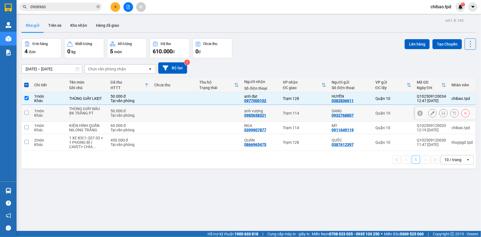
drag, startPoint x: 98, startPoint y: 116, endPoint x: 93, endPoint y: 128, distance: 13.2
click at [98, 115] on div "`" at bounding box center [87, 117] width 36 height 4
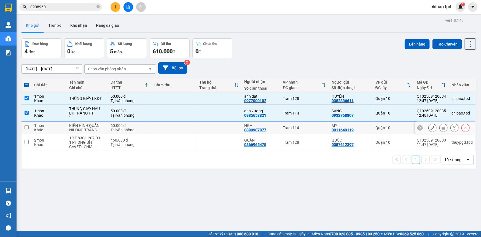
click at [94, 127] on div "KIỆN HÌNH QUẤN NILONG TRẮNG" at bounding box center [87, 127] width 36 height 9
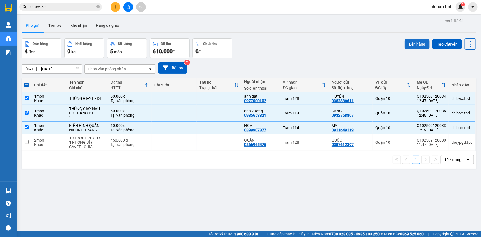
click at [405, 44] on button "Lên hàng" at bounding box center [417, 44] width 25 height 10
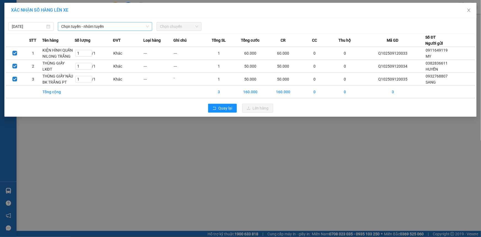
click at [92, 27] on span "Chọn tuyến - nhóm tuyến" at bounding box center [105, 26] width 88 height 8
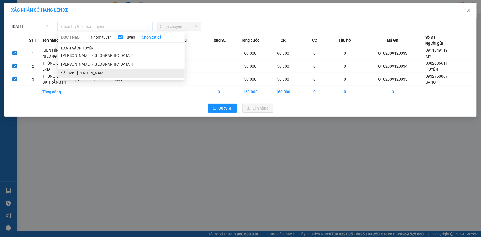
click at [82, 71] on li "Sài Gòn - Phương Lâm" at bounding box center [121, 73] width 127 height 9
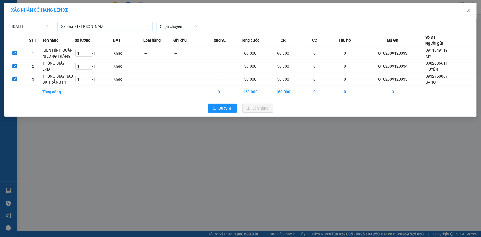
click at [169, 27] on span "Chọn chuyến" at bounding box center [179, 26] width 38 height 8
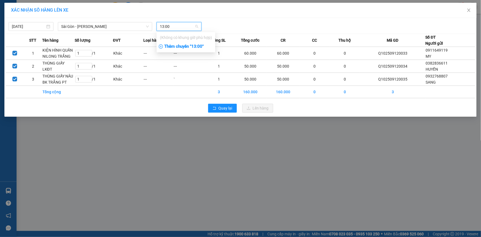
type input "13:00"
click at [197, 49] on div "Thêm chuyến " 13:00 "" at bounding box center [186, 46] width 59 height 9
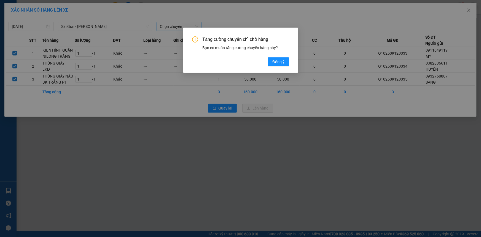
click at [270, 66] on div "Tăng cường chuyến chỉ chở hàng Bạn có muốn tăng cường chuyến hàng này? Đồng ý" at bounding box center [240, 50] width 115 height 45
click at [270, 63] on button "Đồng ý" at bounding box center [278, 61] width 21 height 9
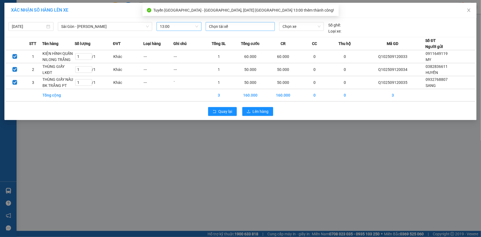
click at [223, 25] on div at bounding box center [240, 26] width 66 height 7
type input "VIÊN"
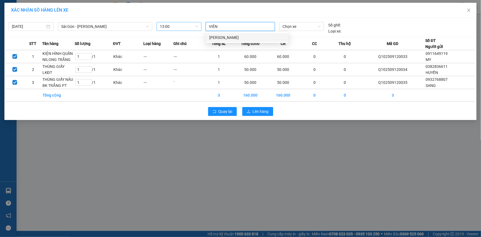
click at [233, 41] on div "Tạ Đình Viên" at bounding box center [247, 37] width 83 height 9
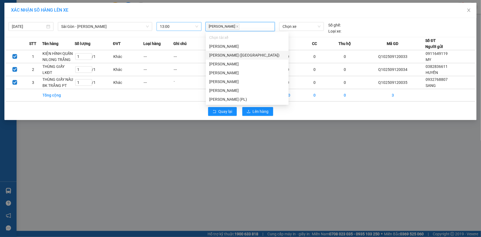
drag, startPoint x: 349, startPoint y: 25, endPoint x: 366, endPoint y: 25, distance: 17.4
click at [349, 25] on div "Tạ Đình Viên Chọn xe Số ghế: Loại xe:" at bounding box center [302, 28] width 196 height 12
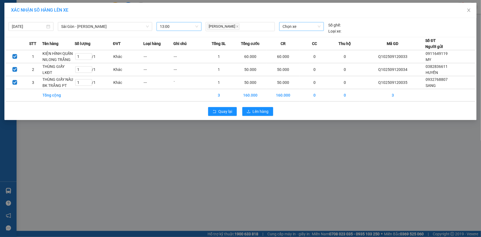
click at [287, 24] on span "Chọn xe" at bounding box center [302, 26] width 38 height 8
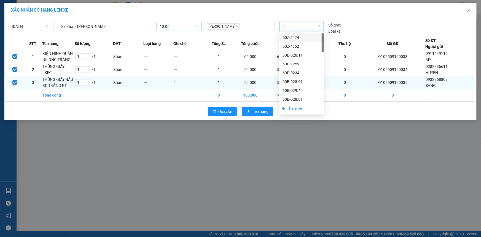
type input "2+"
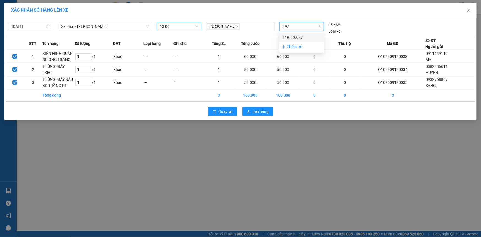
click at [287, 39] on div "51B-297.77" at bounding box center [302, 37] width 38 height 6
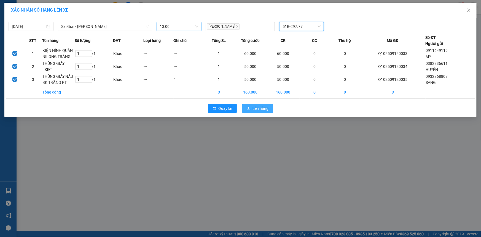
click at [269, 108] on button "Lên hàng" at bounding box center [257, 108] width 31 height 9
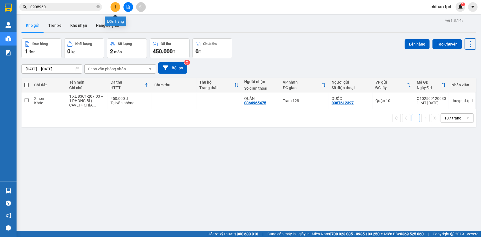
click at [114, 7] on icon "plus" at bounding box center [116, 7] width 4 height 4
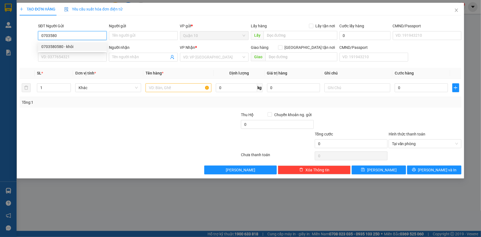
click at [63, 49] on div "0703580580 - khôi" at bounding box center [72, 47] width 62 height 6
type input "0703580580"
type input "khôi"
type input "079096006962"
type input "0971933696"
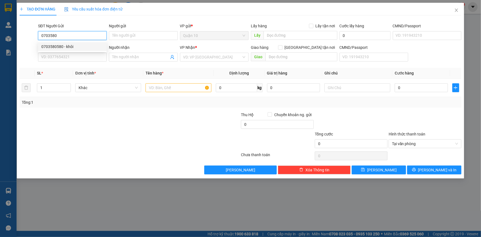
type input "NGUYÊN"
type input "0703580580"
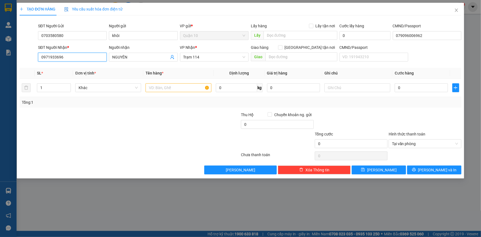
click at [61, 56] on input "0971933696" at bounding box center [72, 57] width 69 height 9
click at [89, 66] on div "0703580580 - khôi" at bounding box center [72, 68] width 62 height 6
type input "0703580580"
type input "khôi"
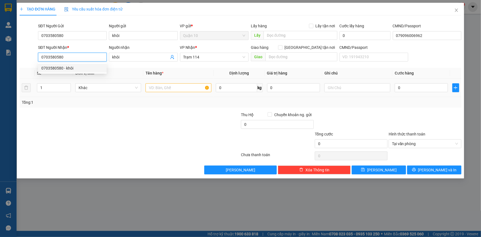
type input "0703580580"
click at [180, 89] on input "text" at bounding box center [179, 87] width 66 height 9
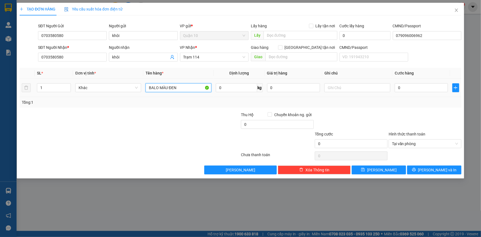
click at [187, 89] on input "BALO MÀU ĐEN" at bounding box center [179, 87] width 66 height 9
type input "BALO MÀU ĐEN + NÂU"
type input "2.000.000"
type input "1"
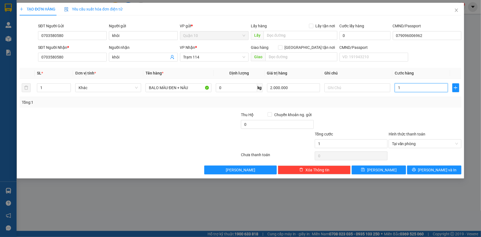
type input "10"
type input "100"
type input "1.000"
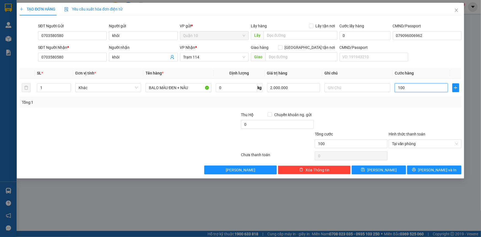
type input "1.000"
type input "10.000"
type input "100.000"
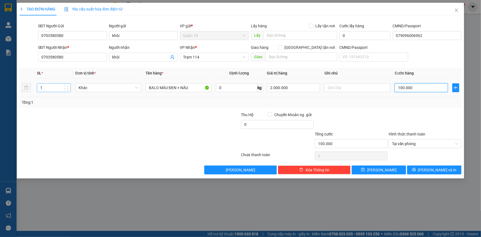
type input "100.000"
click at [68, 85] on span "up" at bounding box center [67, 86] width 3 height 3
type input "2"
click at [66, 86] on span "up" at bounding box center [67, 86] width 3 height 3
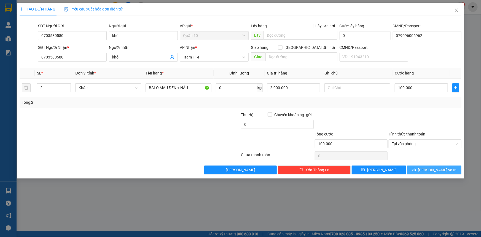
click at [442, 169] on span "Lưu và In" at bounding box center [437, 170] width 39 height 6
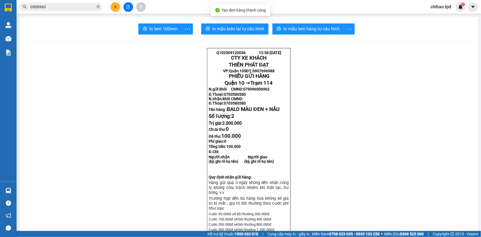
drag, startPoint x: 289, startPoint y: 31, endPoint x: 215, endPoint y: 195, distance: 180.3
click at [308, 28] on span "In mẫu tem hàng tự cấu hình" at bounding box center [312, 28] width 56 height 7
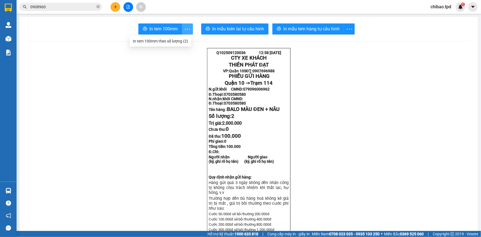
click at [185, 29] on icon "more" at bounding box center [187, 28] width 5 height 1
click at [178, 42] on div "In tem 100mm theo số lượng (2)" at bounding box center [160, 41] width 55 height 6
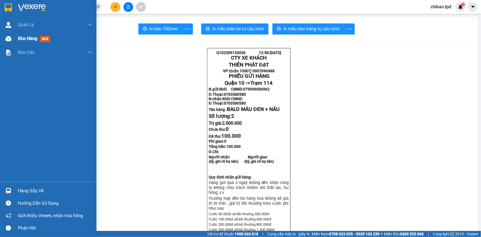
click at [26, 37] on span "Kho hàng" at bounding box center [27, 38] width 19 height 5
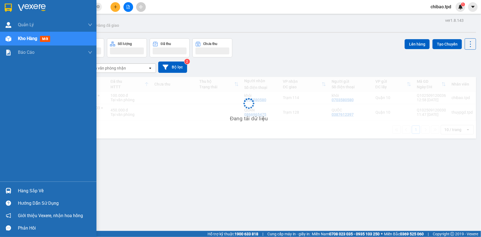
click at [12, 188] on div at bounding box center [9, 191] width 10 height 10
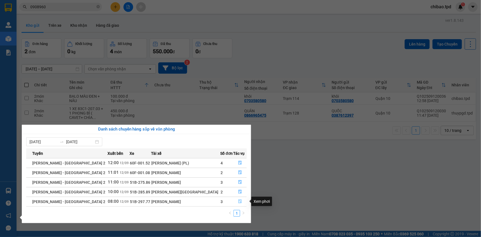
click at [234, 201] on button "button" at bounding box center [240, 201] width 13 height 9
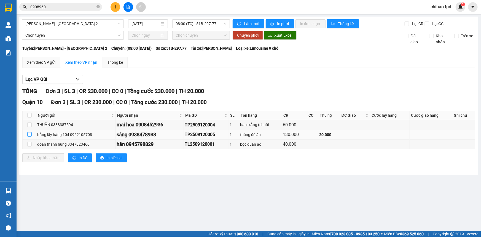
click at [28, 134] on input "checkbox" at bounding box center [29, 134] width 4 height 4
checkbox input "true"
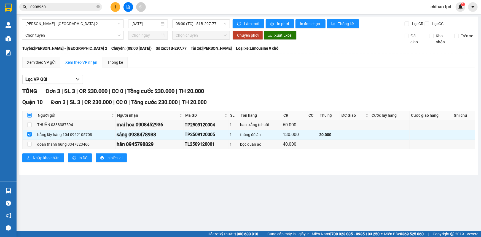
click at [30, 116] on input "checkbox" at bounding box center [29, 115] width 4 height 4
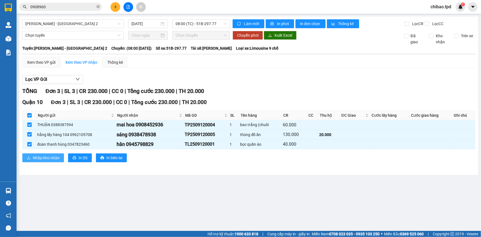
click at [49, 159] on span "Nhập kho nhận" at bounding box center [46, 158] width 27 height 6
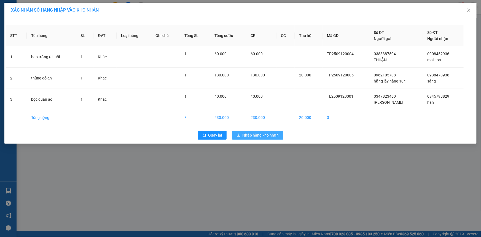
click at [259, 131] on button "Nhập hàng kho nhận" at bounding box center [257, 135] width 51 height 9
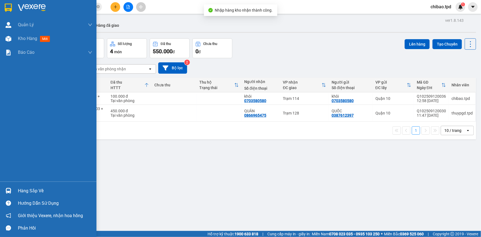
drag, startPoint x: 1, startPoint y: 189, endPoint x: 47, endPoint y: 199, distance: 47.7
click at [1, 188] on div "Hàng sắp về" at bounding box center [48, 191] width 97 height 12
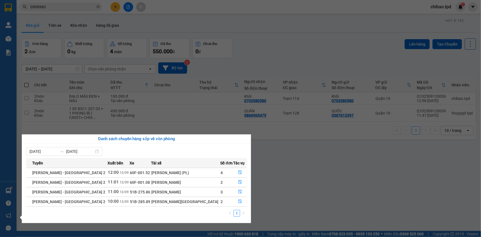
drag, startPoint x: 322, startPoint y: 98, endPoint x: 301, endPoint y: 83, distance: 25.7
click at [309, 92] on section "Kết quả tìm kiếm ( 14 ) Bộ lọc Mã ĐH Trạng thái Món hàng Thu hộ Tổng cước Chưa …" at bounding box center [240, 118] width 481 height 237
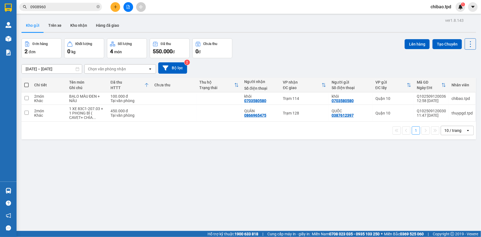
click at [60, 4] on input "0908960" at bounding box center [62, 7] width 65 height 6
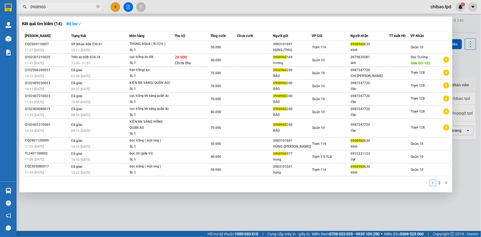
click at [60, 4] on input "0908960" at bounding box center [62, 7] width 65 height 6
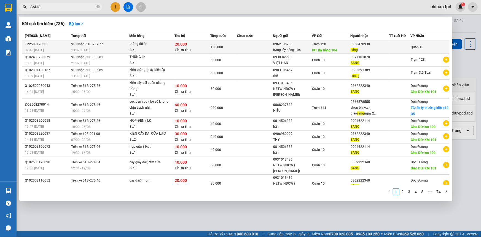
type input "SÁNG"
click at [118, 43] on td "VP Nhận 51B-297.77 13:02 - 12/09" at bounding box center [100, 47] width 60 height 13
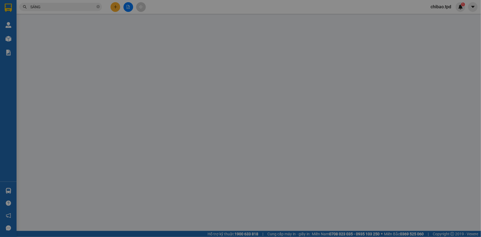
type input "0962105708"
type input "hằng lấy hàng 104"
type input "lấy hàng 104"
type input "0938478938"
type input "sáng"
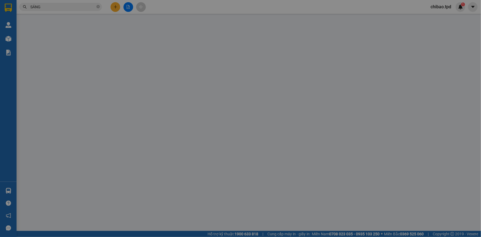
type input "20.000"
type input "130.000"
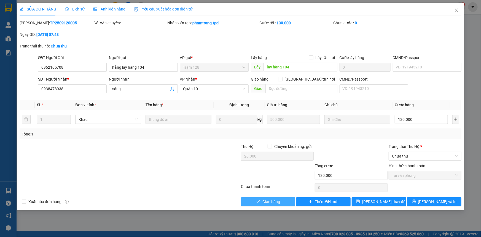
click at [273, 201] on div "Total Paid Fee 130.000 Total UnPaid Fee 0 Cash Collection Total Fee Mã ĐH: TP25…" at bounding box center [241, 113] width 442 height 186
click at [273, 199] on span "Giao hàng" at bounding box center [272, 202] width 18 height 6
click at [433, 201] on span "Lưu và In" at bounding box center [437, 202] width 39 height 6
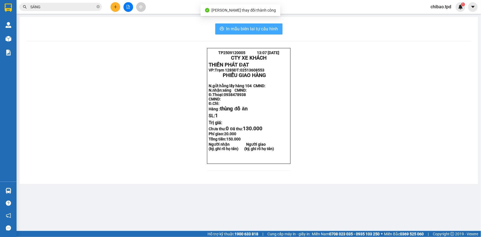
click at [268, 30] on span "In mẫu biên lai tự cấu hình" at bounding box center [252, 28] width 52 height 7
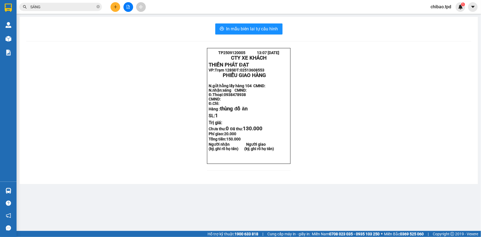
click at [131, 6] on button at bounding box center [129, 7] width 10 height 10
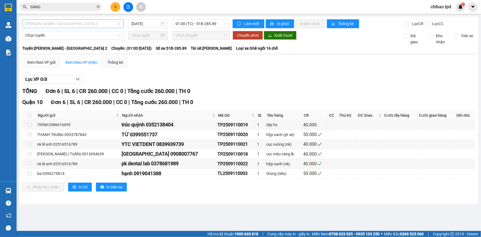
click at [66, 26] on span "[PERSON_NAME] - [GEOGRAPHIC_DATA] 2" at bounding box center [72, 24] width 95 height 8
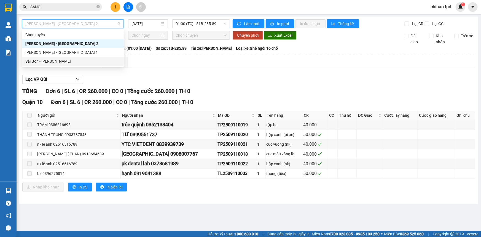
click at [51, 61] on div "Sài Gòn - [PERSON_NAME]" at bounding box center [72, 61] width 95 height 6
type input "[DATE]"
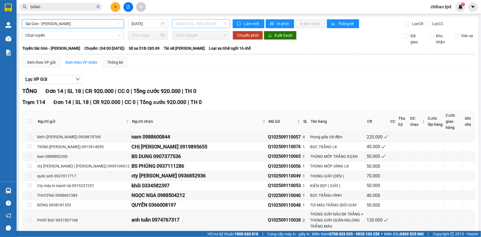
click at [181, 26] on span "04:00 (TC) - 51B-285.89" at bounding box center [201, 24] width 51 height 8
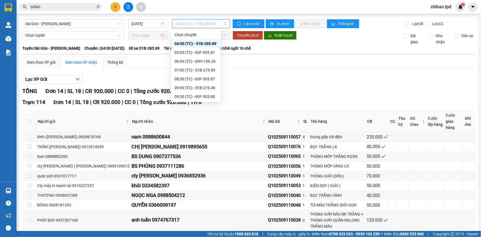
click at [188, 111] on div "11:00 (TC) - 51B-274.04" at bounding box center [196, 114] width 43 height 6
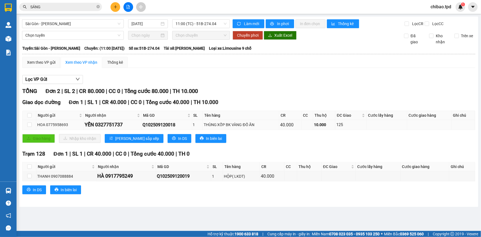
drag, startPoint x: 94, startPoint y: 124, endPoint x: 123, endPoint y: 126, distance: 29.3
click at [123, 126] on div "YẾN 0327751737" at bounding box center [113, 125] width 56 height 8
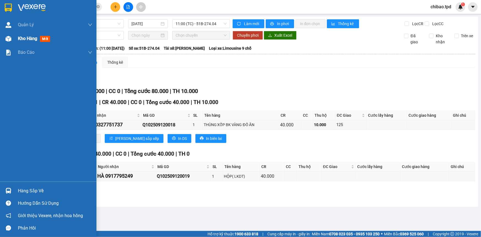
click at [11, 32] on div "Kho hàng mới" at bounding box center [48, 39] width 97 height 14
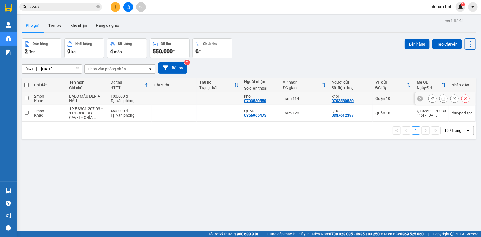
drag, startPoint x: 90, startPoint y: 97, endPoint x: 481, endPoint y: 85, distance: 390.8
click at [90, 97] on div "BALO MÀU ĐEN + NÂU" at bounding box center [87, 98] width 36 height 9
checkbox input "true"
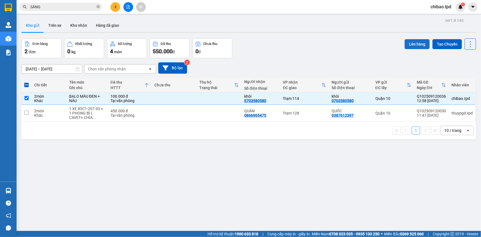
click at [418, 44] on button "Lên hàng" at bounding box center [417, 44] width 25 height 10
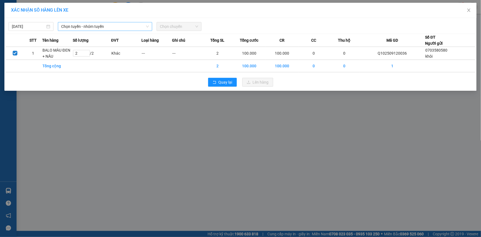
click at [87, 28] on span "Chọn tuyến - nhóm tuyến" at bounding box center [105, 26] width 88 height 8
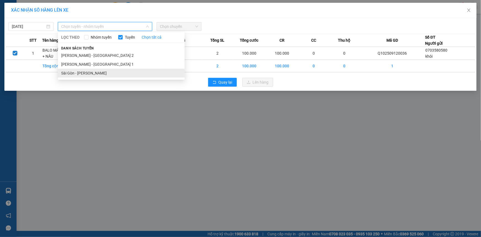
click at [82, 71] on li "Sài Gòn - [PERSON_NAME]" at bounding box center [121, 73] width 127 height 9
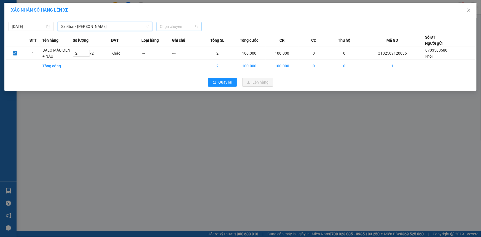
click at [179, 25] on span "Chọn chuyến" at bounding box center [179, 26] width 38 height 8
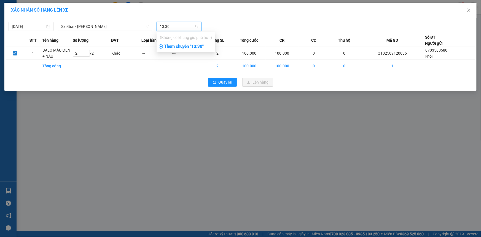
type input "13:30"
drag, startPoint x: 193, startPoint y: 46, endPoint x: 193, endPoint y: 42, distance: 3.9
click at [193, 46] on div "Thêm chuyến " 13:30 "" at bounding box center [186, 46] width 59 height 9
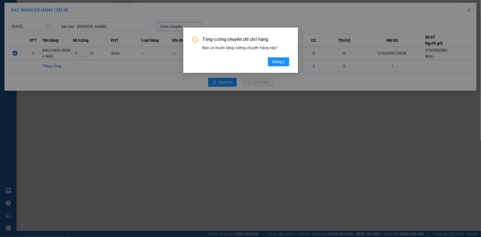
drag, startPoint x: 279, startPoint y: 62, endPoint x: 259, endPoint y: 47, distance: 25.2
click at [279, 62] on span "Đồng ý" at bounding box center [279, 62] width 12 height 6
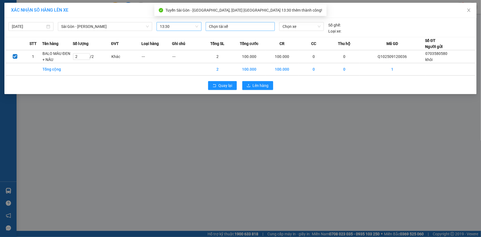
click at [214, 24] on div at bounding box center [240, 26] width 66 height 7
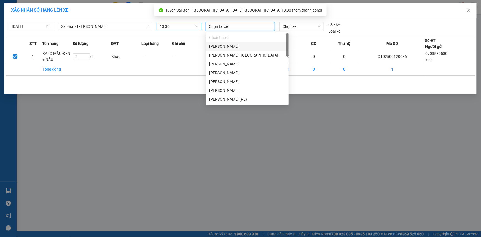
type input "D"
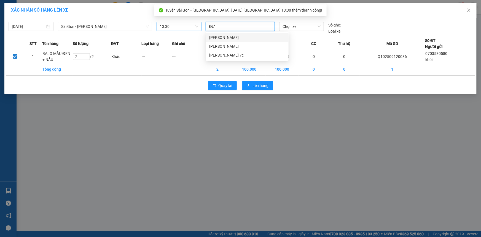
type input "ĐỨC"
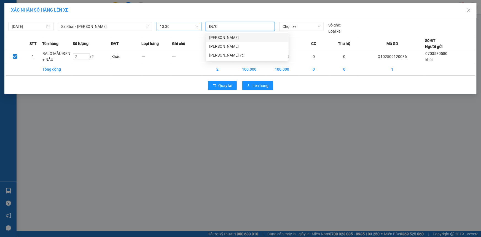
click at [221, 34] on div "[PERSON_NAME]" at bounding box center [247, 37] width 83 height 9
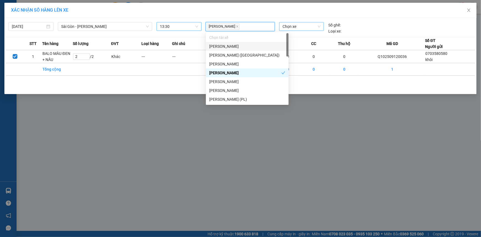
drag, startPoint x: 283, startPoint y: 31, endPoint x: 292, endPoint y: 28, distance: 9.9
click at [285, 30] on div "Chọn xe" at bounding box center [301, 26] width 45 height 9
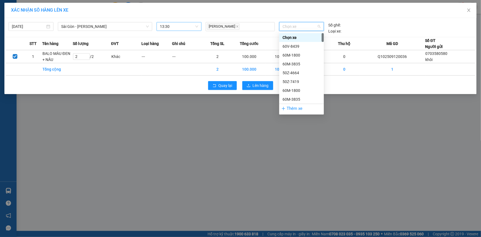
click at [292, 25] on span "Chọn xe" at bounding box center [302, 26] width 38 height 8
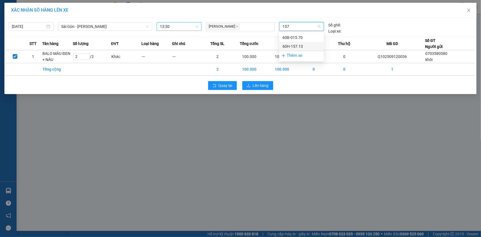
click at [307, 44] on div "60H-157.13" at bounding box center [302, 46] width 38 height 6
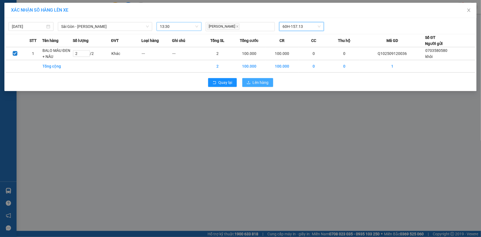
click at [263, 84] on span "Lên hàng" at bounding box center [261, 82] width 16 height 6
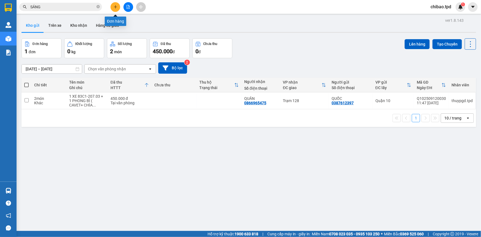
click at [114, 8] on icon "plus" at bounding box center [116, 7] width 4 height 4
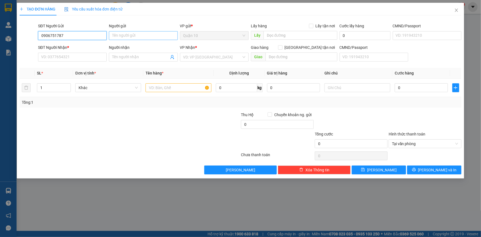
type input "0906751787"
drag, startPoint x: 142, startPoint y: 38, endPoint x: 164, endPoint y: 102, distance: 67.4
click at [142, 34] on input "Người gửi" at bounding box center [143, 35] width 69 height 9
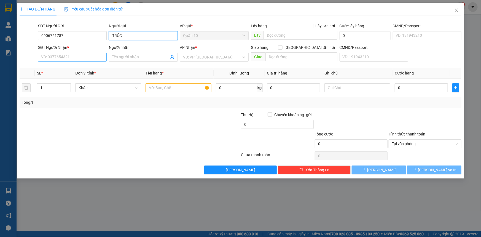
type input "TRÚC"
click at [74, 55] on input "SĐT Người Nhận *" at bounding box center [72, 57] width 69 height 9
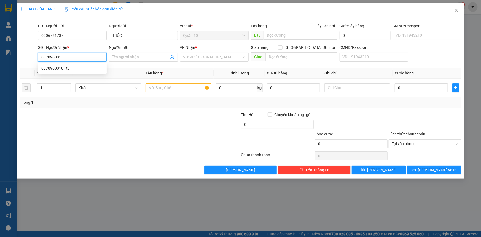
type input "0378960310"
click at [56, 66] on div "0378960310 - tú" at bounding box center [72, 68] width 62 height 6
type input "tú"
type input "0378960310"
click at [178, 90] on input "text" at bounding box center [179, 87] width 66 height 9
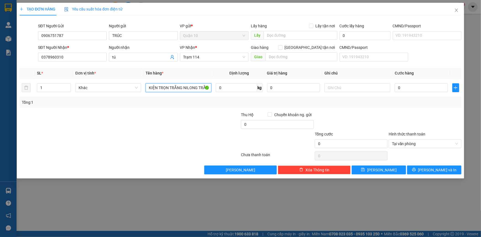
type input "KIỆN TRỌN TRẮNG NILONG TRẮNG"
type input "4"
type input "40"
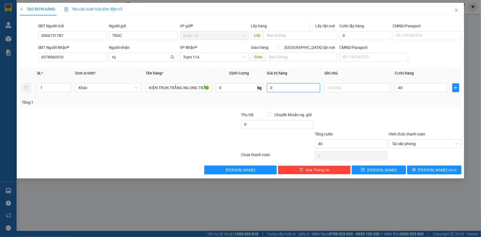
type input "40.000"
drag, startPoint x: 281, startPoint y: 85, endPoint x: 277, endPoint y: 88, distance: 4.7
click at [279, 86] on input "0" at bounding box center [293, 87] width 53 height 9
click at [405, 112] on div at bounding box center [425, 121] width 74 height 19
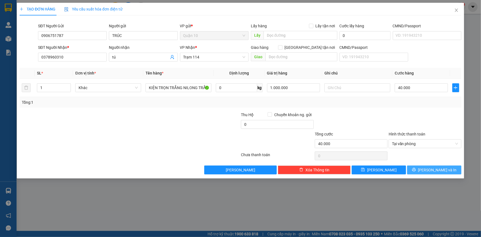
click at [428, 171] on button "Lưu và In" at bounding box center [434, 170] width 54 height 9
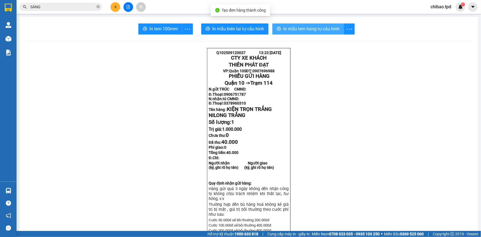
click at [327, 29] on span "In mẫu tem hàng tự cấu hình" at bounding box center [312, 28] width 56 height 7
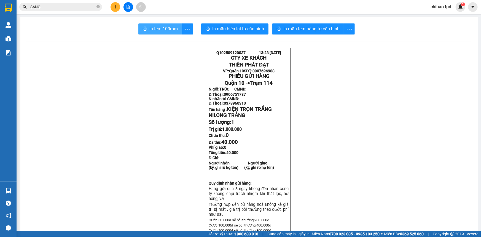
click at [167, 26] on span "In tem 100mm" at bounding box center [164, 28] width 28 height 7
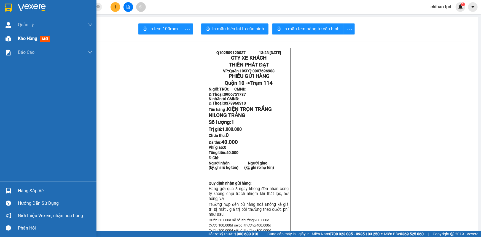
click at [36, 35] on div "Kho hàng mới" at bounding box center [35, 38] width 34 height 7
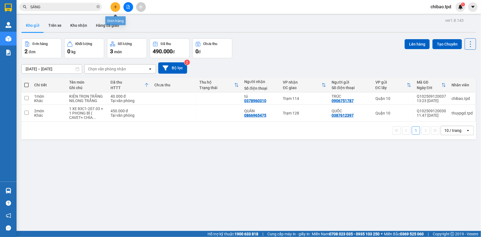
click at [116, 10] on button at bounding box center [116, 7] width 10 height 10
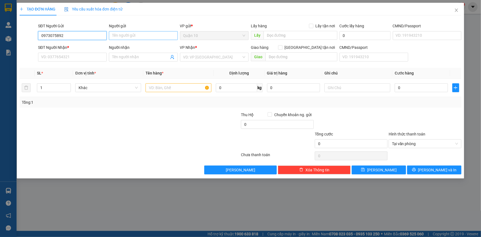
type input "0973075892"
click at [129, 36] on input "Người gửi" at bounding box center [143, 35] width 69 height 9
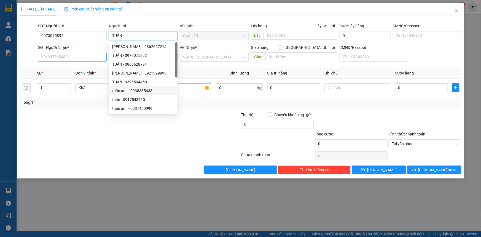
type input "TUẤN"
click at [61, 60] on input "SĐT Người Nhận *" at bounding box center [72, 57] width 69 height 9
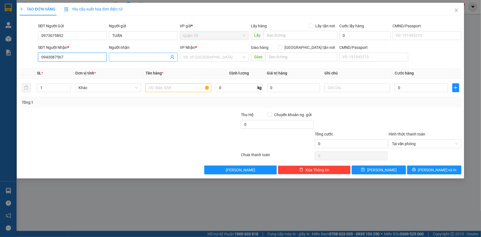
type input "0943087567"
click at [130, 56] on input "Người nhận" at bounding box center [140, 57] width 57 height 6
type input "LÂM"
click at [223, 57] on input "search" at bounding box center [212, 57] width 58 height 8
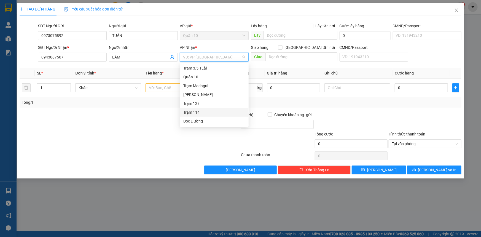
click at [194, 113] on div "Trạm 114" at bounding box center [214, 112] width 62 height 6
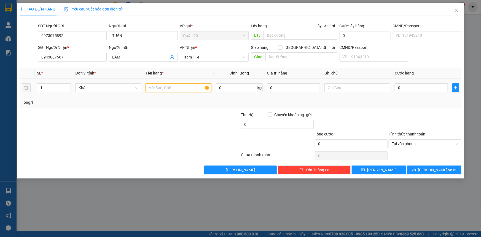
click at [158, 86] on input "text" at bounding box center [179, 87] width 66 height 9
type input "KIÊN CÂY DÀI NÂU DẸP"
type input "4"
type input "40"
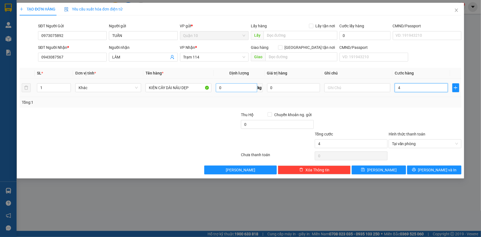
type input "40"
type input "40.000"
click at [394, 112] on div at bounding box center [425, 121] width 74 height 19
drag, startPoint x: 290, startPoint y: 84, endPoint x: 6, endPoint y: 98, distance: 284.5
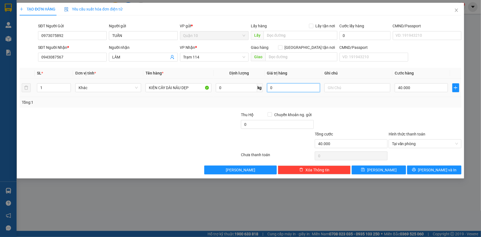
click at [147, 105] on div "SL * Đơn vị tính * Tên hàng * Định lượng Giá trị hàng Ghi chú Cước hàng 1 Khác …" at bounding box center [241, 88] width 442 height 40
click at [446, 168] on button "Lưu và In" at bounding box center [434, 170] width 54 height 9
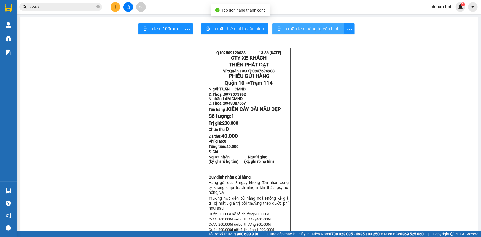
click at [315, 31] on span "In mẫu tem hàng tự cấu hình" at bounding box center [312, 28] width 56 height 7
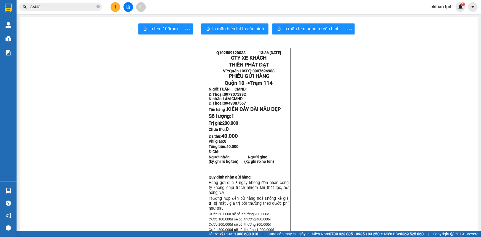
click at [158, 25] on span "In tem 100mm" at bounding box center [164, 28] width 28 height 7
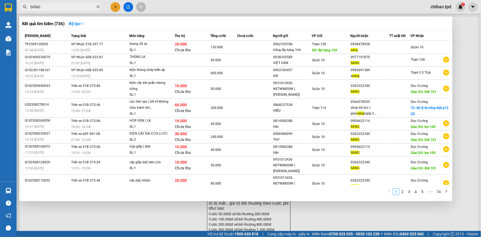
click at [89, 9] on input "SÁNG" at bounding box center [62, 7] width 65 height 6
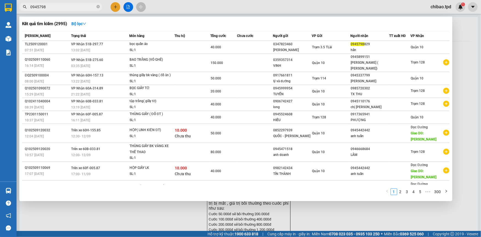
type input "0945798"
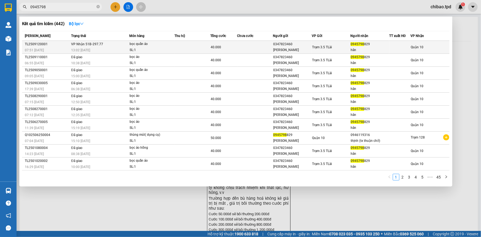
click at [361, 45] on span "0945798" at bounding box center [358, 44] width 14 height 4
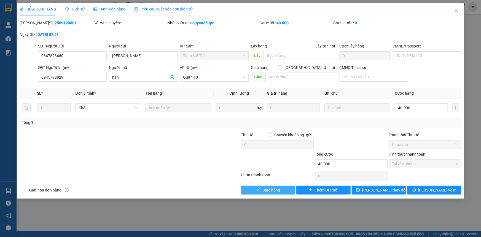
click at [263, 188] on span "Giao hàng" at bounding box center [272, 190] width 18 height 6
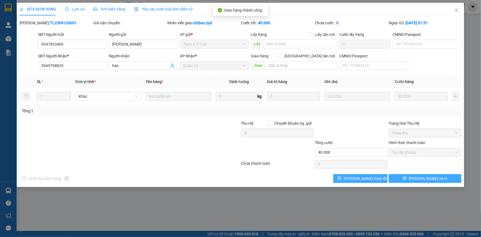
drag, startPoint x: 414, startPoint y: 181, endPoint x: 381, endPoint y: 176, distance: 33.7
click at [413, 180] on button "Lưu và In" at bounding box center [425, 178] width 73 height 9
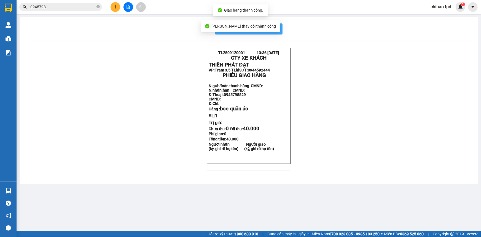
drag, startPoint x: 279, startPoint y: 25, endPoint x: 262, endPoint y: 233, distance: 208.7
click at [279, 25] on button "In mẫu biên lai tự cấu hình" at bounding box center [248, 28] width 67 height 11
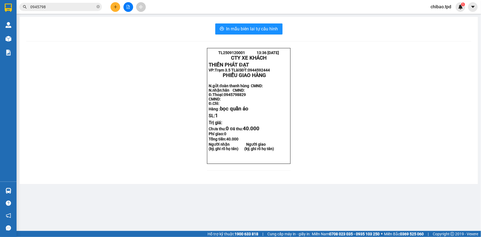
click at [61, 3] on span "0945798" at bounding box center [60, 7] width 83 height 8
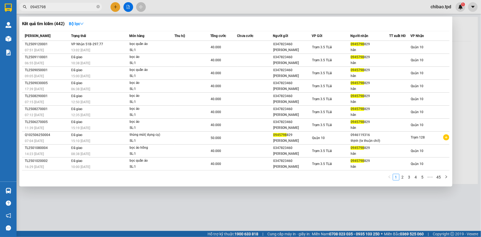
click at [61, 3] on span "0945798" at bounding box center [60, 7] width 83 height 8
click at [59, 7] on input "0945798" at bounding box center [62, 7] width 65 height 6
drag, startPoint x: 59, startPoint y: 7, endPoint x: 60, endPoint y: 16, distance: 9.2
click at [59, 6] on input "0945798" at bounding box center [62, 7] width 65 height 6
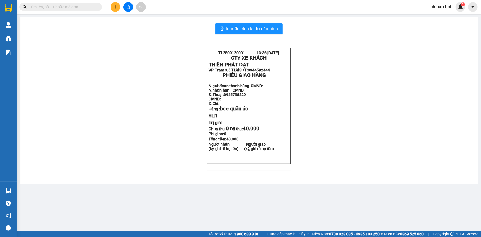
click at [74, 7] on input "text" at bounding box center [62, 7] width 65 height 6
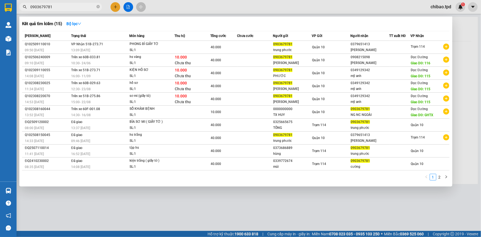
type input "0903679781"
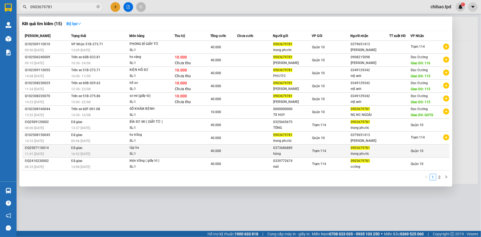
click at [307, 146] on div "0373686889" at bounding box center [292, 148] width 38 height 6
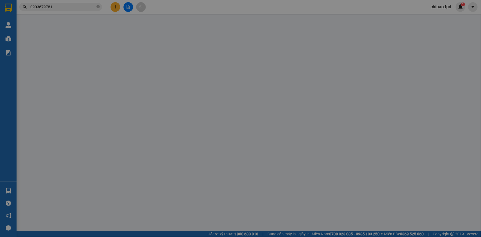
type input "0373686889"
type input "hùng"
type input "0903679781"
type input "trung phước"
type input "40.000"
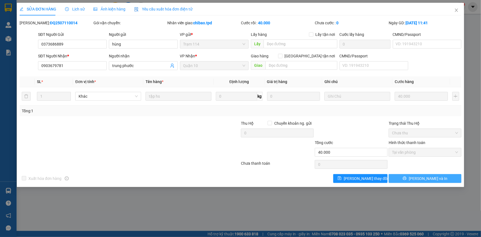
click at [436, 177] on span "Lưu và In" at bounding box center [428, 178] width 39 height 6
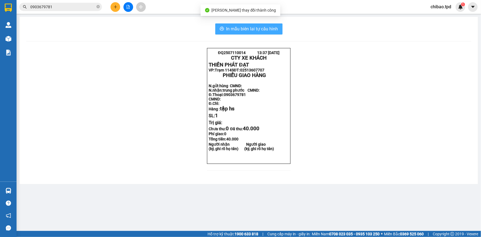
click at [254, 30] on span "In mẫu biên lai tự cấu hình" at bounding box center [252, 28] width 52 height 7
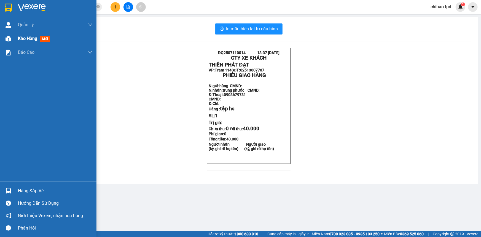
click at [31, 39] on span "Kho hàng" at bounding box center [27, 38] width 19 height 5
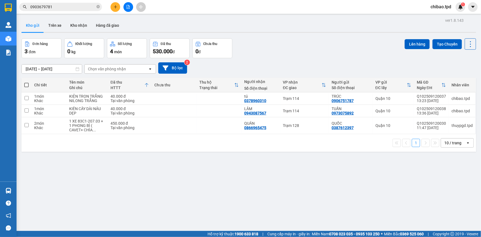
click at [281, 50] on div "Đơn hàng 3 đơn Khối lượng 0 kg Số lượng 4 món Đã thu 530.000 đ Chưa thu 0 đ Lên…" at bounding box center [249, 48] width 455 height 20
click at [56, 7] on input "0903679781" at bounding box center [62, 7] width 65 height 6
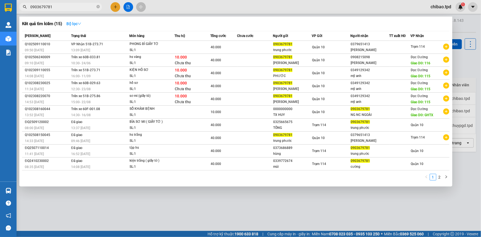
drag, startPoint x: 56, startPoint y: 7, endPoint x: 71, endPoint y: 26, distance: 24.4
click at [56, 7] on input "0903679781" at bounding box center [62, 7] width 65 height 6
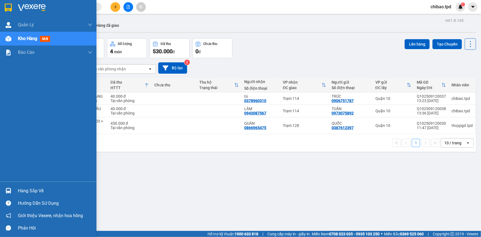
click at [25, 191] on div "Hàng sắp về" at bounding box center [55, 191] width 74 height 8
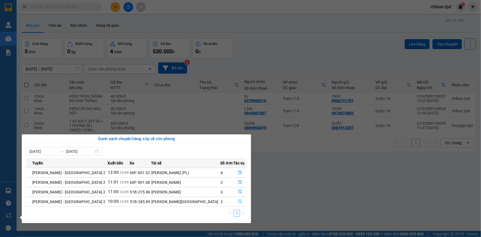
click at [238, 204] on button "button" at bounding box center [240, 201] width 13 height 9
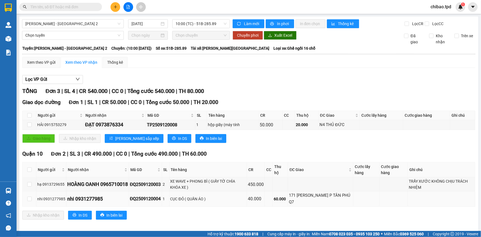
drag, startPoint x: 75, startPoint y: 199, endPoint x: 104, endPoint y: 197, distance: 28.7
click at [104, 197] on div "nhi 0931277985" at bounding box center [97, 199] width 61 height 8
click at [72, 12] on div "Kết quả tìm kiếm ( 15 ) Bộ lọc Mã ĐH Trạng thái Món hàng Thu hộ Tổng cước Chưa …" at bounding box center [240, 7] width 481 height 14
click at [74, 6] on input "text" at bounding box center [62, 7] width 65 height 6
paste input "0931277985"
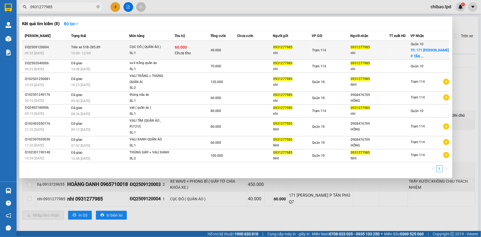
type input "0931277985"
click at [368, 52] on div "nhi" at bounding box center [370, 53] width 38 height 6
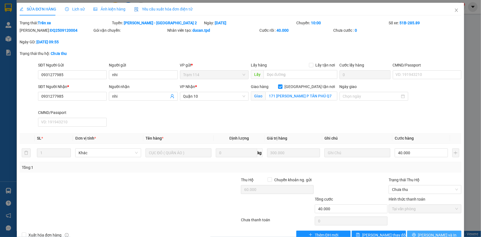
click at [429, 233] on span "Lưu và In" at bounding box center [437, 235] width 39 height 6
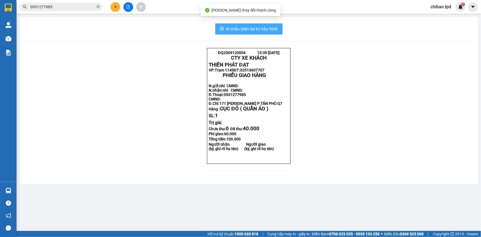
drag, startPoint x: 262, startPoint y: 28, endPoint x: 304, endPoint y: 214, distance: 191.1
click at [262, 28] on span "In mẫu biên lai tự cấu hình" at bounding box center [252, 28] width 52 height 7
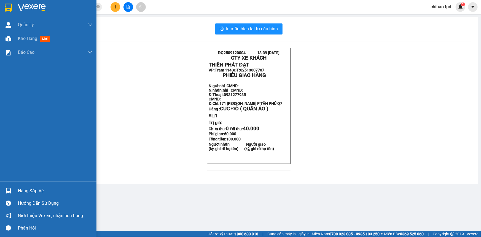
click at [16, 192] on div "Hàng sắp về" at bounding box center [48, 191] width 97 height 12
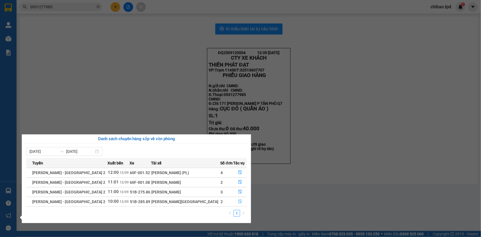
click at [234, 200] on button "button" at bounding box center [240, 201] width 13 height 9
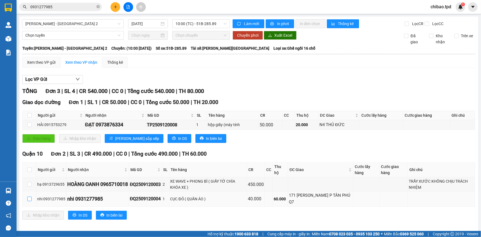
click at [28, 196] on label at bounding box center [29, 199] width 4 height 6
click at [28, 197] on input "checkbox" at bounding box center [29, 199] width 4 height 4
checkbox input "true"
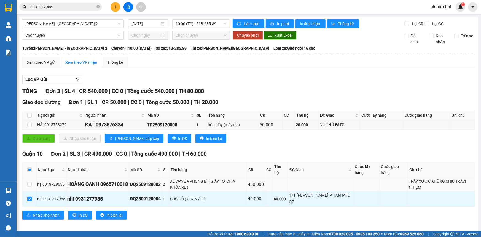
click at [26, 181] on td at bounding box center [30, 184] width 14 height 14
click at [28, 182] on input "checkbox" at bounding box center [29, 184] width 4 height 4
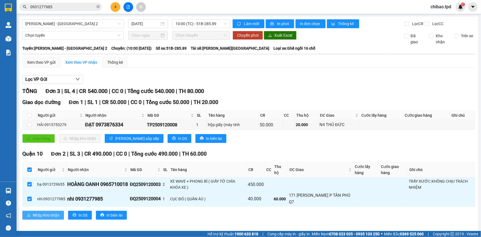
drag, startPoint x: 43, startPoint y: 221, endPoint x: 44, endPoint y: 213, distance: 7.2
click at [44, 218] on div "Quận 10 Đơn 2 | SL 3 | CR 490.000 | CC 0 | Tổng cước 490.000 | TH 60.000 Người …" at bounding box center [248, 187] width 453 height 74
click at [45, 212] on span "Nhập kho nhận" at bounding box center [46, 215] width 27 height 6
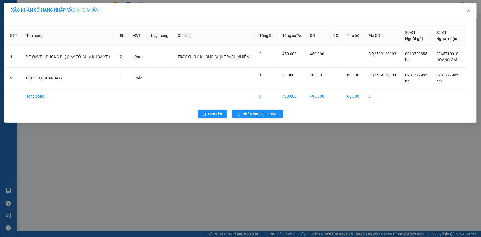
click at [242, 109] on div "Quay lại Nhập hàng kho nhận" at bounding box center [241, 114] width 470 height 14
click at [253, 121] on div "XÁC NHẬN SỐ HÀNG NHẬP VÀO KHO NHẬN STT Tên hàng SL ĐVT Loại hàng Ghi chú Tổng S…" at bounding box center [240, 118] width 481 height 237
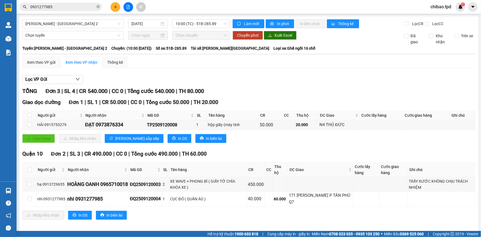
click at [254, 113] on th "Tên hàng" at bounding box center [233, 115] width 52 height 9
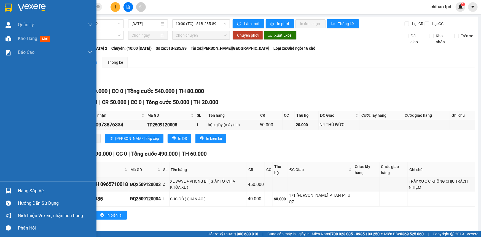
drag, startPoint x: 12, startPoint y: 192, endPoint x: 20, endPoint y: 191, distance: 8.4
click at [12, 191] on div at bounding box center [9, 191] width 10 height 10
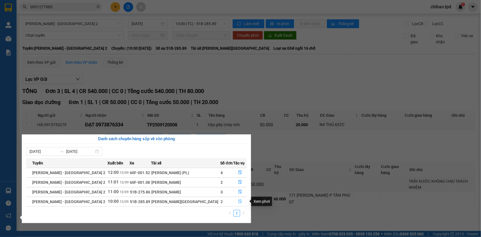
click at [238, 201] on icon "file-done" at bounding box center [240, 201] width 4 height 4
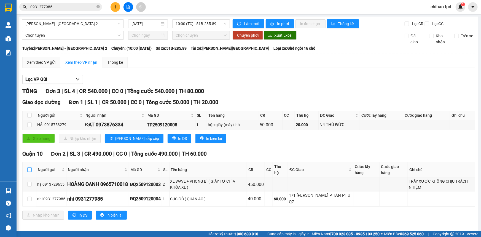
click at [28, 169] on input "checkbox" at bounding box center [29, 169] width 4 height 4
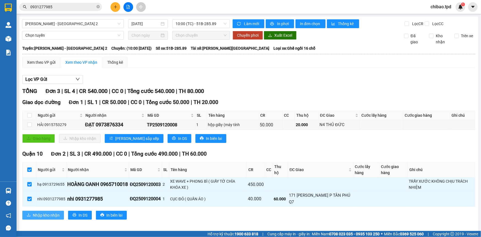
click at [41, 215] on span "Nhập kho nhận" at bounding box center [46, 215] width 27 height 6
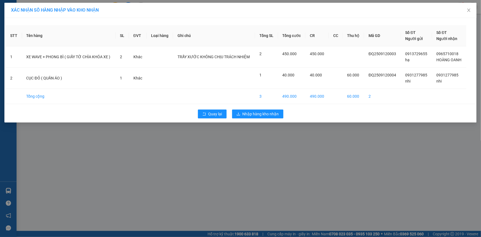
click at [260, 108] on div "Quay lại Nhập hàng kho nhận" at bounding box center [241, 114] width 470 height 14
click at [261, 109] on div "Quay lại Nhập hàng kho nhận" at bounding box center [241, 114] width 470 height 14
click at [261, 116] on span "Nhập hàng kho nhận" at bounding box center [261, 114] width 36 height 6
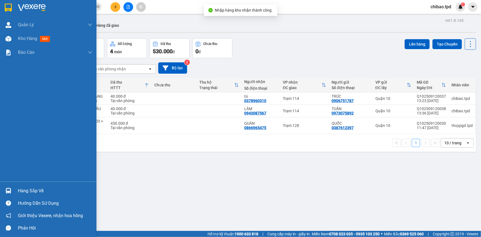
drag, startPoint x: 14, startPoint y: 193, endPoint x: 26, endPoint y: 200, distance: 13.5
click at [14, 193] on div "Hàng sắp về" at bounding box center [48, 191] width 97 height 12
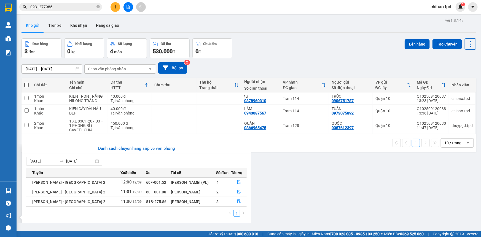
click at [401, 92] on section "Kết quả tìm kiếm ( 8 ) Bộ lọc Mã ĐH Trạng thái Món hàng Thu hộ Tổng cước Chưa c…" at bounding box center [240, 118] width 481 height 237
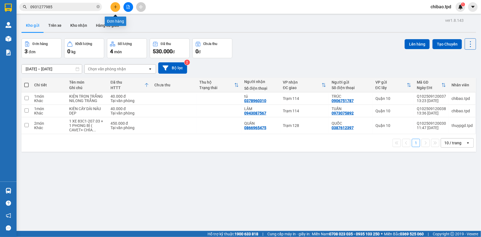
click at [115, 7] on icon "plus" at bounding box center [116, 7] width 4 height 4
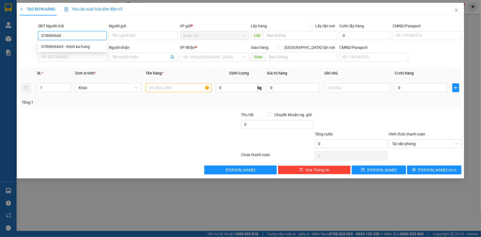
type input "0789666665"
click at [93, 48] on div "0789666665 - thịnh ka hưng" at bounding box center [72, 47] width 62 height 6
type input "thịnh ka hưng"
type input "021656561"
type input "0966114266"
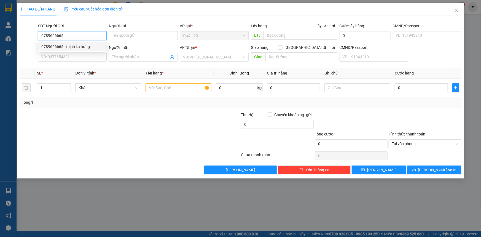
type input "HUY TÔ"
type input "GIA KIỆM"
type input "0789666665"
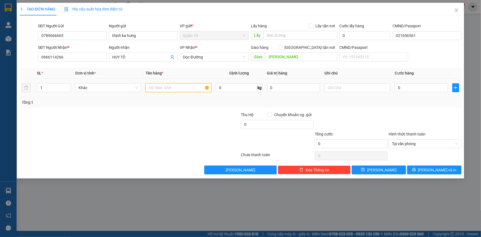
click at [174, 84] on input "text" at bounding box center [179, 87] width 66 height 9
type input "HỘP GIẤY BK VÀNG NHỎ"
type input "4"
type input "40"
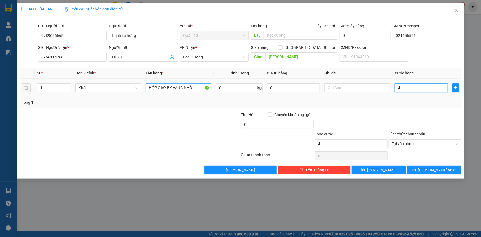
type input "40"
type input "40.000"
drag, startPoint x: 269, startPoint y: 87, endPoint x: 116, endPoint y: 63, distance: 155.0
click at [116, 63] on div "Transit Pickup Surcharge Ids Transit Deliver Surcharge Ids Transit Deliver Surc…" at bounding box center [241, 97] width 442 height 154
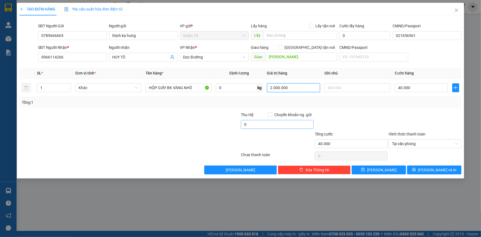
type input "2.000.000"
type input "10"
drag, startPoint x: 453, startPoint y: 169, endPoint x: 442, endPoint y: 168, distance: 11.6
click at [453, 168] on button "Lưu và In" at bounding box center [434, 170] width 54 height 9
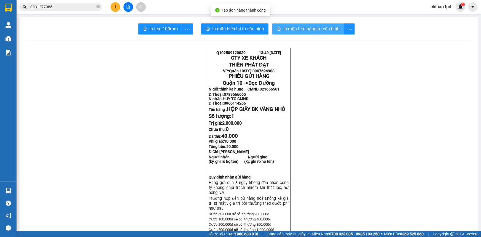
drag, startPoint x: 301, startPoint y: 31, endPoint x: 296, endPoint y: 33, distance: 5.6
click at [300, 31] on span "In mẫu tem hàng tự cấu hình" at bounding box center [312, 28] width 56 height 7
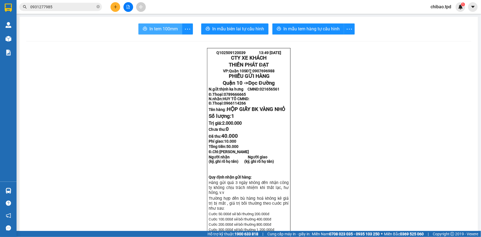
drag, startPoint x: 158, startPoint y: 29, endPoint x: 186, endPoint y: 90, distance: 67.2
click at [158, 29] on span "In tem 100mm" at bounding box center [164, 28] width 28 height 7
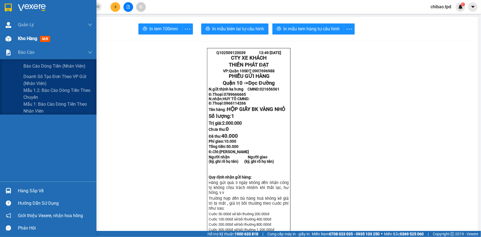
drag, startPoint x: 15, startPoint y: 46, endPoint x: 20, endPoint y: 45, distance: 5.1
click at [15, 46] on div "Báo cáo" at bounding box center [48, 53] width 97 height 14
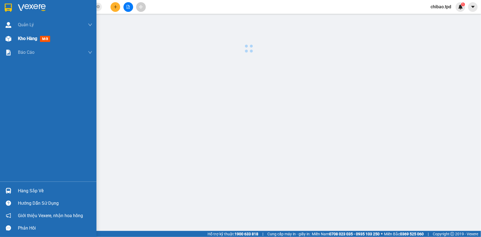
click at [14, 38] on div "Kho hàng mới" at bounding box center [48, 39] width 97 height 14
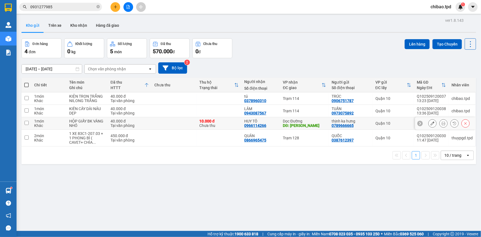
click at [329, 124] on td "thịnh ka hưng 0789666665" at bounding box center [351, 123] width 44 height 12
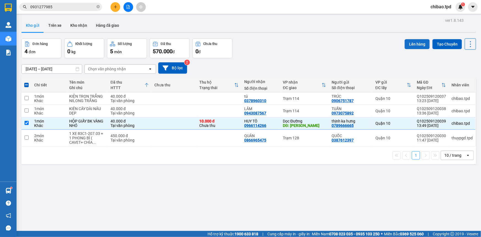
click at [418, 44] on button "Lên hàng" at bounding box center [417, 44] width 25 height 10
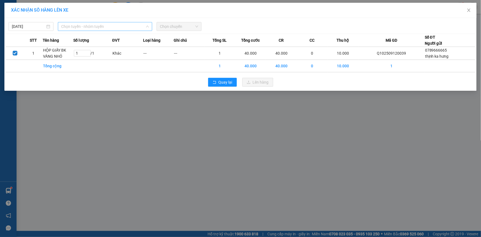
click at [96, 28] on span "Chọn tuyến - nhóm tuyến" at bounding box center [105, 26] width 88 height 8
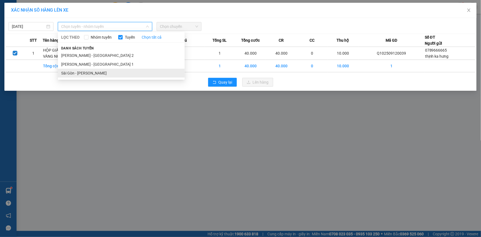
click at [103, 72] on li "Sài Gòn - Phương Lâm" at bounding box center [121, 73] width 127 height 9
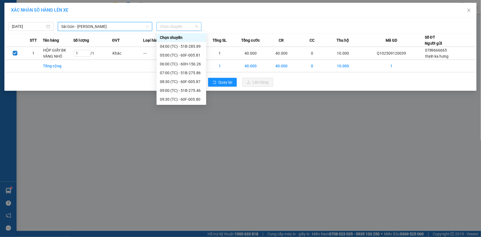
click at [166, 25] on span "Chọn chuyến" at bounding box center [179, 26] width 38 height 8
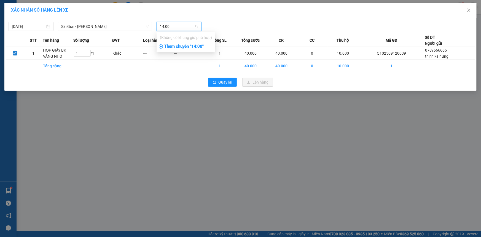
type input "14:00"
click at [188, 46] on div "Thêm chuyến " 14:00 "" at bounding box center [186, 46] width 59 height 9
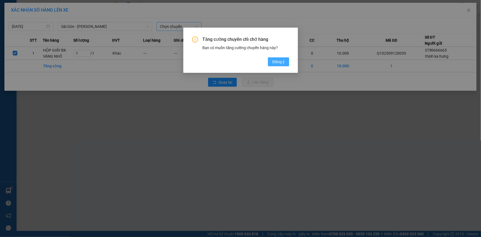
drag, startPoint x: 285, startPoint y: 60, endPoint x: 278, endPoint y: 62, distance: 7.4
click at [283, 60] on button "Đồng ý" at bounding box center [278, 61] width 21 height 9
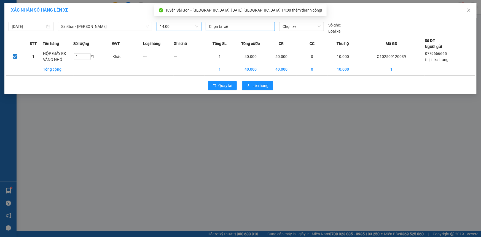
click at [236, 26] on div at bounding box center [240, 26] width 66 height 7
type input "TUẤN"
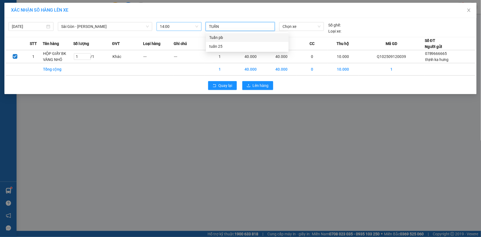
click at [238, 36] on div "Tuấn pb" at bounding box center [247, 37] width 76 height 6
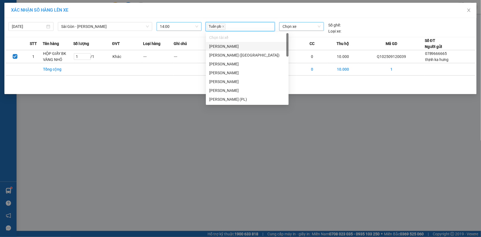
click at [297, 25] on span "Chọn xe" at bounding box center [302, 26] width 38 height 8
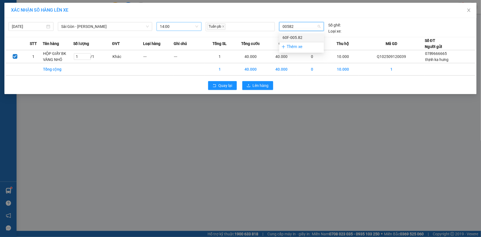
click at [300, 37] on div "60F-005.82" at bounding box center [302, 37] width 38 height 6
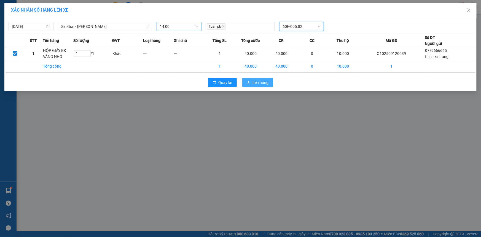
click at [260, 82] on span "Lên hàng" at bounding box center [261, 82] width 16 height 6
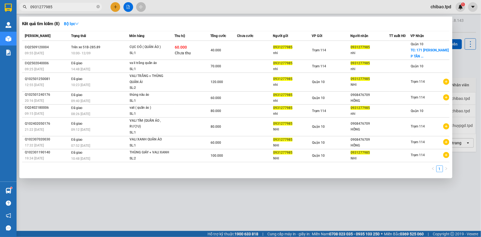
click at [74, 6] on input "0931277985" at bounding box center [62, 7] width 65 height 6
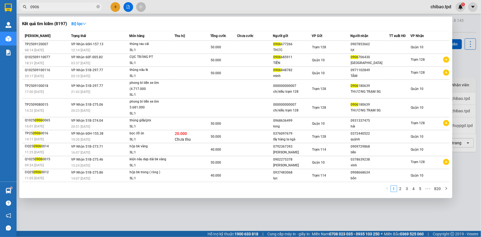
click at [44, 6] on input "0906" at bounding box center [62, 7] width 65 height 6
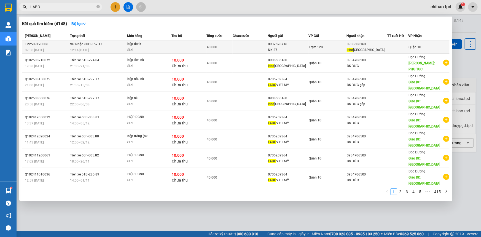
type input "LABO"
click at [323, 46] on span "Trạm 128" at bounding box center [316, 47] width 14 height 4
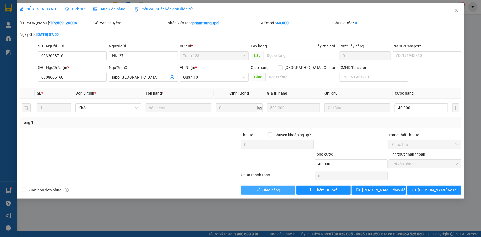
click at [277, 189] on span "Giao hàng" at bounding box center [272, 190] width 18 height 6
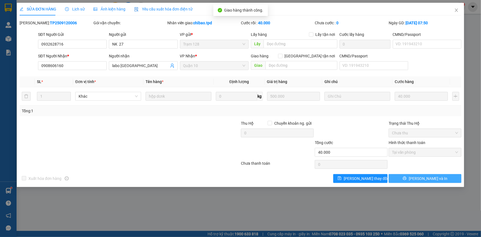
drag, startPoint x: 439, startPoint y: 177, endPoint x: 384, endPoint y: 158, distance: 58.4
click at [437, 176] on button "Lưu và In" at bounding box center [425, 178] width 73 height 9
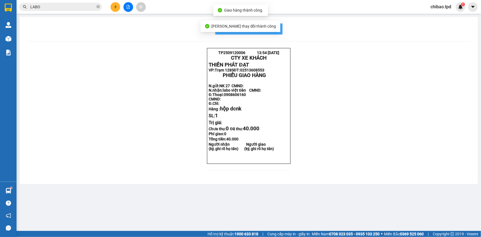
drag, startPoint x: 281, startPoint y: 26, endPoint x: 276, endPoint y: 32, distance: 8.0
click at [281, 26] on button "In mẫu biên lai tự cấu hình" at bounding box center [248, 28] width 67 height 11
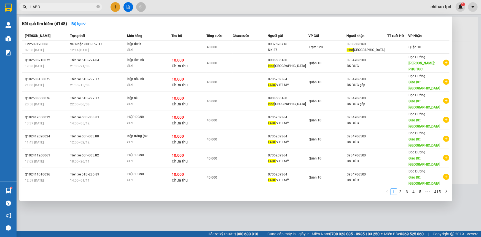
click at [53, 5] on input "LABO" at bounding box center [62, 7] width 65 height 6
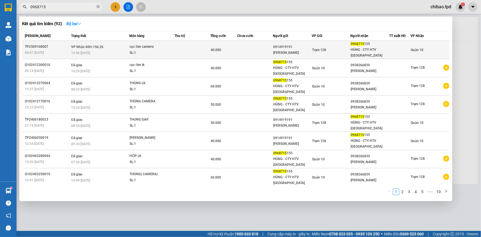
click at [394, 49] on div at bounding box center [400, 50] width 21 height 6
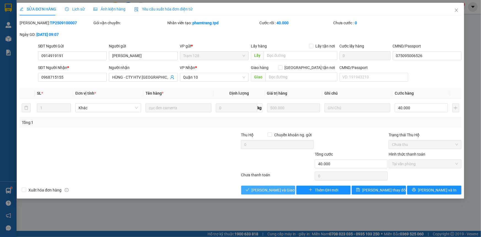
click at [277, 188] on span "Lưu và Giao hàng" at bounding box center [278, 190] width 53 height 6
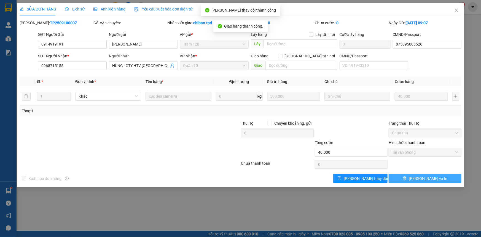
click at [426, 179] on span "Lưu và In" at bounding box center [428, 178] width 39 height 6
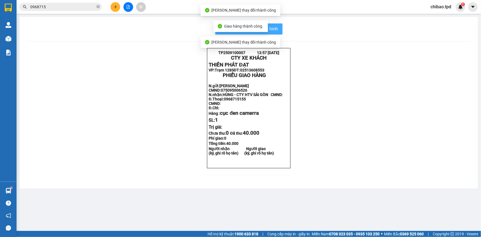
click at [275, 28] on span "In mẫu biên lai tự cấu hình" at bounding box center [252, 28] width 52 height 7
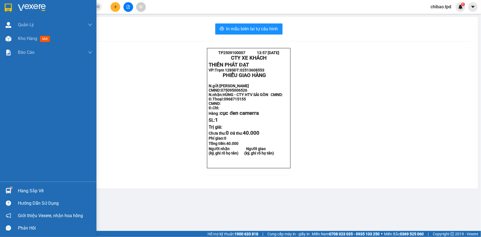
click at [26, 191] on div "Hàng sắp về" at bounding box center [55, 191] width 74 height 8
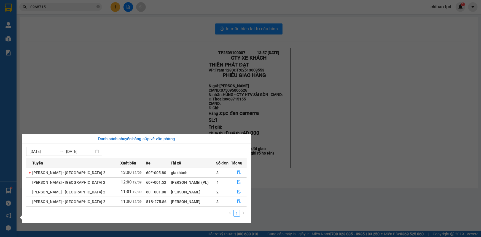
click at [118, 83] on section "Kết quả tìm kiếm ( 92 ) Bộ lọc Mã ĐH Trạng thái Món hàng Thu hộ Tổng cước Chưa …" at bounding box center [240, 118] width 481 height 237
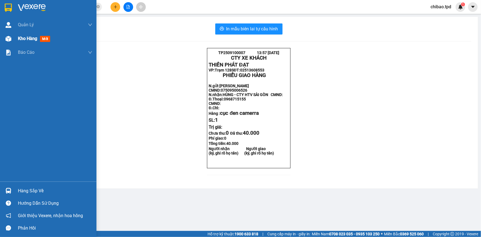
click at [23, 42] on div "Kho hàng mới" at bounding box center [55, 39] width 74 height 14
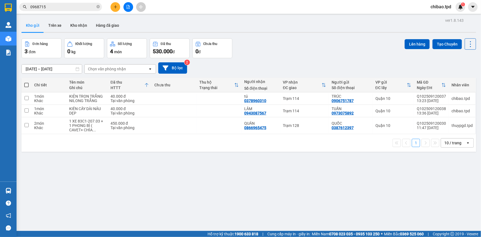
click at [82, 6] on input "0968715" at bounding box center [62, 7] width 65 height 6
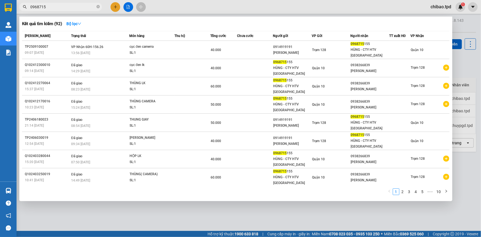
click at [82, 5] on input "0968715" at bounding box center [62, 7] width 65 height 6
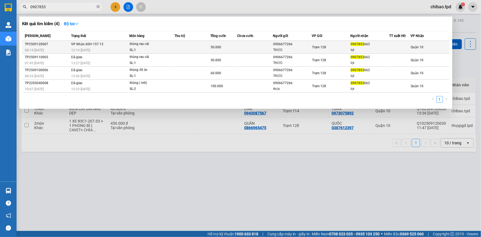
type input "0907853"
click at [146, 49] on div "SL: 1" at bounding box center [150, 50] width 41 height 6
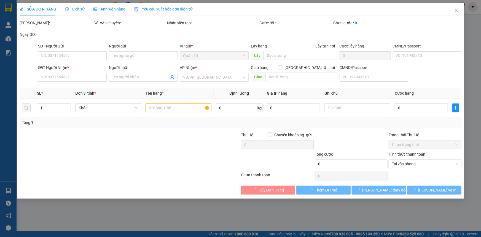
type input "0906677266"
type input "THỨC"
type input "052076016237"
type input "0907853662"
type input "lợi"
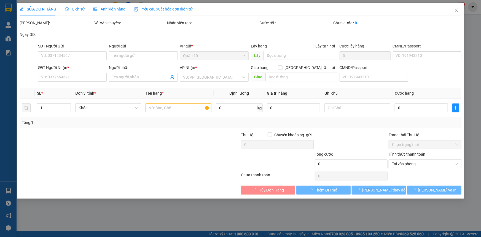
type input "50.000"
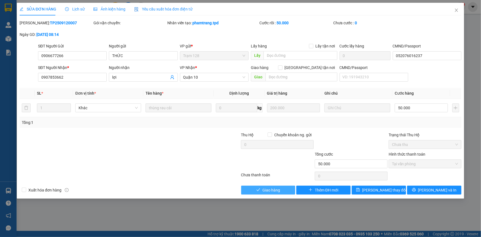
drag, startPoint x: 267, startPoint y: 187, endPoint x: 453, endPoint y: 182, distance: 186.3
click at [267, 188] on span "Giao hàng" at bounding box center [272, 190] width 18 height 6
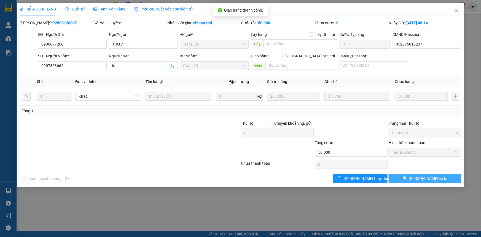
click at [430, 174] on button "Lưu và In" at bounding box center [425, 178] width 73 height 9
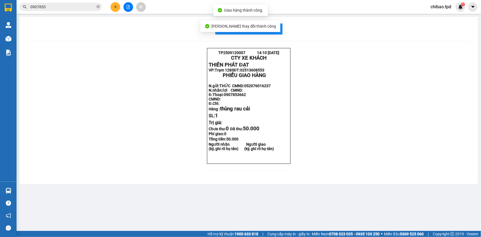
click at [263, 29] on div "Lưu thay đổi thành công" at bounding box center [241, 26] width 80 height 12
click at [290, 28] on div "In mẫu biên lai tự cấu hình" at bounding box center [248, 28] width 445 height 11
click at [283, 28] on div "In mẫu biên lai tự cấu hình" at bounding box center [248, 28] width 445 height 11
click at [274, 25] on span "In mẫu biên lai tự cấu hình" at bounding box center [252, 28] width 52 height 7
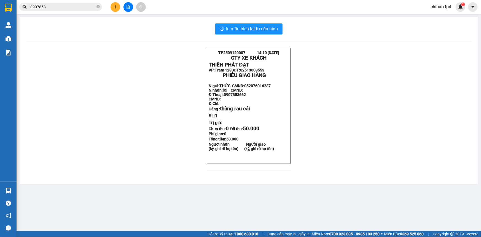
click at [58, 8] on input "0907853" at bounding box center [62, 7] width 65 height 6
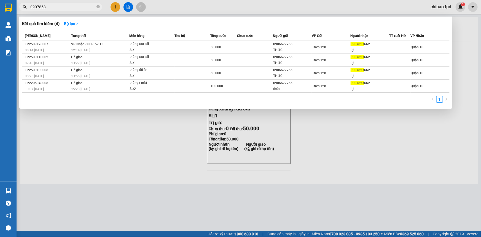
click at [57, 7] on input "0907853" at bounding box center [62, 7] width 65 height 6
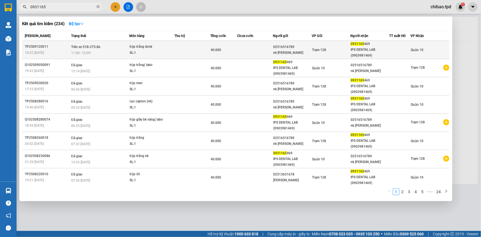
type input "0931165"
click at [120, 50] on div "11:00 - 12/09" at bounding box center [100, 53] width 58 height 6
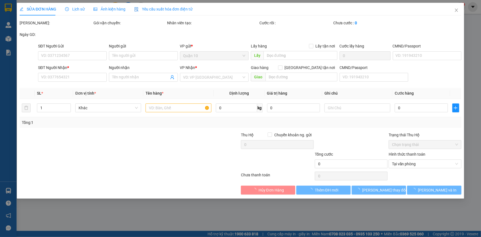
type input "02516516789"
type input "nk lê anh"
type input "0931165469"
type input "IPS DENTAL LAB (0903981469)"
type input "051186000043"
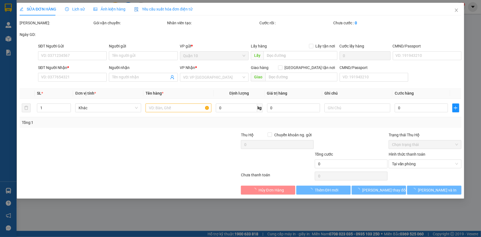
type input "40.000"
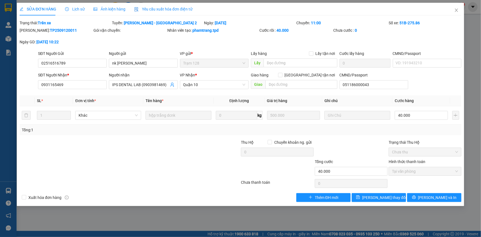
click at [66, 10] on icon "clock-circle" at bounding box center [67, 9] width 4 height 4
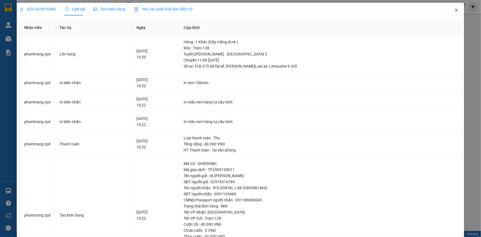
click at [455, 10] on icon "close" at bounding box center [456, 10] width 3 height 3
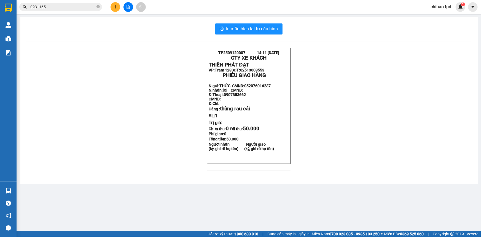
drag, startPoint x: 10, startPoint y: 190, endPoint x: 16, endPoint y: 190, distance: 5.8
click at [10, 190] on img at bounding box center [9, 191] width 6 height 6
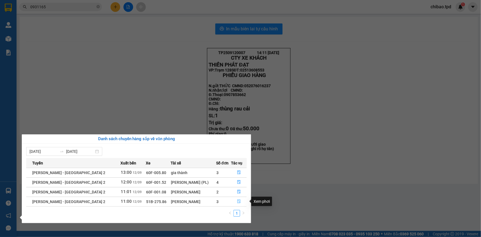
click at [238, 201] on icon "file-done" at bounding box center [238, 201] width 3 height 4
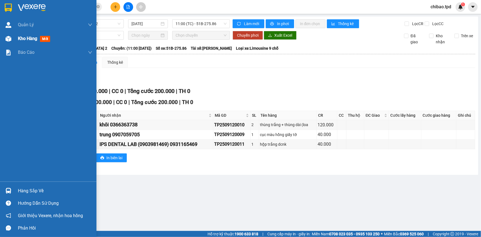
click at [8, 36] on img at bounding box center [9, 39] width 6 height 6
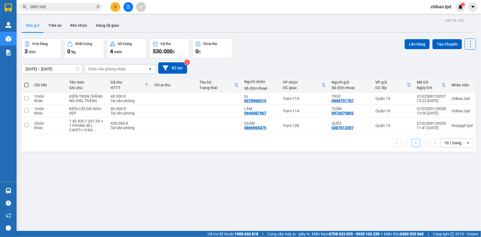
click at [28, 84] on span at bounding box center [26, 85] width 4 height 4
click at [26, 82] on input "checkbox" at bounding box center [26, 82] width 0 height 0
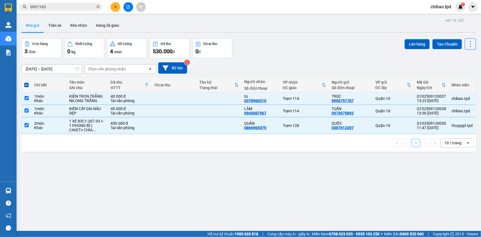
click at [418, 38] on div "Lên hàng Tạo Chuyến" at bounding box center [440, 43] width 71 height 11
click at [418, 41] on button "Lên hàng" at bounding box center [417, 44] width 25 height 10
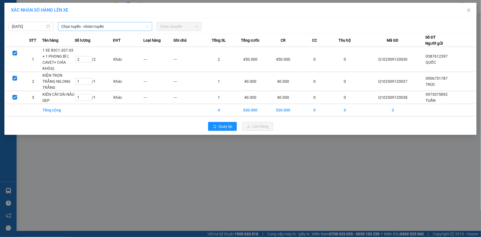
drag, startPoint x: 91, startPoint y: 20, endPoint x: 91, endPoint y: 25, distance: 5.8
click at [91, 21] on div "12/09/2025 Chọn tuyến - nhóm tuyến Chọn chuyến" at bounding box center [241, 25] width 470 height 12
click at [91, 26] on span "Chọn tuyến - nhóm tuyến" at bounding box center [105, 26] width 88 height 8
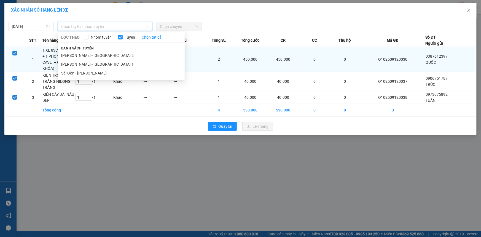
click at [79, 70] on li "Sài Gòn - Phương Lâm" at bounding box center [121, 73] width 127 height 9
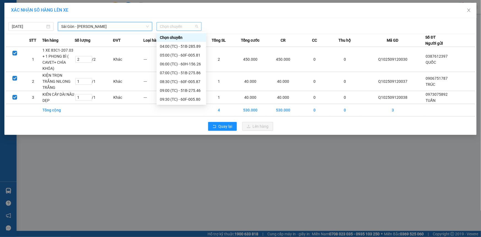
click at [178, 28] on span "Chọn chuyến" at bounding box center [179, 26] width 38 height 8
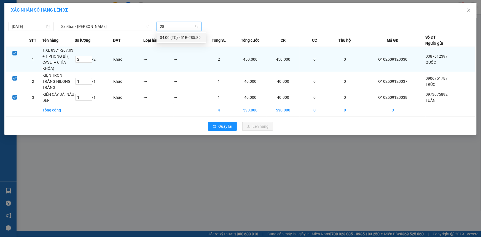
type input "2"
type input "14:"
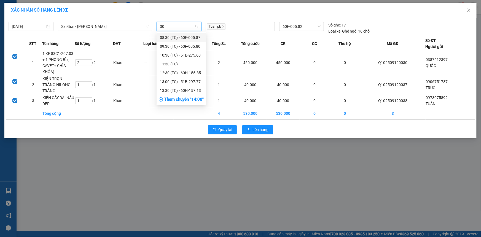
drag, startPoint x: 186, startPoint y: 23, endPoint x: 42, endPoint y: 45, distance: 146.2
click at [47, 36] on div "12/09/2025 Sài Gòn - Phương Lâm LỌC THEO Nhóm tuyến Tuyến Chọn tất cả Danh sách…" at bounding box center [240, 78] width 473 height 120
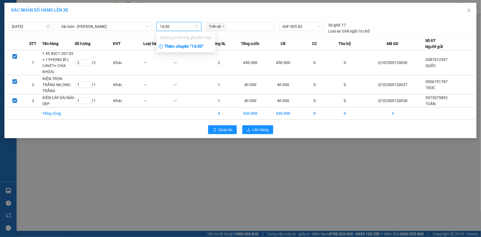
type input "14:30"
click at [205, 50] on div "Thêm chuyến " 14:30 "" at bounding box center [186, 46] width 59 height 9
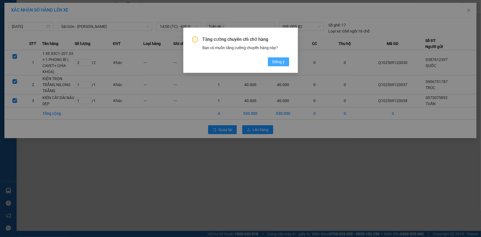
click at [277, 63] on span "Đồng ý" at bounding box center [279, 62] width 12 height 6
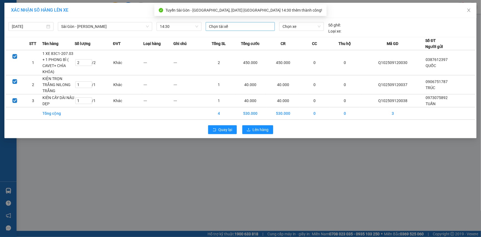
click at [226, 27] on div at bounding box center [240, 26] width 66 height 7
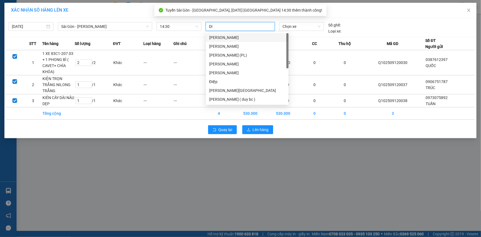
type input "D"
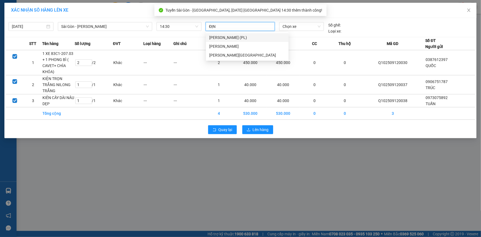
type input "ĐỊNH"
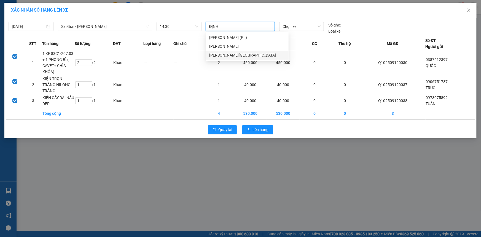
click at [233, 54] on div "Tạ Xuân Định" at bounding box center [247, 55] width 76 height 6
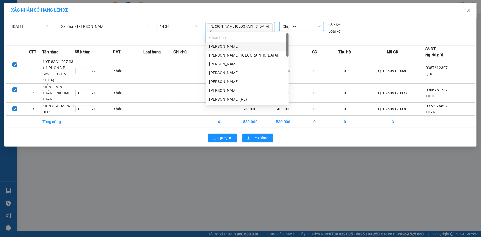
click at [301, 28] on span "Chọn xe" at bounding box center [302, 26] width 38 height 8
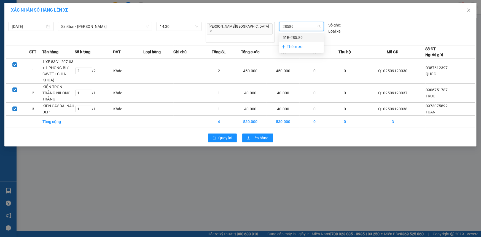
click at [308, 38] on div "51B-285.89" at bounding box center [302, 37] width 38 height 6
click at [268, 134] on button "Lên hàng" at bounding box center [257, 138] width 31 height 9
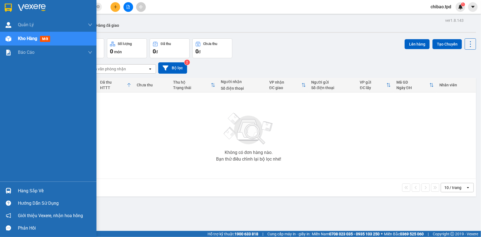
click at [6, 194] on div at bounding box center [9, 191] width 10 height 10
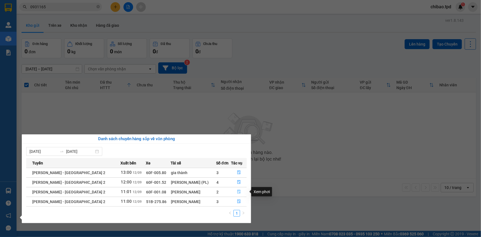
drag, startPoint x: 236, startPoint y: 191, endPoint x: 236, endPoint y: 194, distance: 3.6
click at [237, 191] on icon "file-done" at bounding box center [238, 192] width 3 height 4
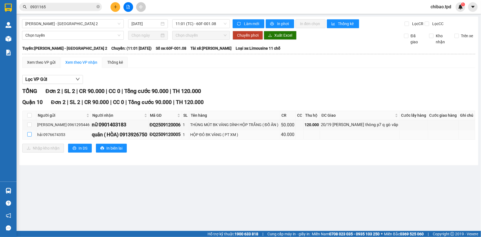
click at [28, 134] on input "checkbox" at bounding box center [29, 134] width 4 height 4
checkbox input "true"
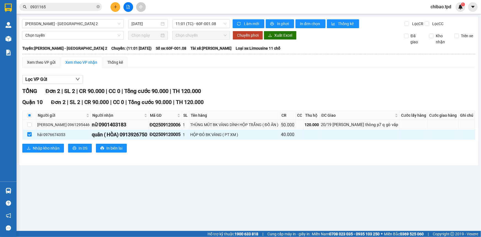
drag, startPoint x: 108, startPoint y: 125, endPoint x: 135, endPoint y: 122, distance: 26.6
click at [135, 122] on div "nữ 0901403183" at bounding box center [120, 125] width 56 height 8
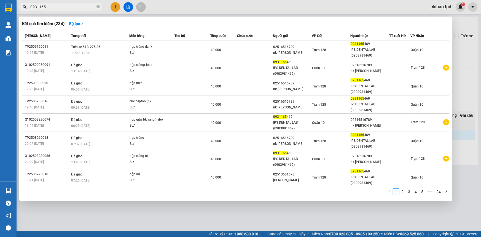
click at [47, 4] on input "0931165" at bounding box center [62, 7] width 65 height 6
paste input "901403183"
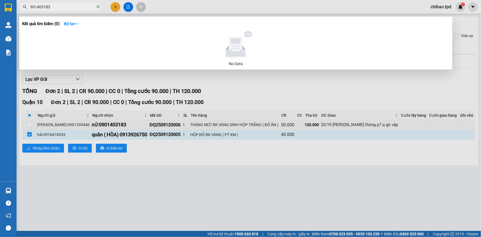
click at [31, 5] on input "901403183" at bounding box center [62, 7] width 65 height 6
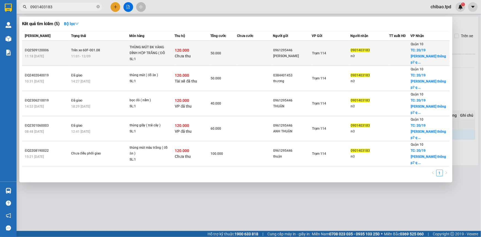
type input "0901403183"
click at [315, 51] on span "Trạm 114" at bounding box center [319, 53] width 14 height 4
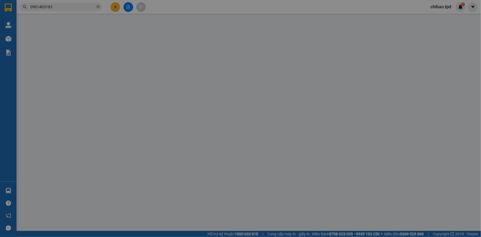
type input "0961295446"
type input "TRẦN THANH THUẬN"
type input "0901403183"
type input "nữ"
checkbox input "true"
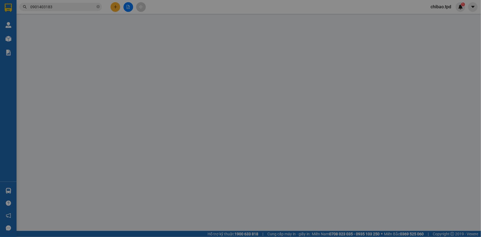
type input "20/19 phạm huy thông p7 q gò vấp"
type input "120.000"
type input "50.000"
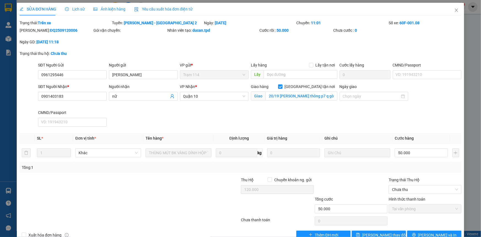
click at [429, 229] on div "Total Paid Fee 50.000 Total UnPaid Fee 0 Cash Collection Total Fee Trạng thái: …" at bounding box center [241, 130] width 442 height 220
click at [428, 231] on button "Lưu và In" at bounding box center [434, 235] width 54 height 9
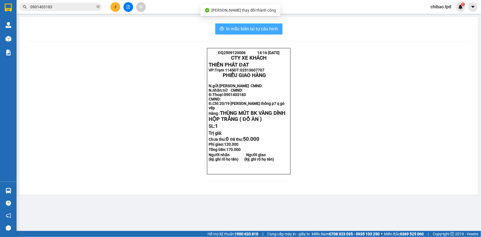
click at [261, 25] on button "In mẫu biên lai tự cấu hình" at bounding box center [248, 28] width 67 height 11
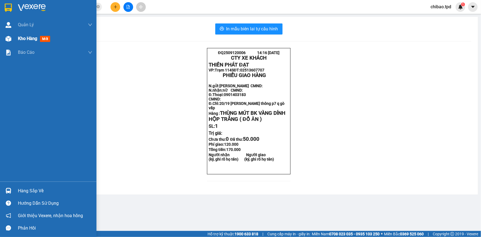
click at [27, 35] on div "Kho hàng mới" at bounding box center [55, 39] width 74 height 14
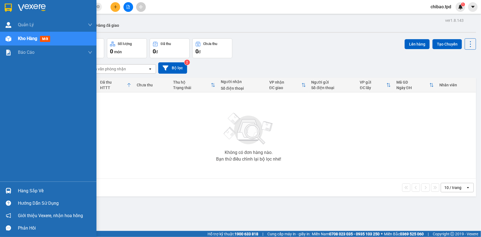
drag, startPoint x: 11, startPoint y: 177, endPoint x: 11, endPoint y: 181, distance: 3.9
click at [11, 181] on div "Quản Lý Quản lý khách hàng mới Quản lý giao nhận mới Kho hàng mới Báo cáo Báo c…" at bounding box center [48, 100] width 97 height 164
drag, startPoint x: 19, startPoint y: 189, endPoint x: 239, endPoint y: 235, distance: 224.8
click at [19, 189] on div "Hàng sắp về" at bounding box center [55, 191] width 74 height 8
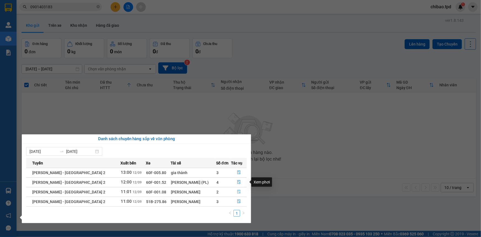
click at [237, 191] on icon "file-done" at bounding box center [239, 192] width 4 height 4
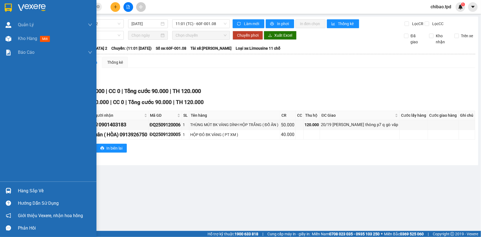
click at [12, 184] on div "Hàng sắp về Hướng dẫn sử dụng Giới thiệu Vexere, nhận hoa hồng Phản hồi" at bounding box center [48, 207] width 97 height 53
drag, startPoint x: 19, startPoint y: 187, endPoint x: 226, endPoint y: 233, distance: 212.2
click at [19, 188] on div "Hàng sắp về" at bounding box center [55, 191] width 74 height 8
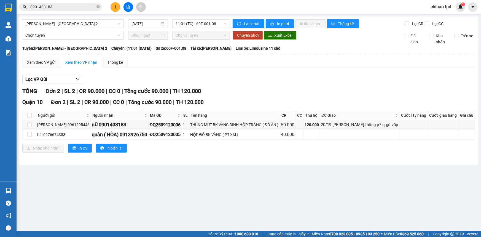
click at [52, 7] on section "Kết quả tìm kiếm ( 5 ) Bộ lọc Mã ĐH Trạng thái Món hàng Thu hộ Tổng cước Chưa c…" at bounding box center [240, 118] width 481 height 237
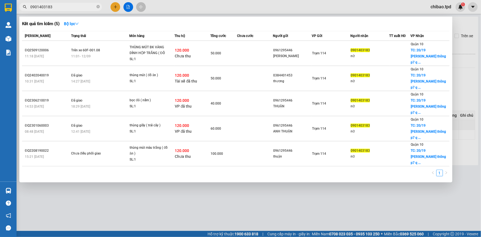
click at [56, 7] on input "0901403183" at bounding box center [62, 7] width 65 height 6
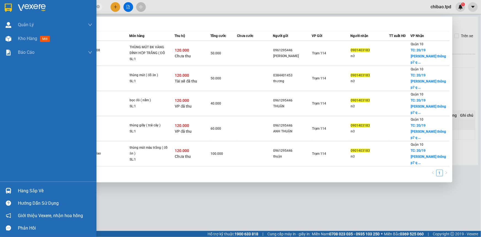
click at [15, 190] on div "Hàng sắp về" at bounding box center [48, 191] width 97 height 12
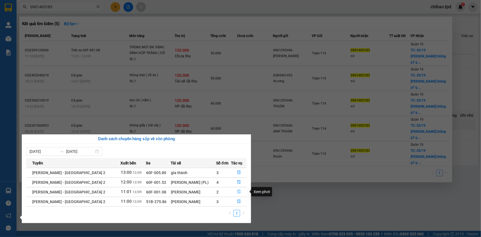
click at [239, 191] on icon "file-done" at bounding box center [239, 192] width 4 height 4
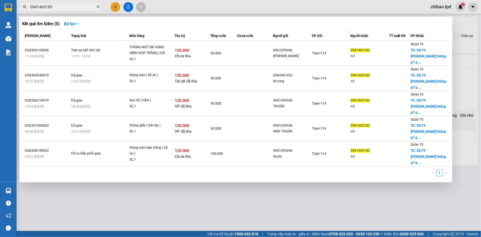
click at [380, 196] on div at bounding box center [240, 118] width 481 height 237
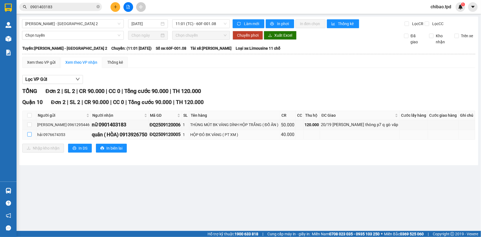
click at [37, 133] on td "hải 0976674353" at bounding box center [63, 135] width 55 height 10
click at [28, 135] on input "checkbox" at bounding box center [29, 134] width 4 height 4
checkbox input "true"
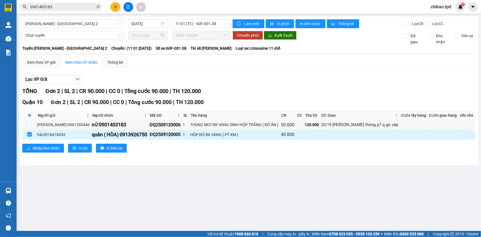
drag, startPoint x: 130, startPoint y: 134, endPoint x: 157, endPoint y: 136, distance: 26.8
click at [148, 136] on div "quân ( HÒA) 0913926750" at bounding box center [120, 135] width 56 height 8
drag, startPoint x: 30, startPoint y: 123, endPoint x: 34, endPoint y: 137, distance: 14.6
click at [30, 124] on input "checkbox" at bounding box center [29, 124] width 4 height 4
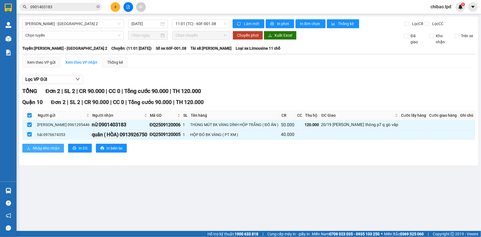
click at [39, 146] on span "Nhập kho nhận" at bounding box center [46, 148] width 27 height 6
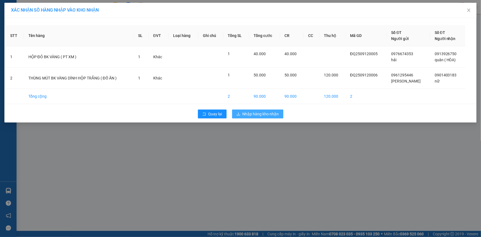
click at [262, 116] on span "Nhập hàng kho nhận" at bounding box center [261, 114] width 36 height 6
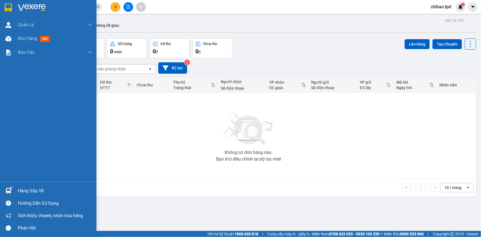
click at [35, 189] on div "Hàng sắp về" at bounding box center [55, 191] width 74 height 8
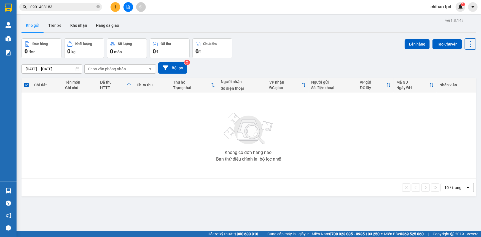
click at [146, 106] on section "Kết quả tìm kiếm ( 5 ) Bộ lọc Mã ĐH Trạng thái Món hàng Thu hộ Tổng cước Chưa c…" at bounding box center [240, 118] width 481 height 237
click at [113, 6] on button at bounding box center [116, 7] width 10 height 10
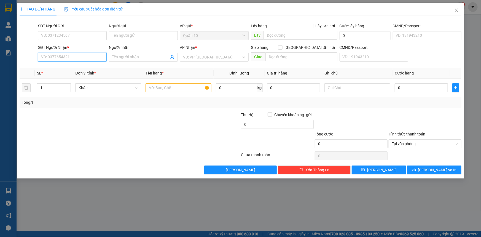
click at [91, 56] on input "SĐT Người Nhận *" at bounding box center [72, 57] width 69 height 9
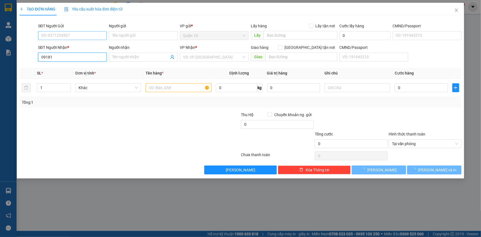
type input "09181"
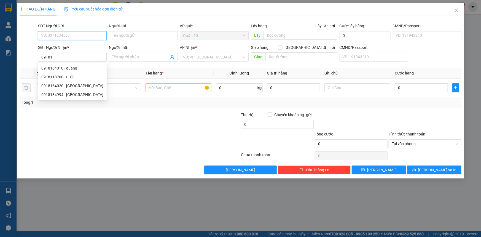
click at [52, 36] on input "SĐT Người Gửi" at bounding box center [72, 35] width 69 height 9
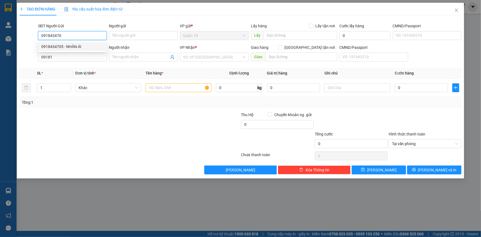
click at [59, 46] on div "0918434705 - NHÂN ÁI" at bounding box center [72, 47] width 62 height 6
type input "0918434705"
type input "NHÂN ÁI"
type input "079056013609"
type input "0918434705"
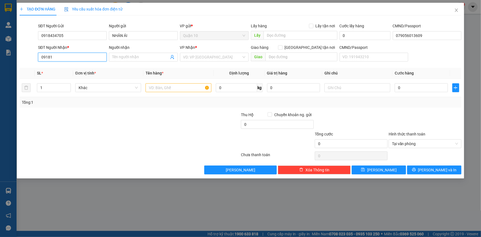
click at [70, 58] on input "09181" at bounding box center [72, 57] width 69 height 9
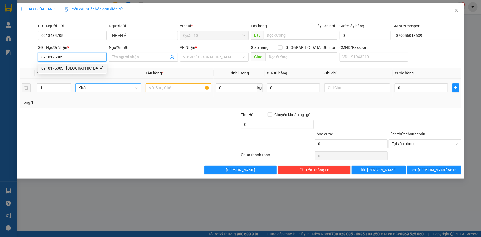
drag, startPoint x: 89, startPoint y: 66, endPoint x: 118, endPoint y: 83, distance: 33.8
click at [88, 66] on div "0918175383 - CHÙA PHÁP TRIÊNG" at bounding box center [72, 68] width 62 height 6
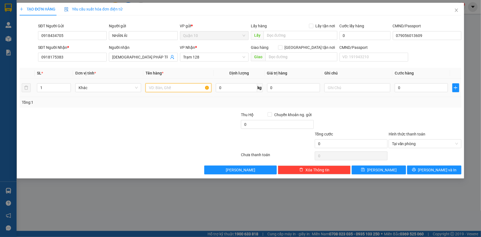
click at [175, 87] on input "text" at bounding box center [179, 87] width 66 height 9
click at [393, 110] on div "Transit Pickup Surcharge Ids Transit Deliver Surcharge Ids Transit Deliver Surc…" at bounding box center [241, 97] width 442 height 154
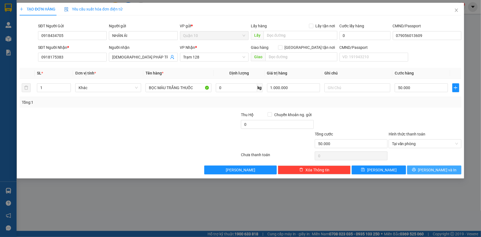
click at [434, 169] on span "Lưu và In" at bounding box center [437, 170] width 39 height 6
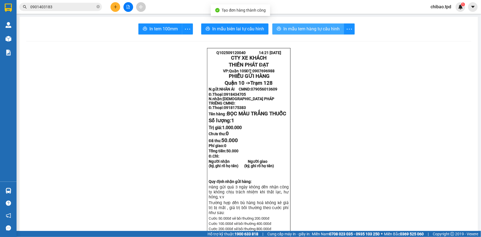
drag, startPoint x: 316, startPoint y: 35, endPoint x: 317, endPoint y: 31, distance: 4.3
drag, startPoint x: 317, startPoint y: 31, endPoint x: 319, endPoint y: 36, distance: 5.1
click at [317, 25] on span "In mẫu tem hàng tự cấu hình" at bounding box center [312, 28] width 56 height 7
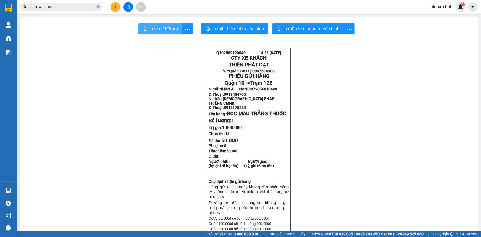
click at [157, 29] on span "In tem 100mm" at bounding box center [164, 28] width 28 height 7
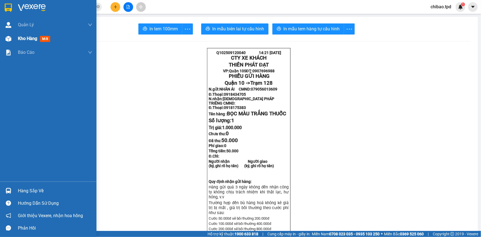
click at [21, 41] on span "Kho hàng" at bounding box center [27, 38] width 19 height 5
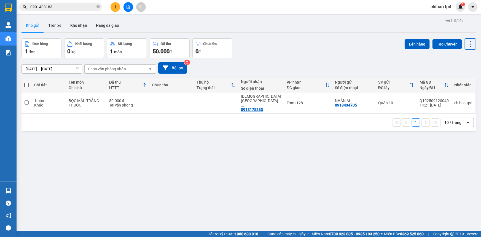
click at [63, 2] on div "Kết quả tìm kiếm ( 5 ) Bộ lọc Mã ĐH Trạng thái Món hàng Thu hộ Tổng cước Chưa c…" at bounding box center [54, 7] width 108 height 10
click at [65, 6] on input "0901403183" at bounding box center [62, 7] width 65 height 6
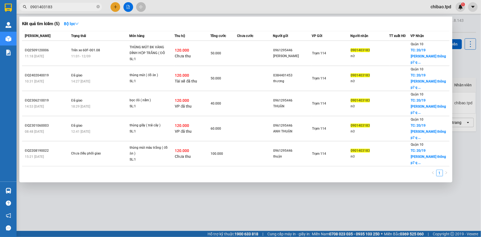
click at [65, 6] on input "0901403183" at bounding box center [62, 7] width 65 height 6
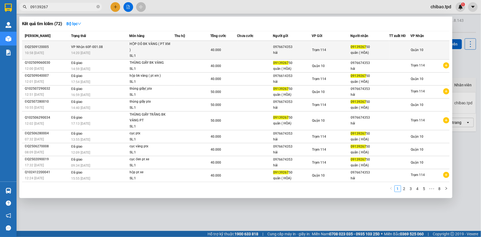
type input "09139267"
click at [348, 51] on div "Trạm 114" at bounding box center [331, 50] width 38 height 6
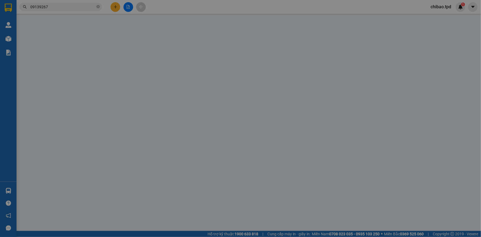
type input "0976674353"
type input "hải"
type input "0913926750"
type input "quân ( HÒA)"
type input "40.000"
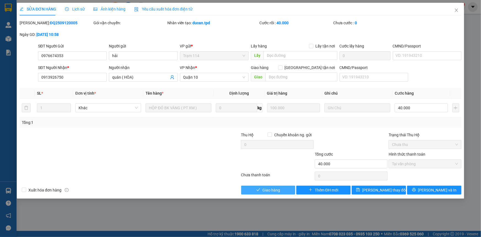
click at [246, 191] on button "Giao hàng" at bounding box center [268, 190] width 54 height 9
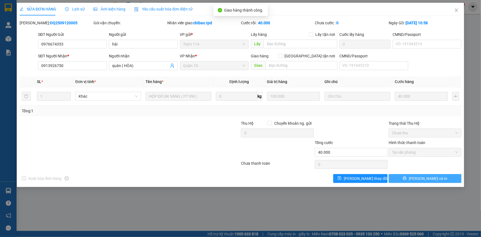
drag, startPoint x: 433, startPoint y: 176, endPoint x: 429, endPoint y: 177, distance: 3.6
click at [430, 176] on span "[PERSON_NAME] và In" at bounding box center [428, 178] width 39 height 6
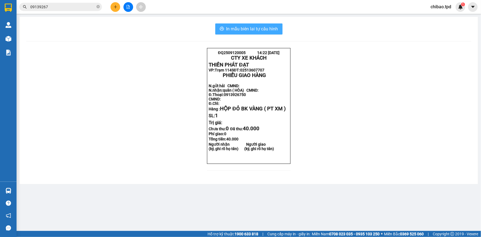
click at [251, 29] on span "In mẫu biên lai tự cấu hình" at bounding box center [252, 28] width 52 height 7
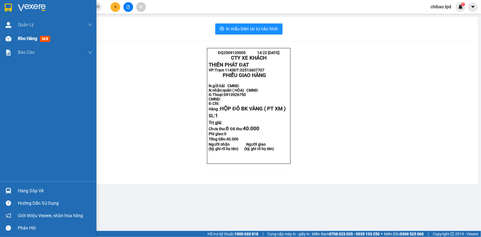
click at [23, 43] on div "Kho hàng mới" at bounding box center [55, 39] width 74 height 14
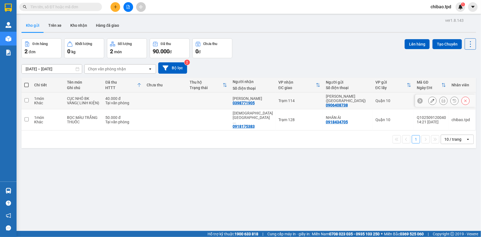
click at [442, 99] on icon at bounding box center [444, 101] width 4 height 4
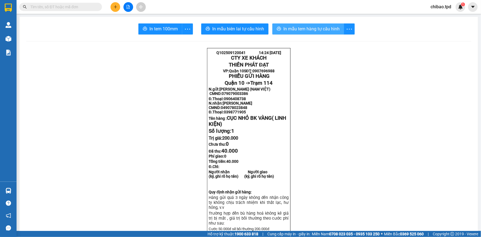
click at [278, 32] on button "In mẫu tem hàng tự cấu hình" at bounding box center [309, 28] width 72 height 11
click at [118, 8] on button at bounding box center [116, 7] width 10 height 10
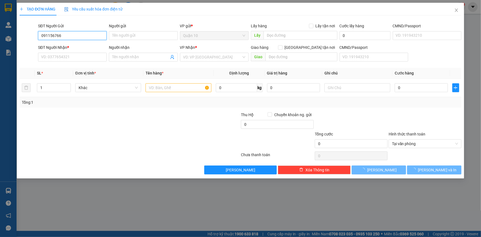
type input "0911567666"
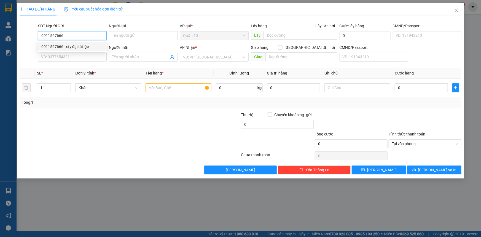
click at [72, 47] on div "0911567666 - cty đại tài lộc" at bounding box center [72, 47] width 62 height 6
type input "cty đại tài lộc"
type input "079082002830"
type input "0986868353"
type input "THANH VŨ"
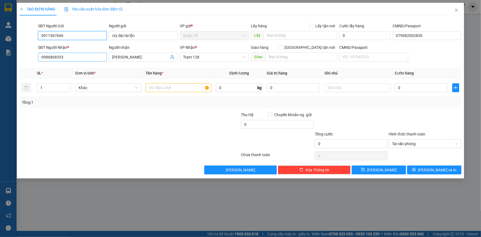
type input "0911567666"
click at [76, 60] on input "0986868353" at bounding box center [72, 57] width 69 height 9
drag, startPoint x: 76, startPoint y: 60, endPoint x: 73, endPoint y: 78, distance: 18.1
click at [76, 61] on input "0986868353" at bounding box center [72, 57] width 69 height 9
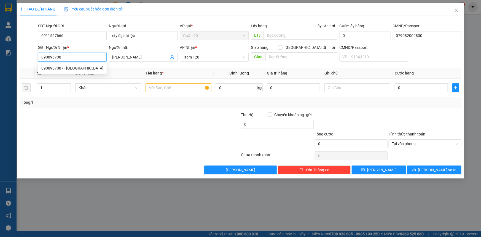
type input "0908967087"
click at [81, 71] on div "0908967087 - ĐỨC TRUNG" at bounding box center [72, 68] width 69 height 9
type input "ĐỨC TRUNG"
type input "0908967087"
click at [185, 94] on td at bounding box center [178, 88] width 70 height 18
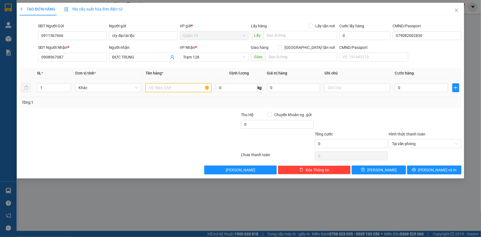
click at [185, 83] on input "text" at bounding box center [179, 87] width 66 height 9
type input "HỘP DÀI QUẤN NILONG ĐEN LKMT"
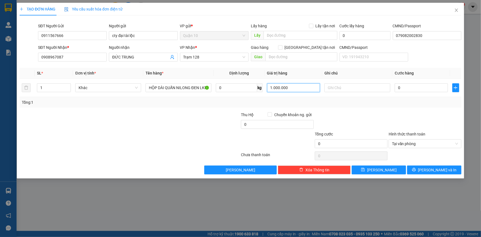
type input "1.000.000"
type input "4"
type input "40"
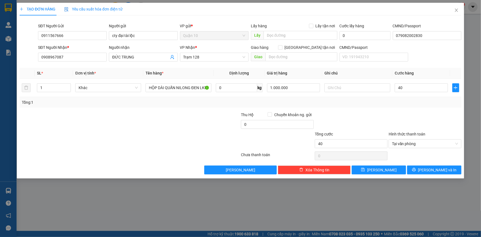
type input "40.000"
drag, startPoint x: 400, startPoint y: 113, endPoint x: 419, endPoint y: 168, distance: 57.6
click at [400, 114] on div at bounding box center [425, 121] width 74 height 19
drag, startPoint x: 428, startPoint y: 171, endPoint x: 283, endPoint y: 16, distance: 212.3
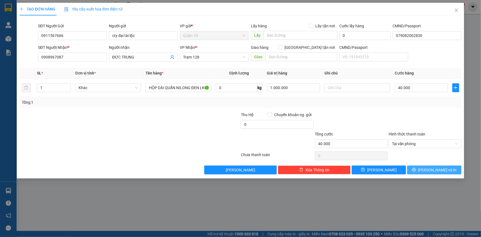
click at [428, 171] on button "Lưu và In" at bounding box center [434, 170] width 54 height 9
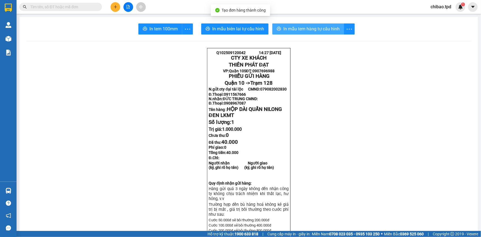
click at [328, 33] on button "In mẫu tem hàng tự cấu hình" at bounding box center [309, 28] width 72 height 11
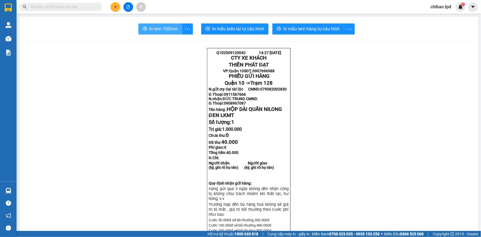
click at [153, 30] on span "In tem 100mm" at bounding box center [164, 28] width 28 height 7
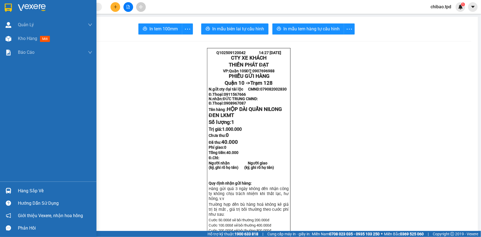
click at [11, 37] on img at bounding box center [9, 39] width 6 height 6
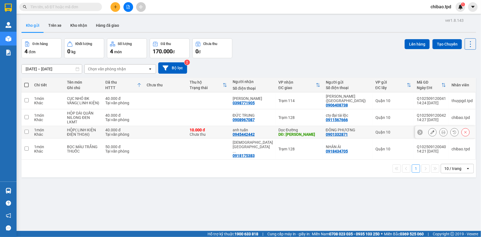
click at [440, 128] on button at bounding box center [444, 132] width 8 height 10
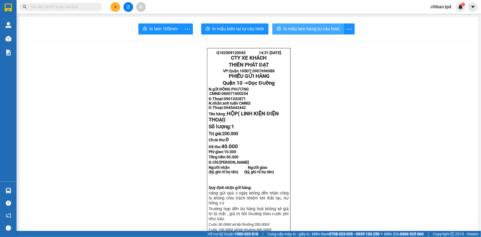
click at [323, 30] on span "In mẫu tem hàng tự cấu hình" at bounding box center [312, 28] width 56 height 7
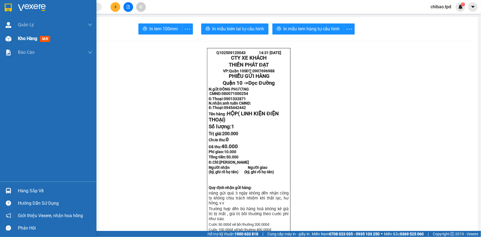
click at [13, 40] on div "Kho hàng mới" at bounding box center [48, 39] width 97 height 14
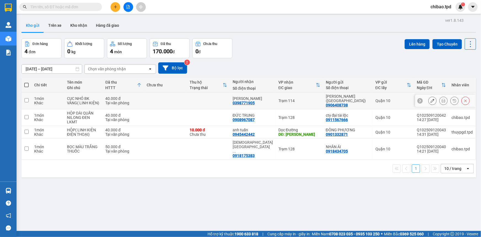
drag, startPoint x: 167, startPoint y: 95, endPoint x: 166, endPoint y: 98, distance: 3.2
click at [167, 95] on td at bounding box center [165, 100] width 43 height 17
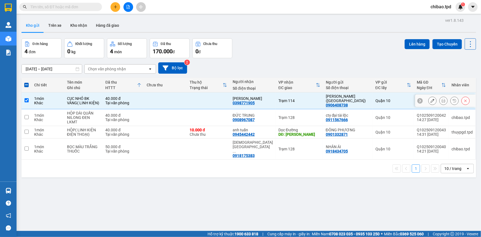
click at [166, 104] on td at bounding box center [165, 100] width 43 height 17
checkbox input "false"
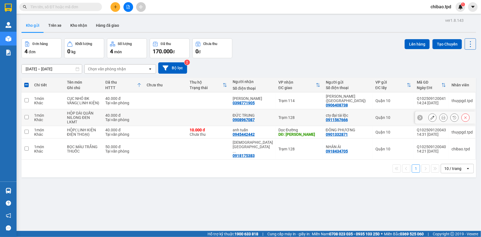
click at [180, 116] on td at bounding box center [165, 117] width 43 height 17
checkbox input "true"
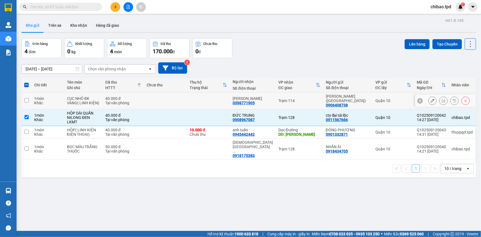
drag, startPoint x: 162, startPoint y: 105, endPoint x: 162, endPoint y: 110, distance: 5.2
click at [162, 105] on td at bounding box center [165, 100] width 43 height 17
checkbox input "true"
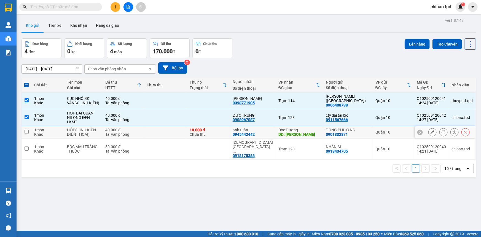
click at [162, 127] on td at bounding box center [165, 132] width 43 height 12
checkbox input "true"
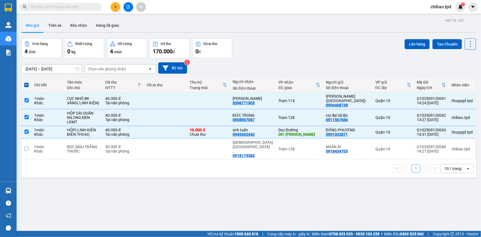
click at [196, 160] on div "1 10 / trang open" at bounding box center [249, 169] width 455 height 18
click at [201, 143] on td at bounding box center [208, 148] width 43 height 21
checkbox input "true"
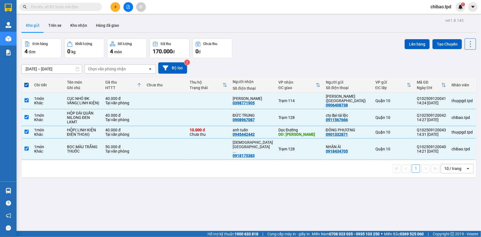
click at [413, 38] on div "Lên hàng Tạo Chuyến" at bounding box center [440, 43] width 71 height 11
click at [413, 40] on button "Lên hàng" at bounding box center [417, 44] width 25 height 10
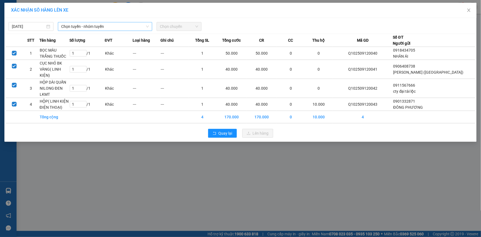
click at [115, 30] on span "Chọn tuyến - nhóm tuyến" at bounding box center [105, 26] width 88 height 8
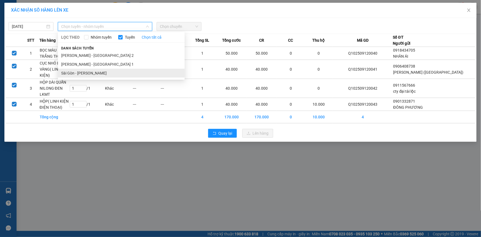
drag, startPoint x: 87, startPoint y: 71, endPoint x: 179, endPoint y: 39, distance: 97.7
click at [87, 71] on li "Sài Gòn - [PERSON_NAME]" at bounding box center [121, 73] width 127 height 9
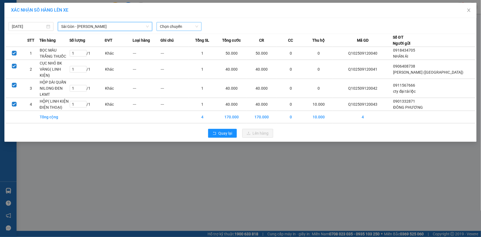
click at [183, 29] on span "Chọn chuyến" at bounding box center [179, 26] width 38 height 8
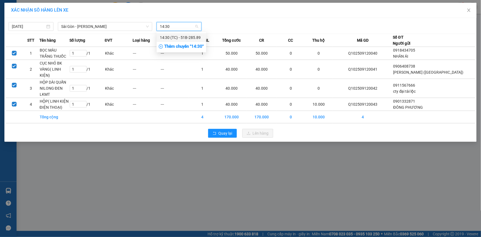
type input "14:30"
click at [182, 44] on div "Thêm chuyến " 14:30 "" at bounding box center [182, 46] width 50 height 9
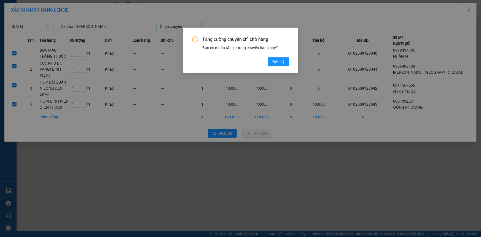
click at [285, 14] on div "Tăng cường chuyến chỉ chở hàng Bạn có muốn tăng cường chuyến hàng này? [GEOGRAP…" at bounding box center [240, 118] width 481 height 237
drag, startPoint x: 278, startPoint y: 58, endPoint x: 209, endPoint y: 59, distance: 69.0
click at [278, 57] on div "Tăng cường chuyến chỉ chở hàng Bạn có muốn tăng cường chuyến hàng này? [GEOGRAP…" at bounding box center [240, 51] width 97 height 30
click at [283, 59] on span "Đồng ý" at bounding box center [279, 62] width 12 height 6
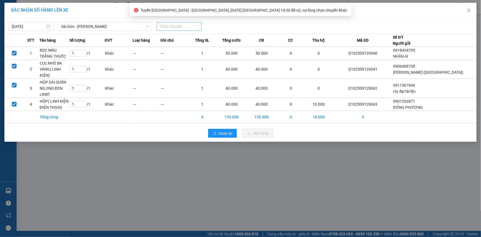
click at [188, 28] on span "Chọn chuyến" at bounding box center [179, 26] width 38 height 8
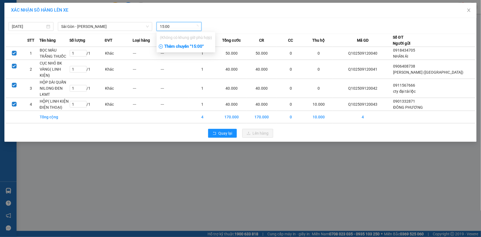
type input "15:00"
click at [192, 47] on div "Thêm chuyến " 15:00 "" at bounding box center [186, 46] width 59 height 9
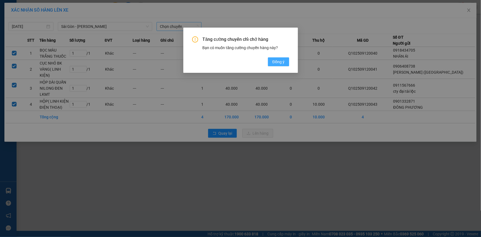
click at [270, 60] on button "Đồng ý" at bounding box center [278, 61] width 21 height 9
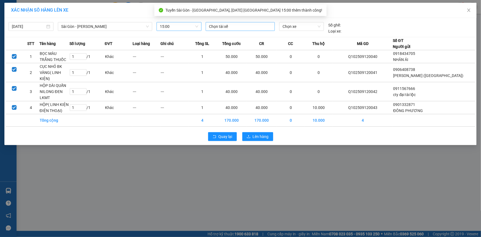
drag, startPoint x: 244, startPoint y: 24, endPoint x: 234, endPoint y: 29, distance: 10.6
click at [239, 24] on div at bounding box center [240, 26] width 66 height 7
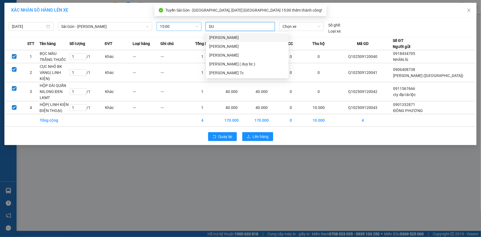
type input "DUY"
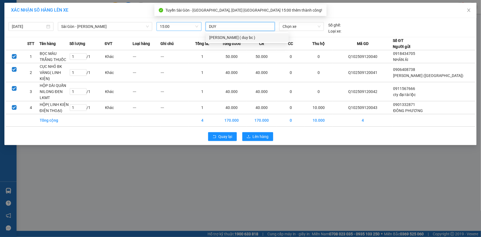
click at [242, 33] on div "[PERSON_NAME] ( duy bc )" at bounding box center [247, 37] width 83 height 9
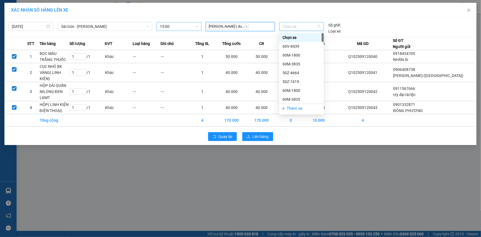
click at [286, 26] on span "Chọn xe" at bounding box center [302, 26] width 38 height 8
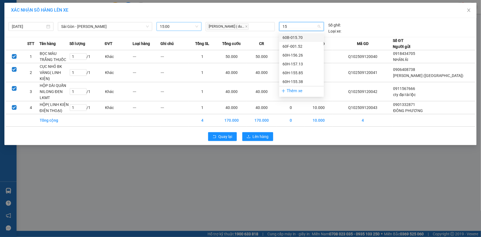
type input "156"
click at [301, 36] on div "60H-156.26" at bounding box center [302, 37] width 38 height 6
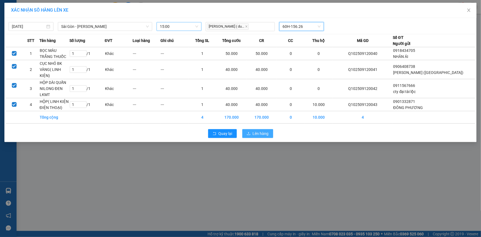
click at [269, 129] on button "Lên hàng" at bounding box center [257, 133] width 31 height 9
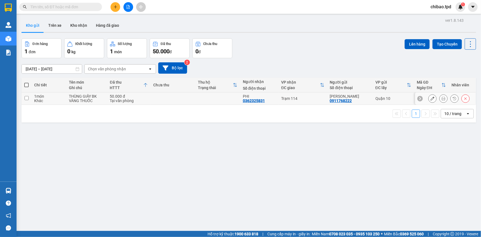
click at [442, 97] on icon at bounding box center [444, 99] width 4 height 4
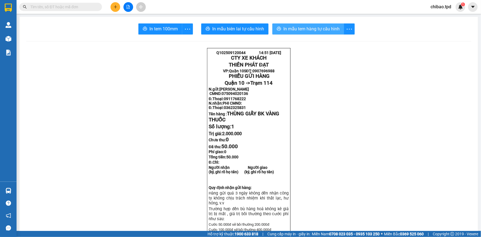
click at [311, 31] on span "In mẫu tem hàng tự cấu hình" at bounding box center [312, 28] width 56 height 7
